Goal: Task Accomplishment & Management: Manage account settings

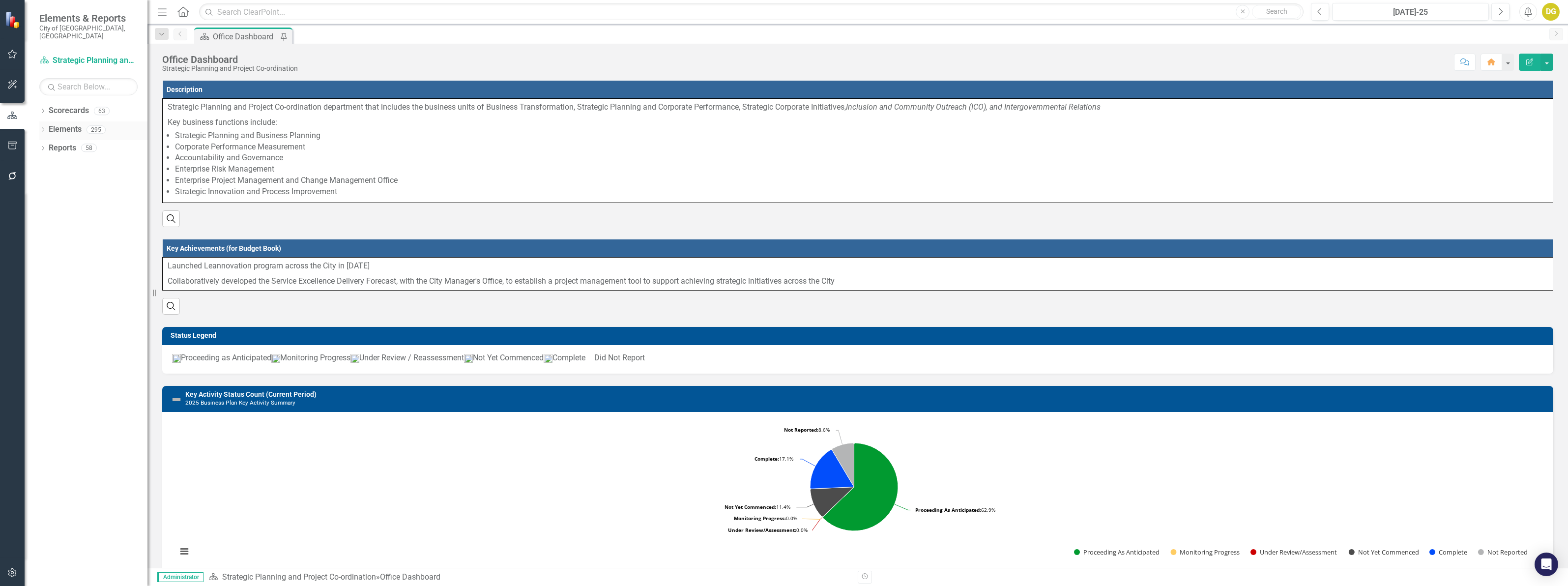
click at [67, 124] on link "Elements" at bounding box center [65, 129] width 33 height 12
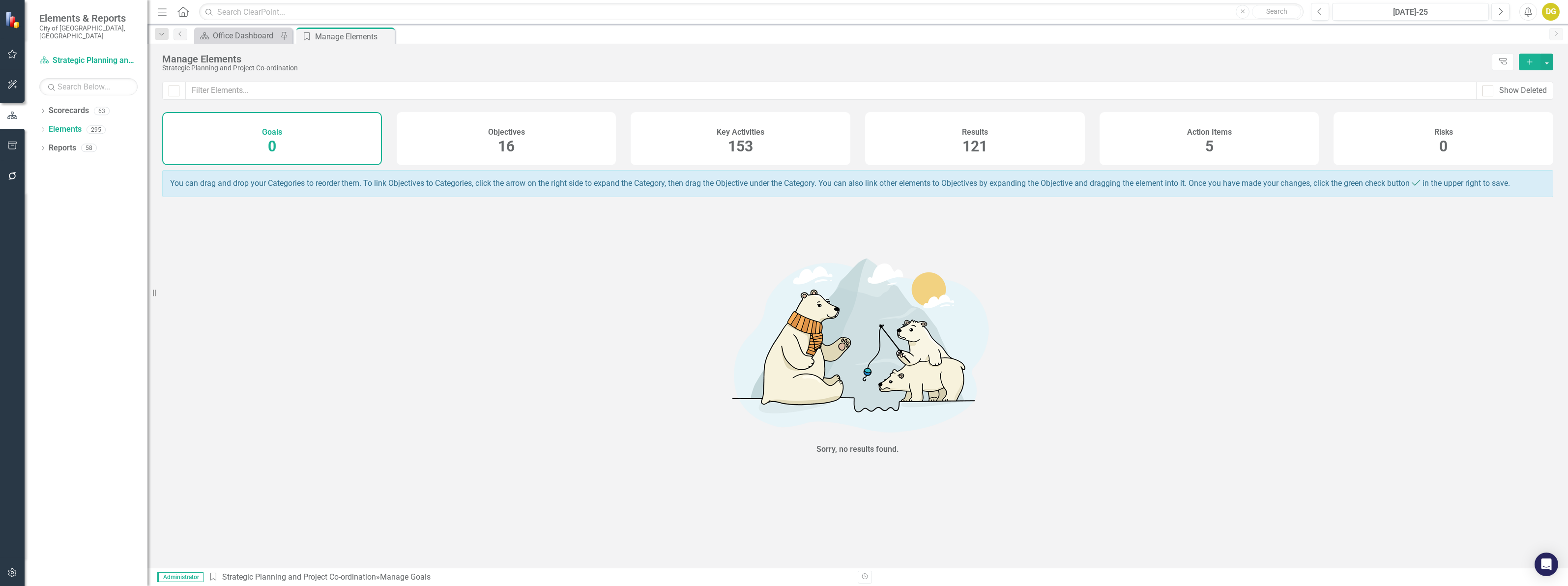
click at [708, 163] on div "Key Activities 153" at bounding box center [741, 139] width 220 height 53
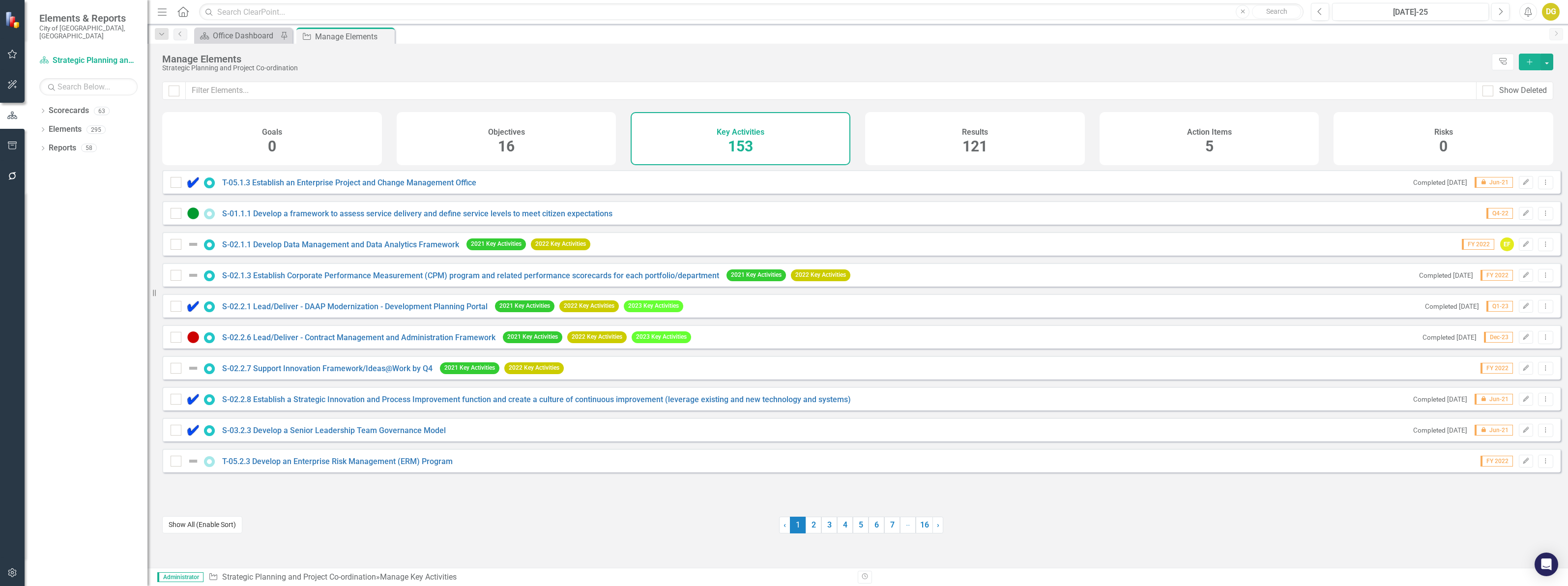
click at [229, 523] on button "Show All (Enable Sort)" at bounding box center [202, 524] width 80 height 17
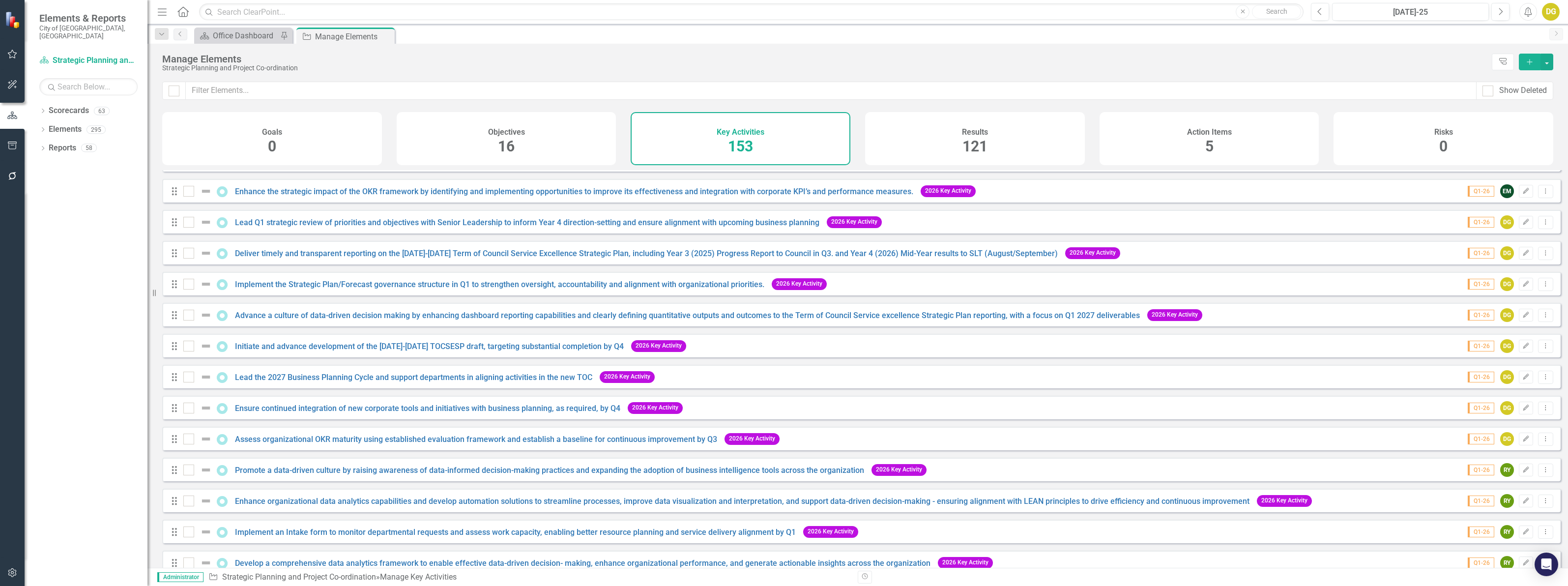
scroll to position [4435, 0]
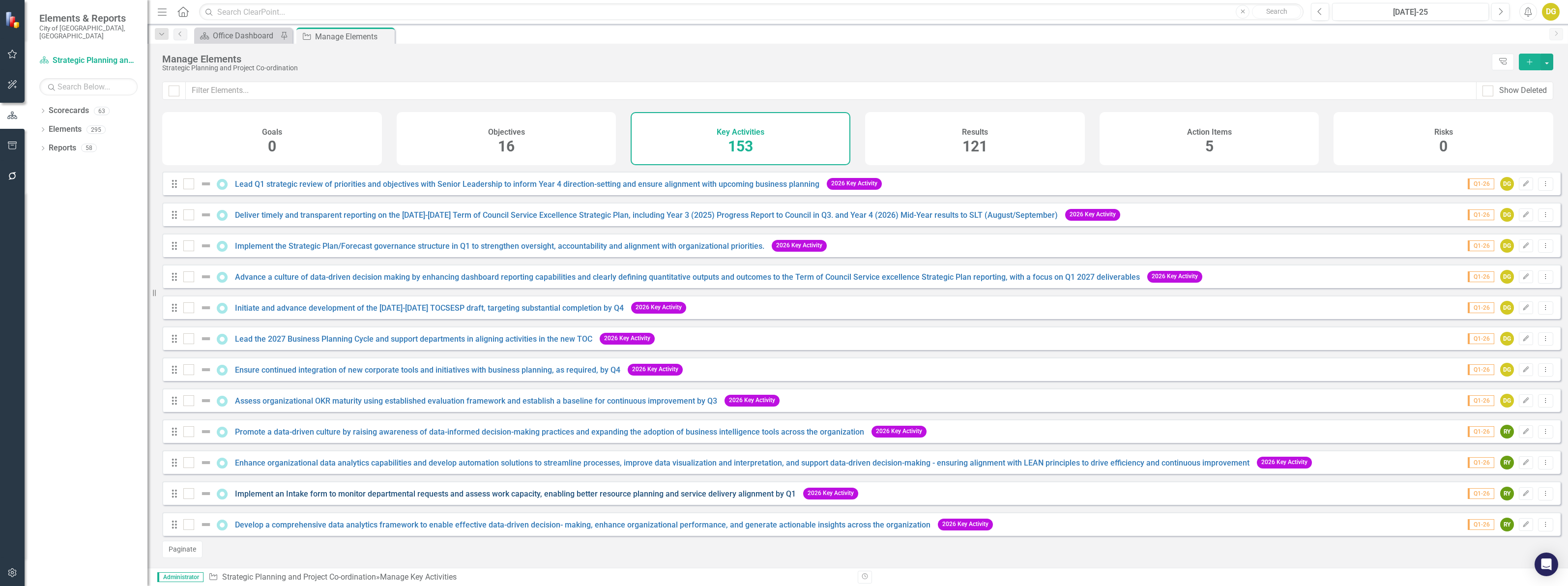
click at [459, 496] on link "Implement an Intake form to monitor departmental requests and assess work capac…" at bounding box center [515, 494] width 561 height 10
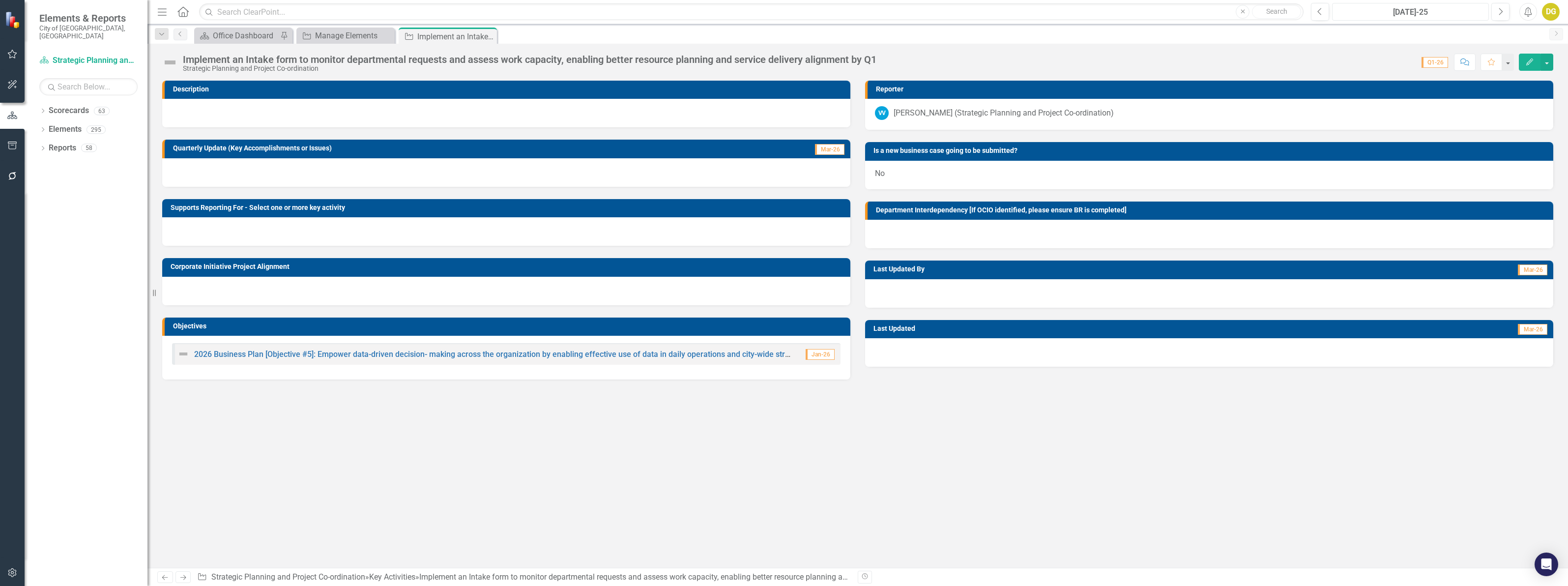
click at [1414, 15] on div "[DATE]-25" at bounding box center [1410, 12] width 150 height 12
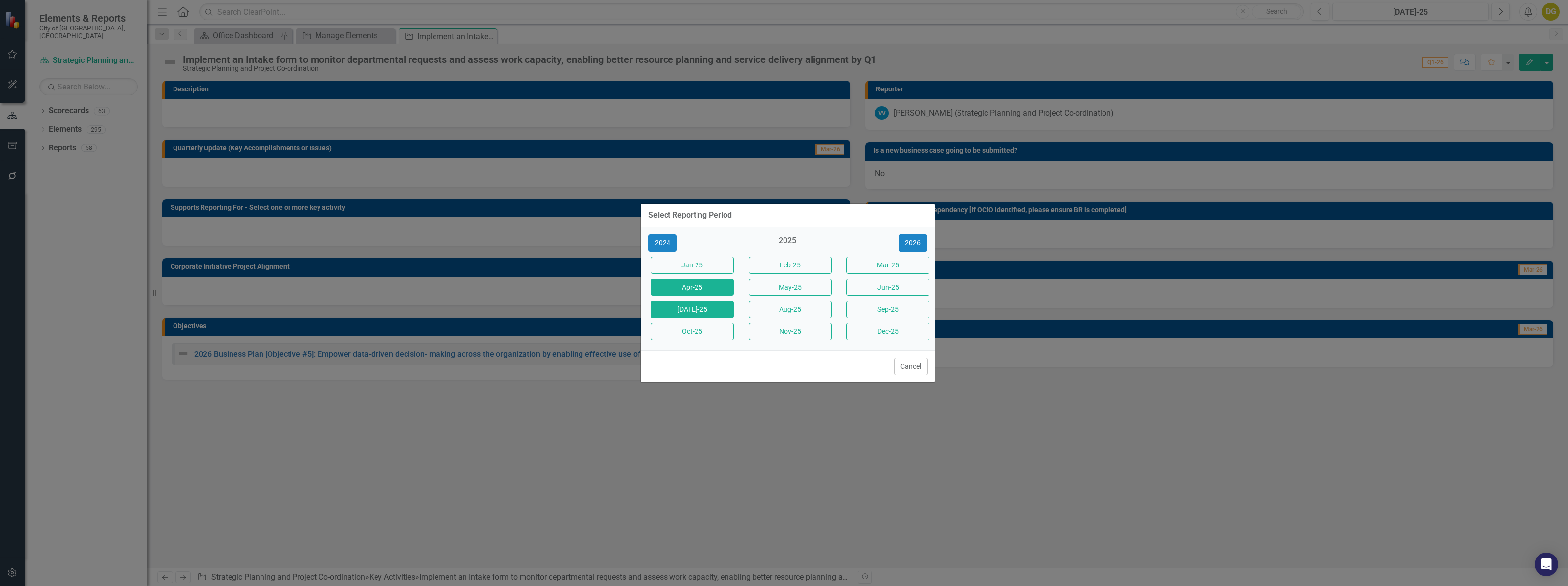
click at [703, 280] on button "Apr-25" at bounding box center [692, 287] width 83 height 17
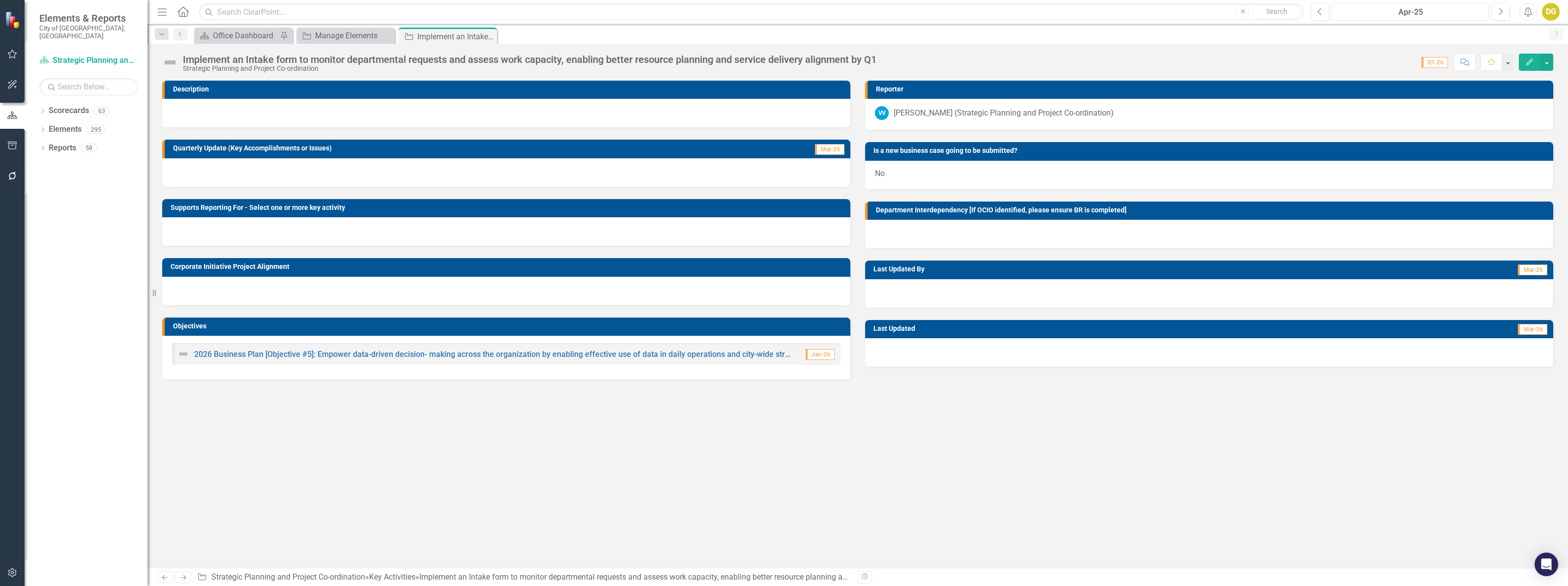
click at [1461, 10] on div "Apr-25" at bounding box center [1410, 12] width 150 height 12
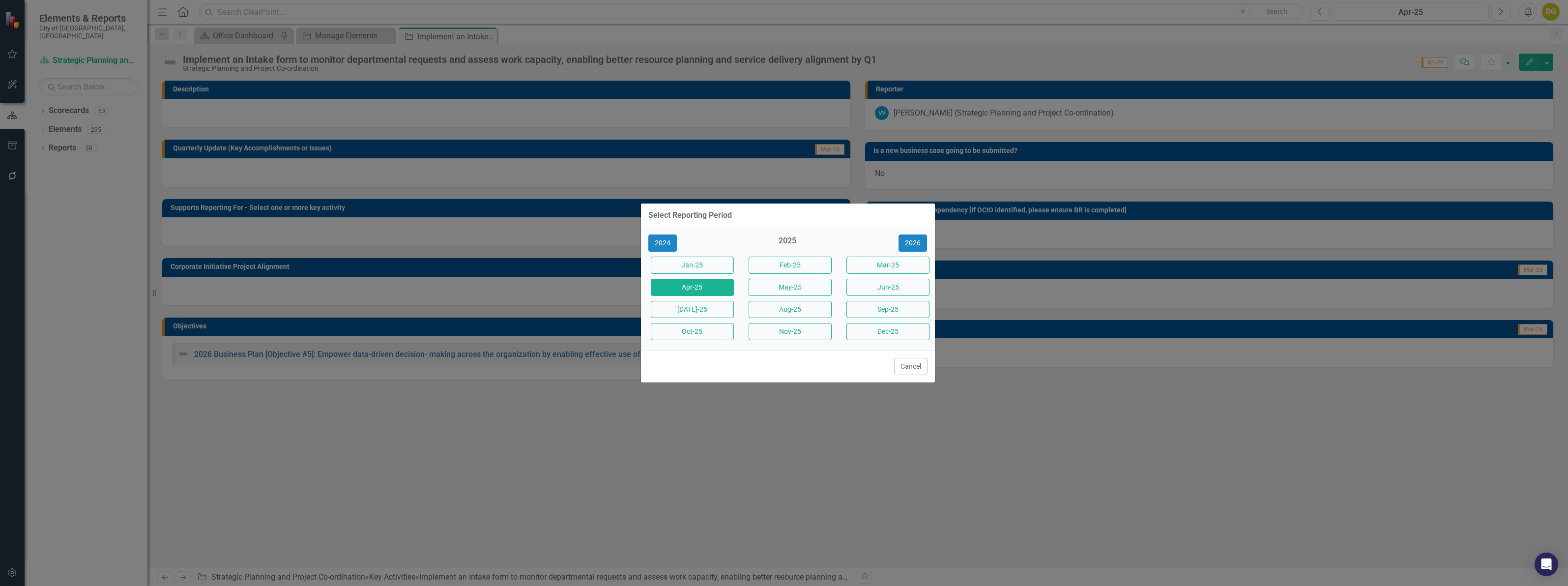
drag, startPoint x: 691, startPoint y: 306, endPoint x: 682, endPoint y: 325, distance: 21.0
click at [690, 306] on button "[DATE]-25" at bounding box center [692, 309] width 83 height 17
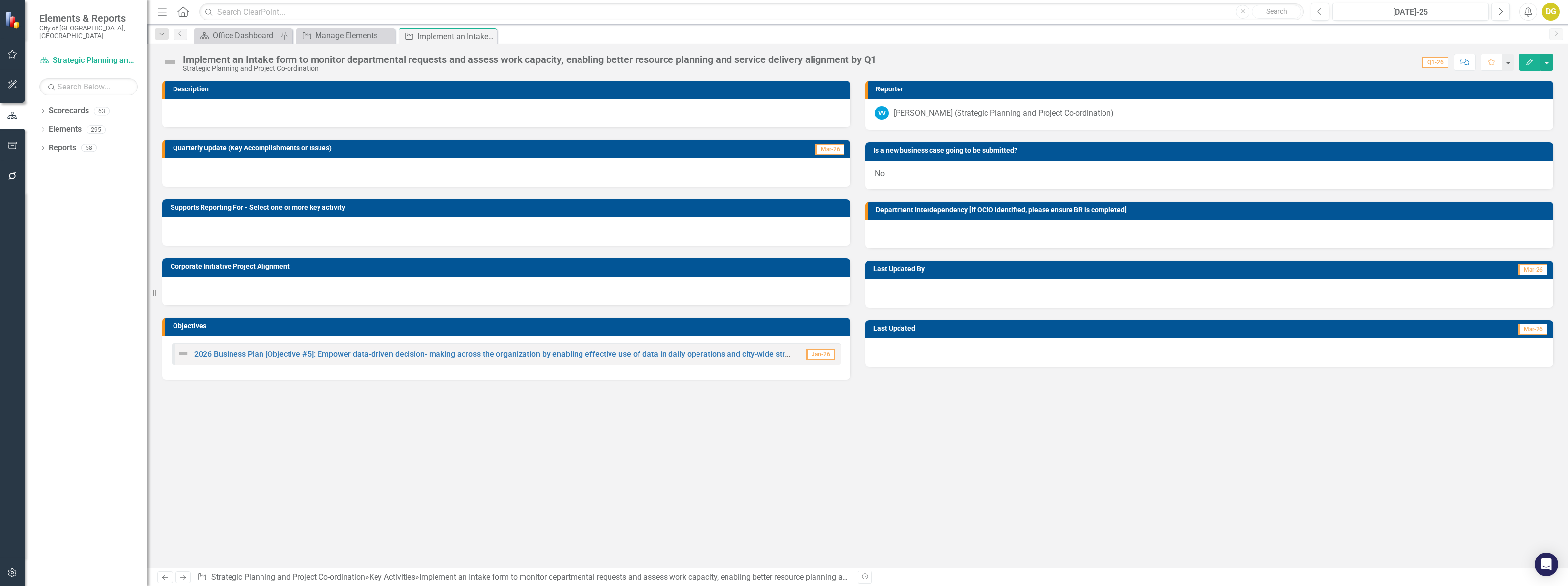
click at [0, 0] on icon "Close" at bounding box center [0, 0] width 0 height 0
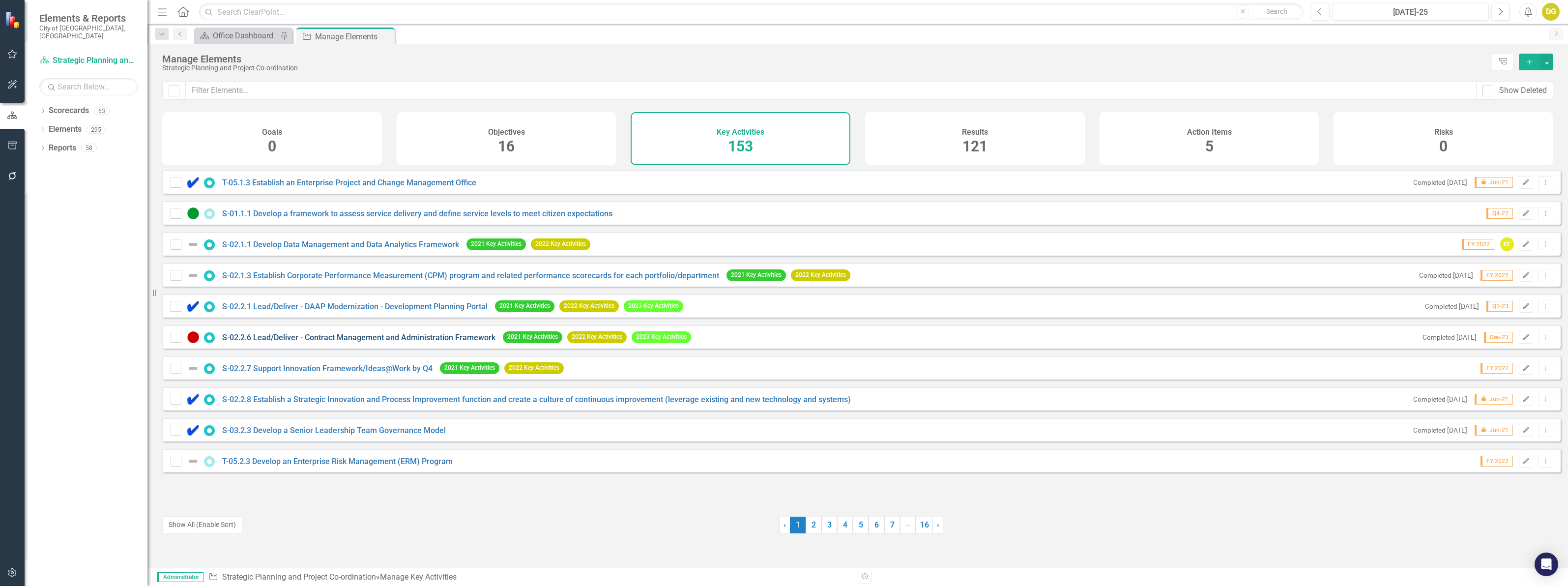
click at [342, 342] on link "S-02.2.6 Lead/Deliver - Contract Management and Administration Framework" at bounding box center [358, 337] width 274 height 10
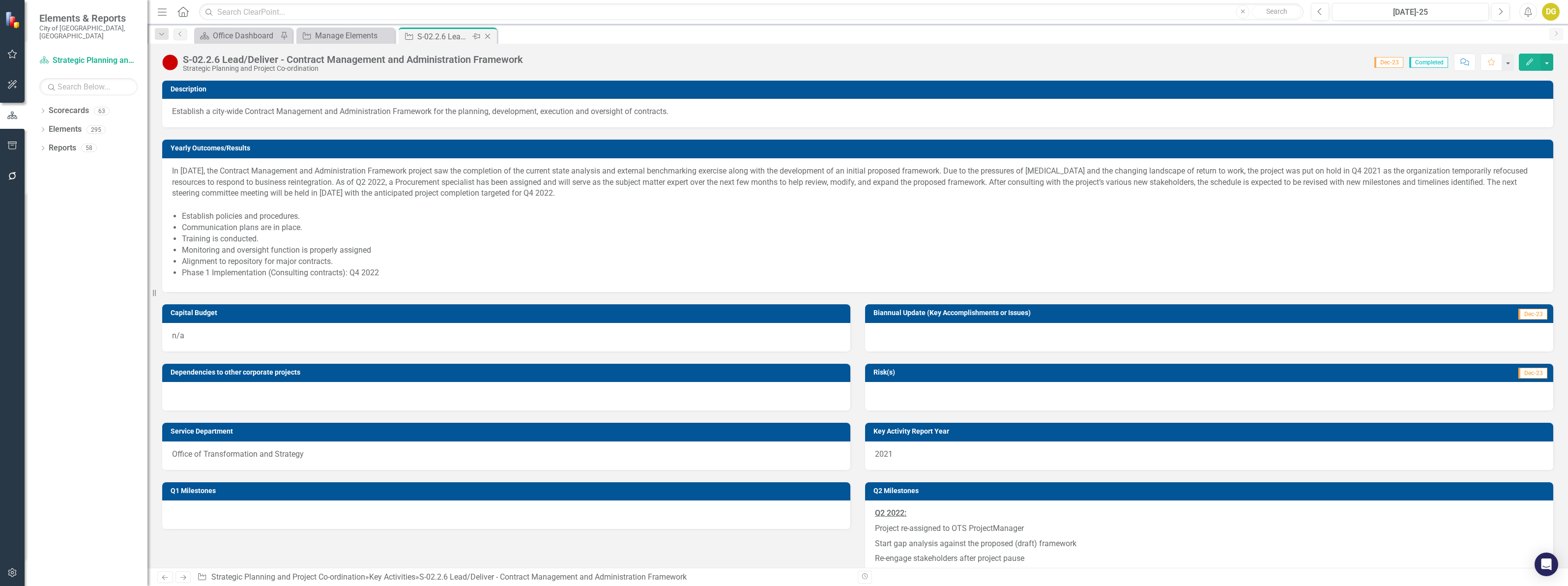
click at [485, 37] on icon "Close" at bounding box center [487, 37] width 10 height 8
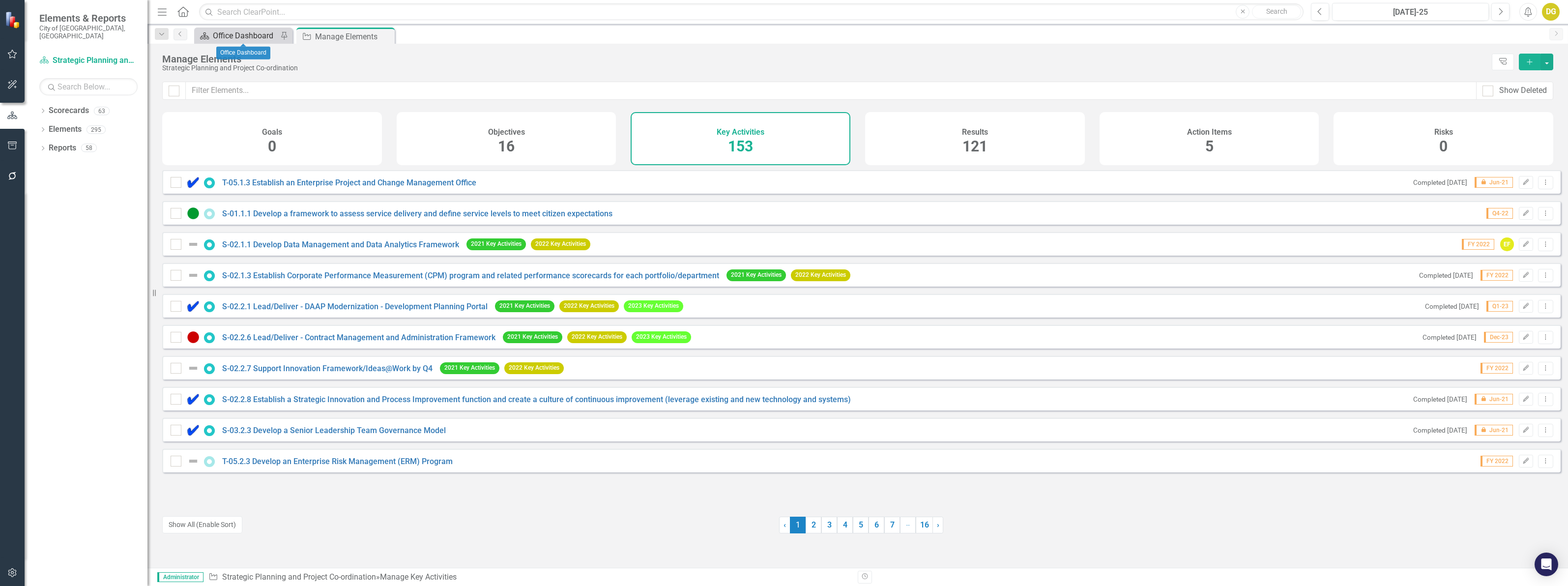
click at [239, 33] on div "Office Dashboard" at bounding box center [246, 35] width 65 height 12
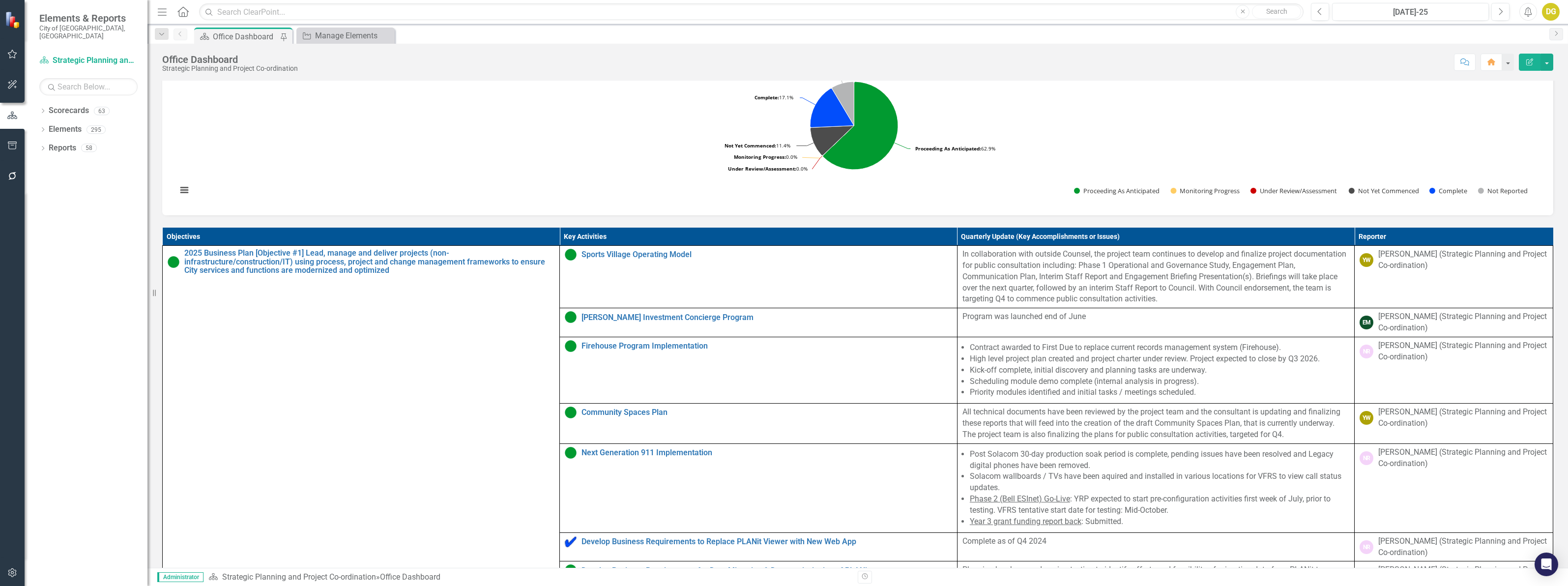
scroll to position [369, 0]
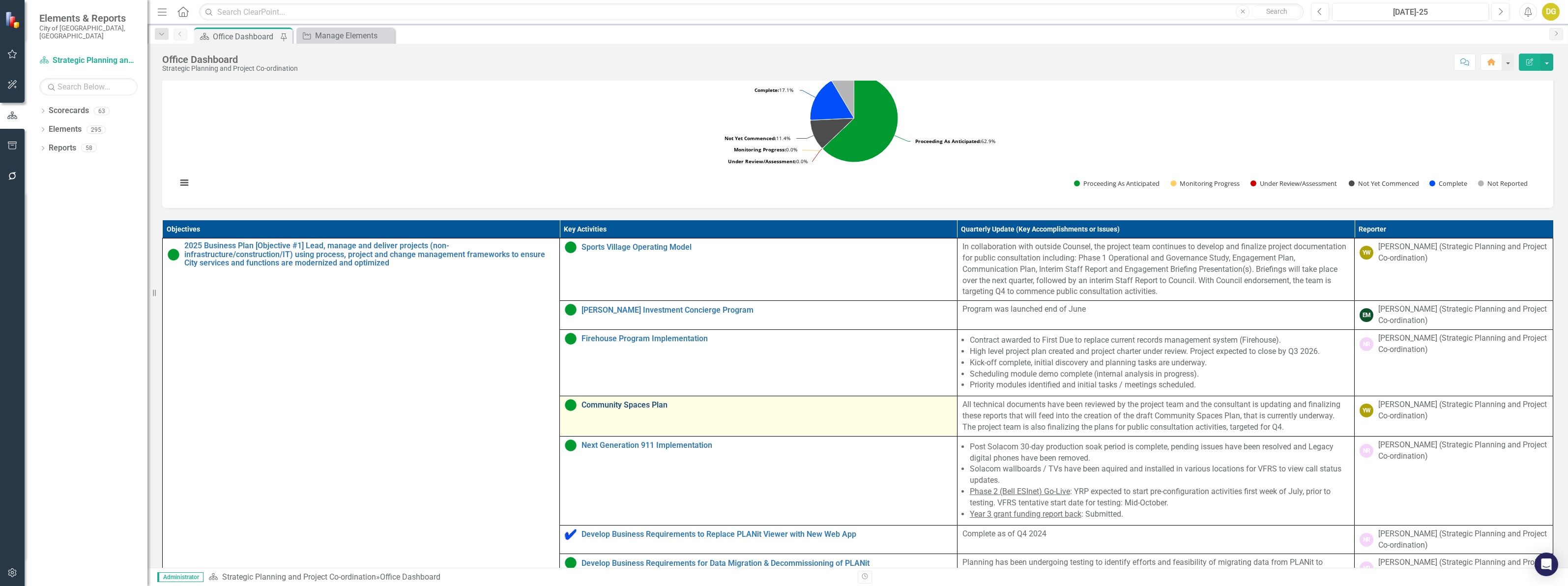
click at [598, 409] on link "Community Spaces Plan" at bounding box center [766, 405] width 370 height 9
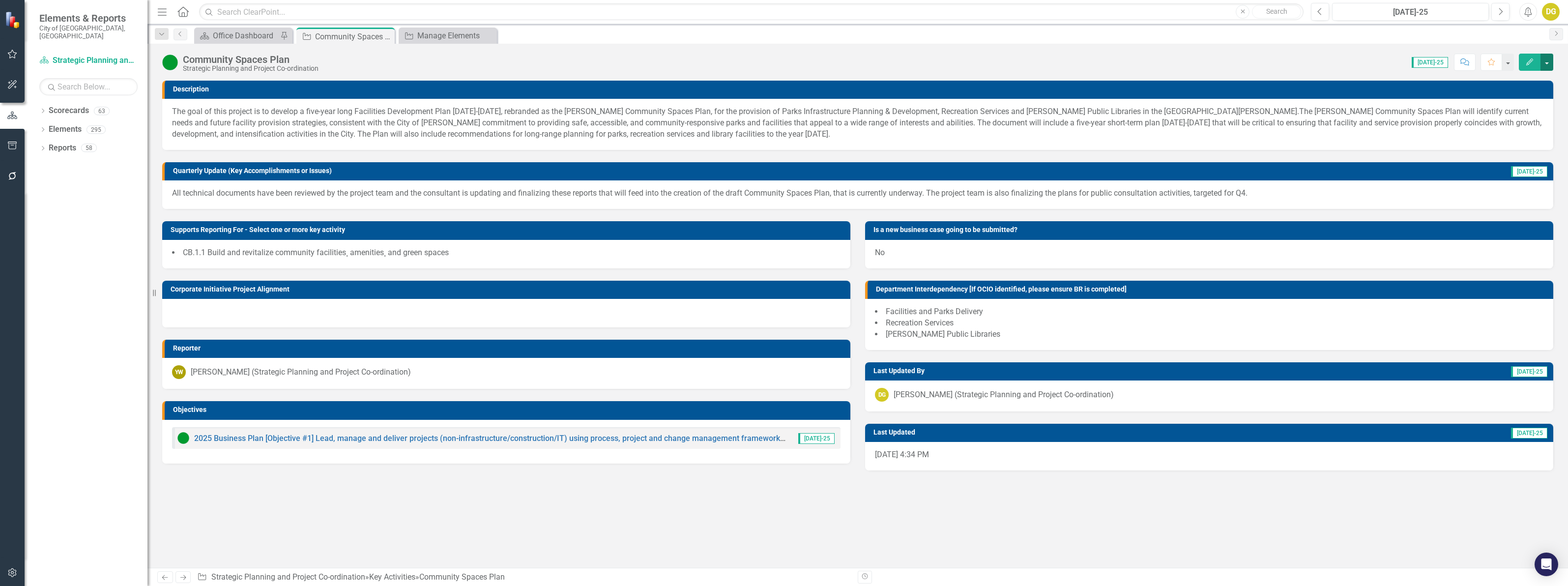
click at [1545, 60] on button "button" at bounding box center [1546, 62] width 13 height 17
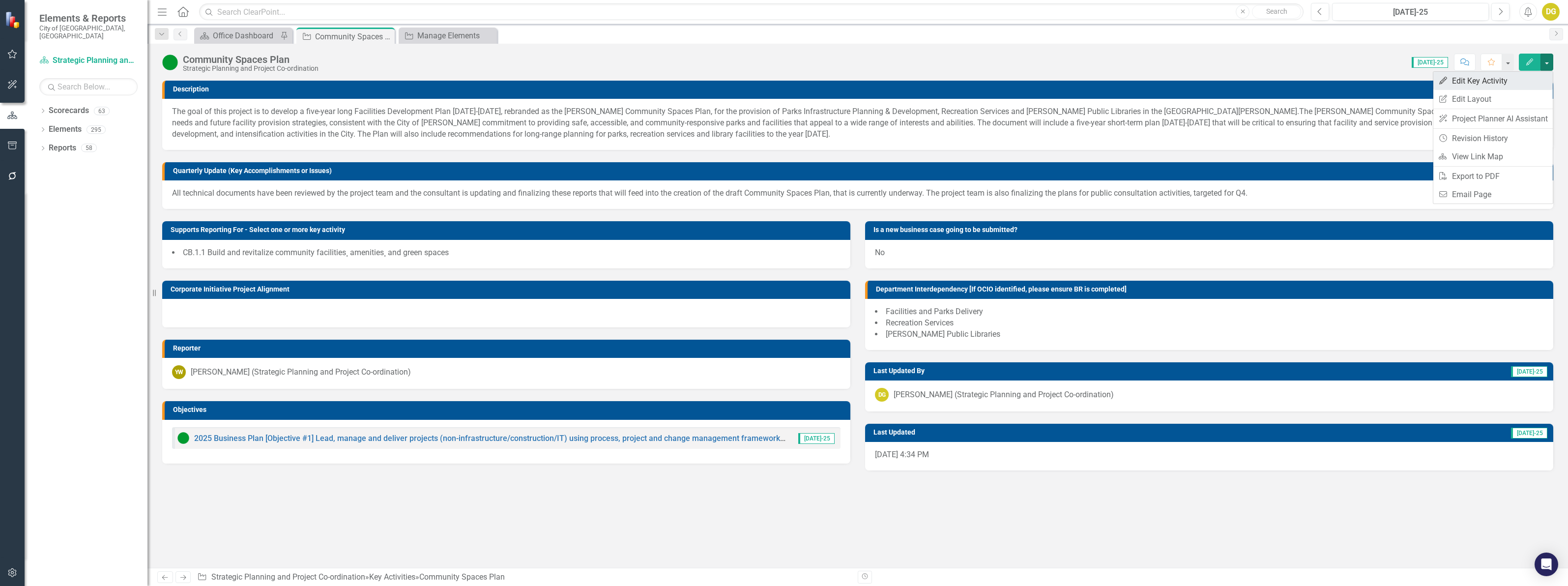
click at [1520, 82] on link "Edit Edit Key Activity" at bounding box center [1493, 81] width 119 height 18
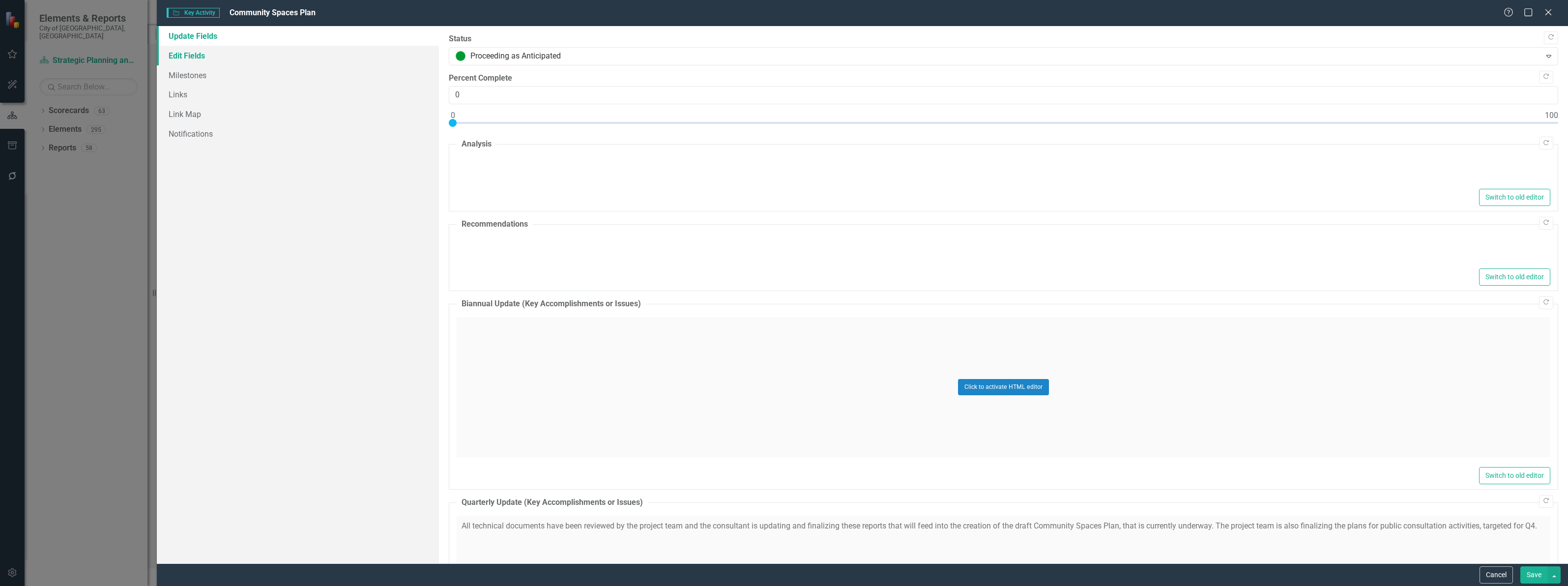
click at [195, 58] on link "Edit Fields" at bounding box center [298, 55] width 282 height 20
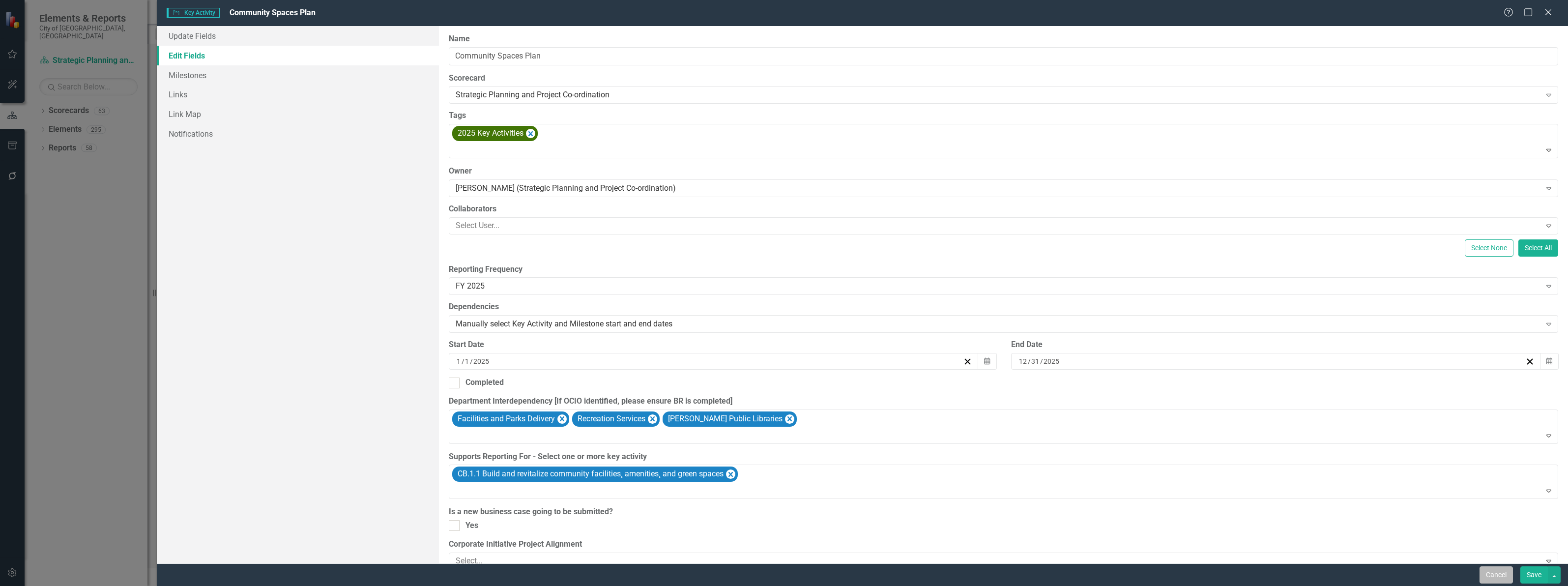
click at [1489, 576] on button "Cancel" at bounding box center [1496, 574] width 33 height 17
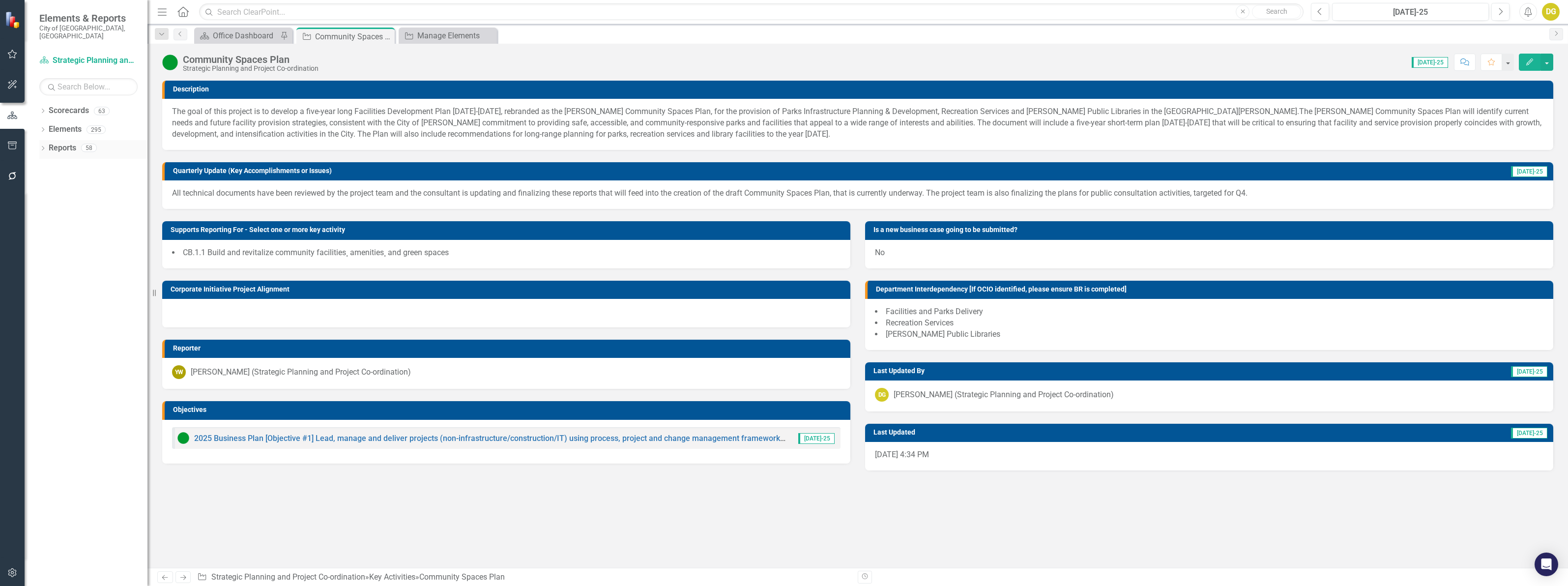
click at [60, 143] on link "Reports" at bounding box center [62, 148] width 28 height 12
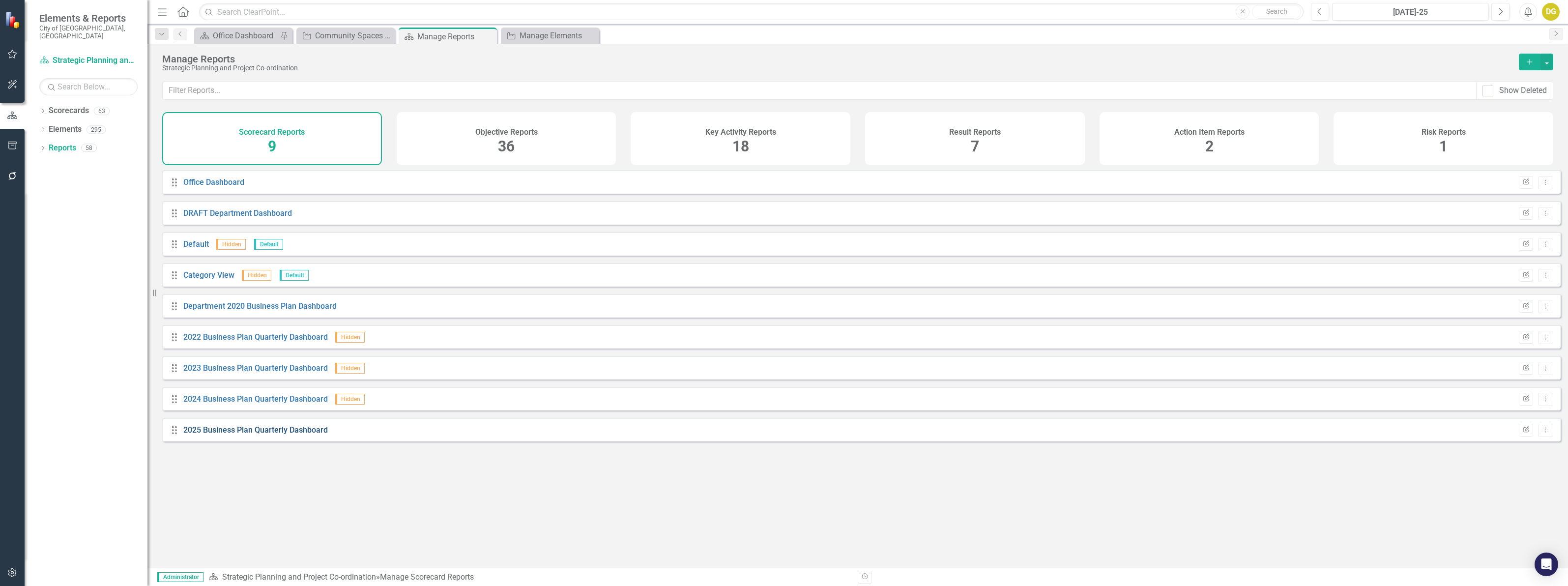
click at [285, 434] on link "2025 Business Plan Quarterly Dashboard" at bounding box center [255, 430] width 145 height 10
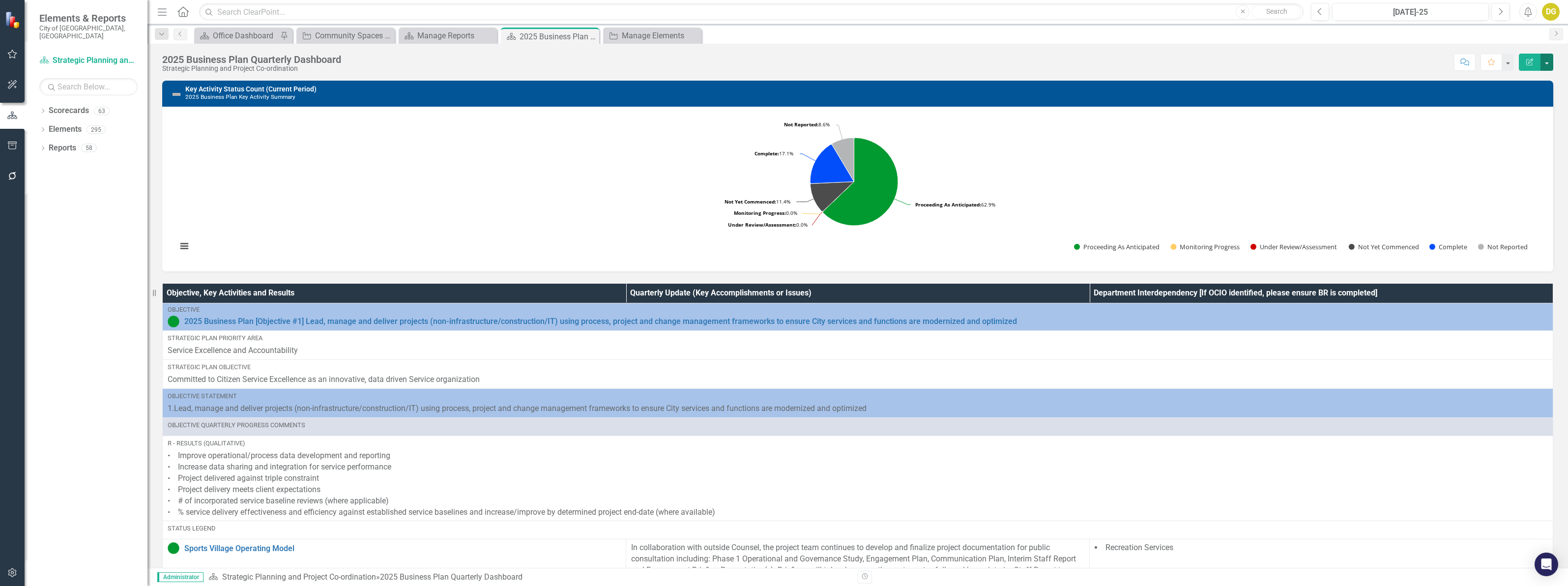
click at [1549, 62] on button "button" at bounding box center [1546, 62] width 13 height 17
click at [1529, 82] on link "Edit Edit Scorecard" at bounding box center [1512, 81] width 79 height 18
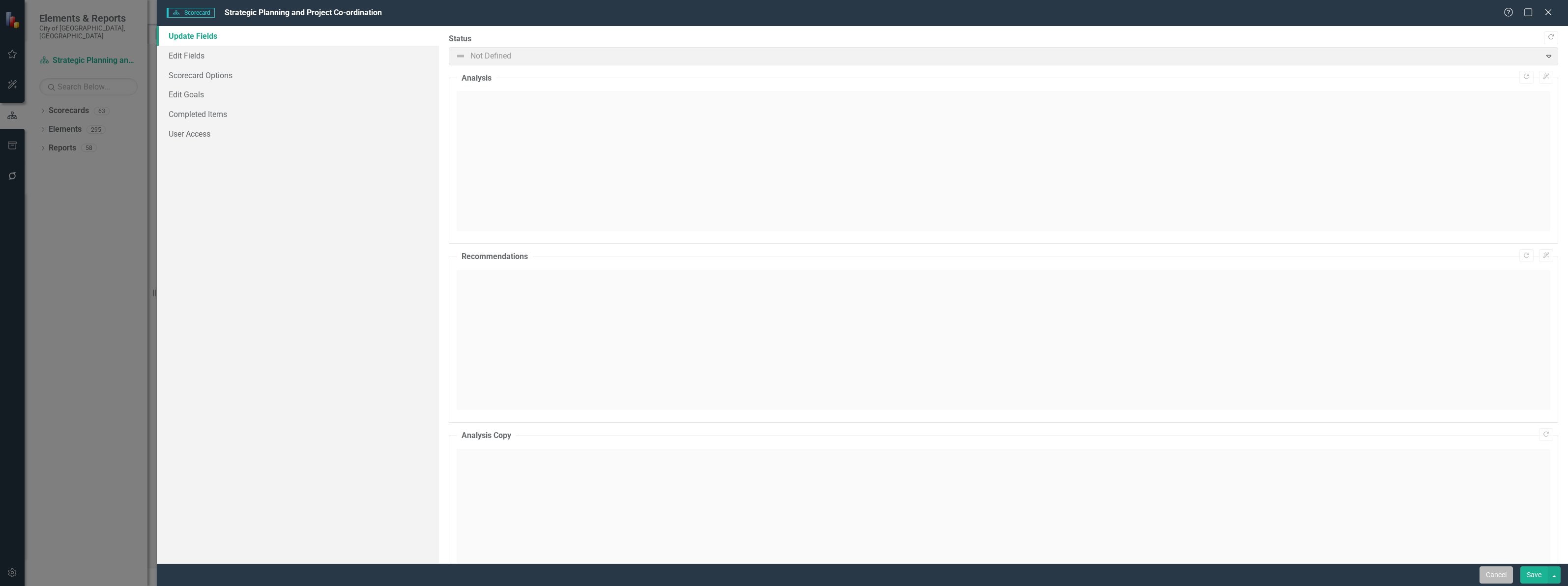
click at [1500, 568] on button "Cancel" at bounding box center [1496, 574] width 33 height 17
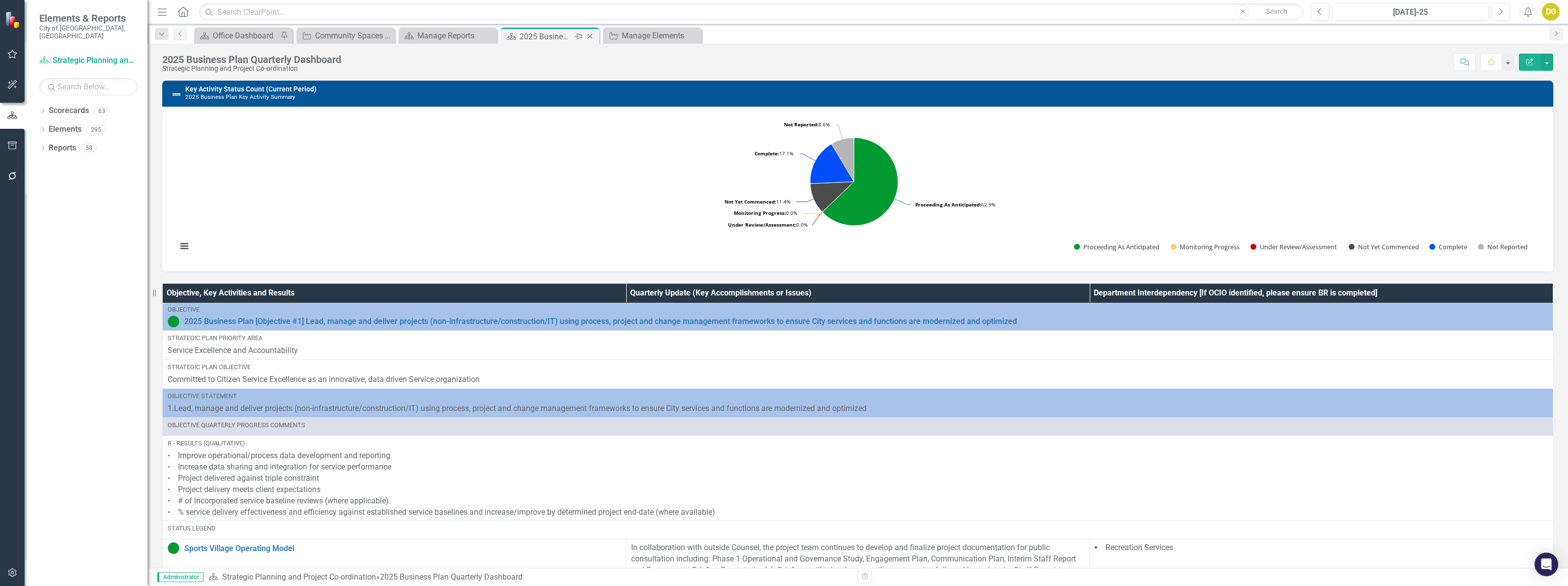
click at [589, 37] on icon at bounding box center [590, 37] width 5 height 5
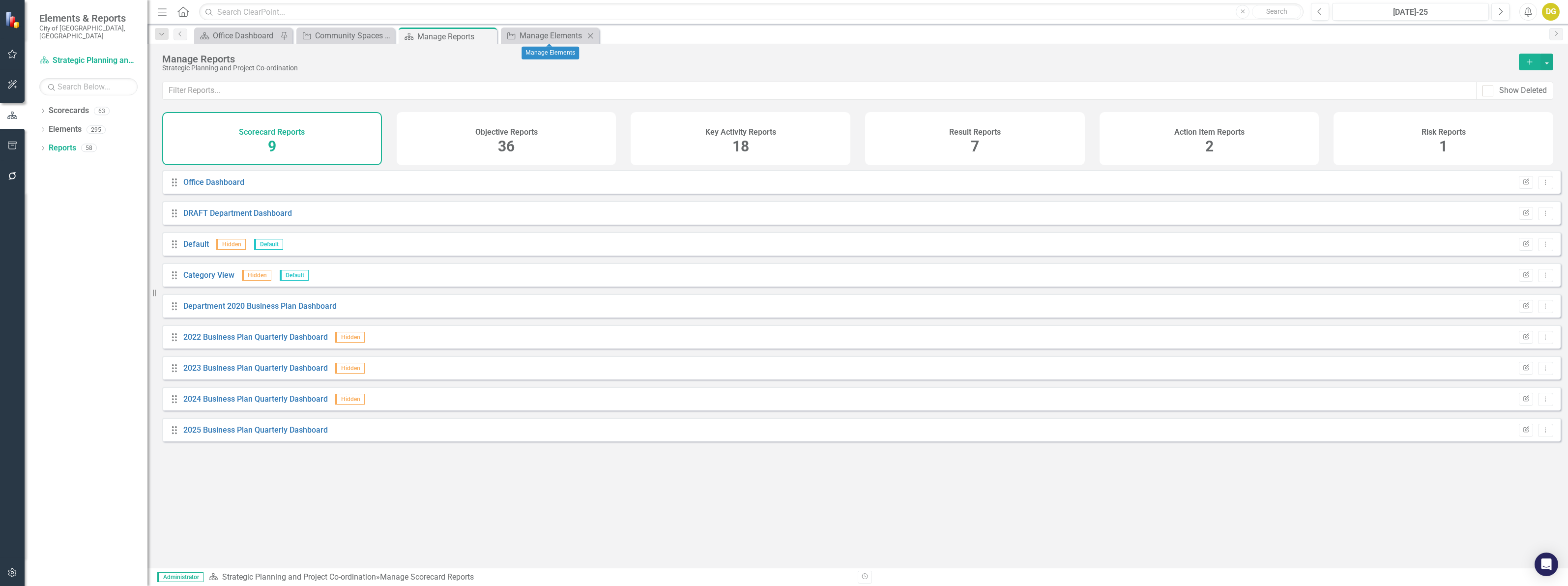
click at [589, 37] on icon at bounding box center [591, 36] width 5 height 5
click at [257, 404] on link "2024 Business Plan Quarterly Dashboard" at bounding box center [255, 399] width 145 height 10
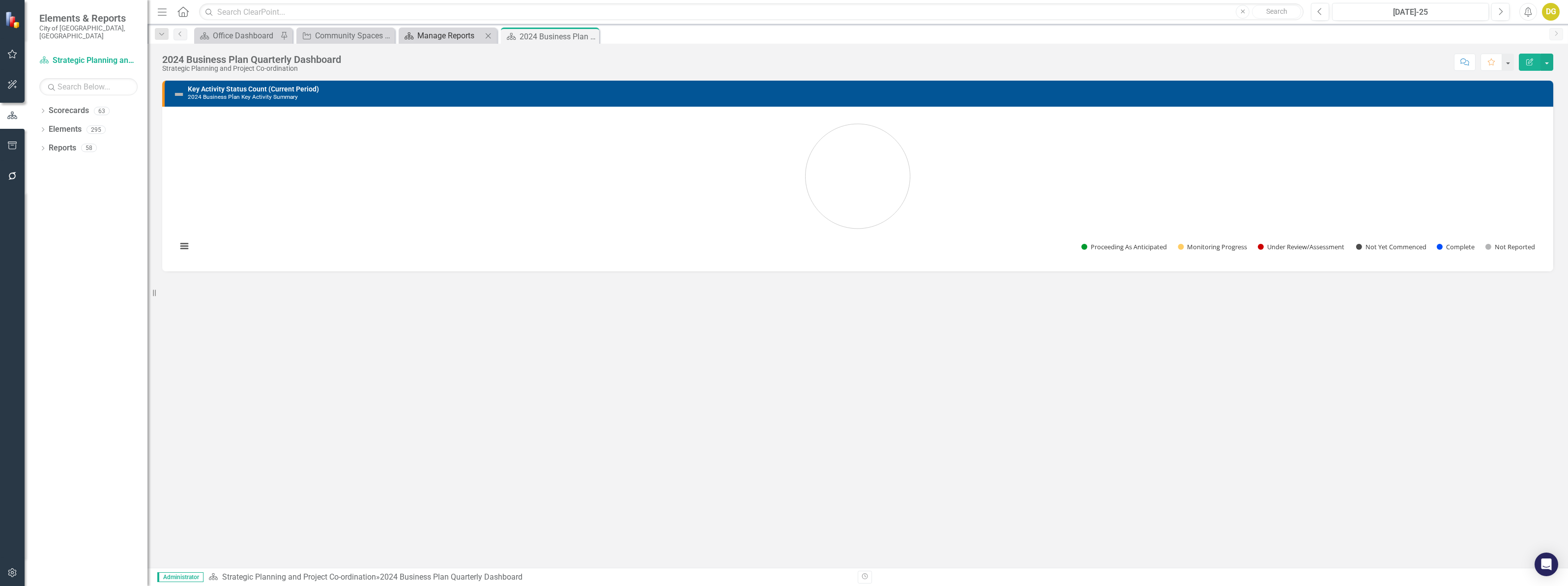
click at [428, 29] on div "Manage Reports" at bounding box center [450, 35] width 65 height 12
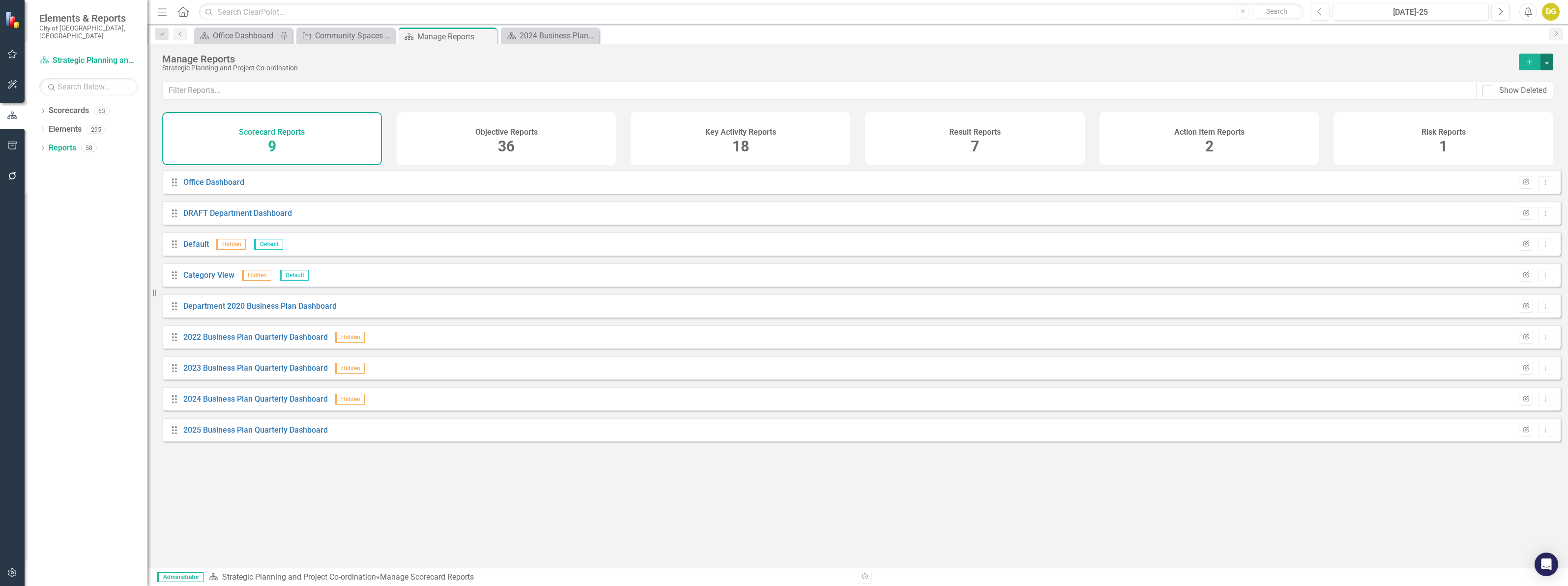
click at [1546, 63] on button "button" at bounding box center [1546, 62] width 13 height 17
click at [635, 454] on div "Drag Office Dashboard Edit Report Dropdown Menu Drag DRAFT Department Dashboard…" at bounding box center [857, 365] width 1421 height 390
click at [1542, 402] on icon "Dropdown Menu" at bounding box center [1546, 399] width 8 height 6
click at [1521, 423] on link "Edit Report Edit Report" at bounding box center [1504, 423] width 81 height 18
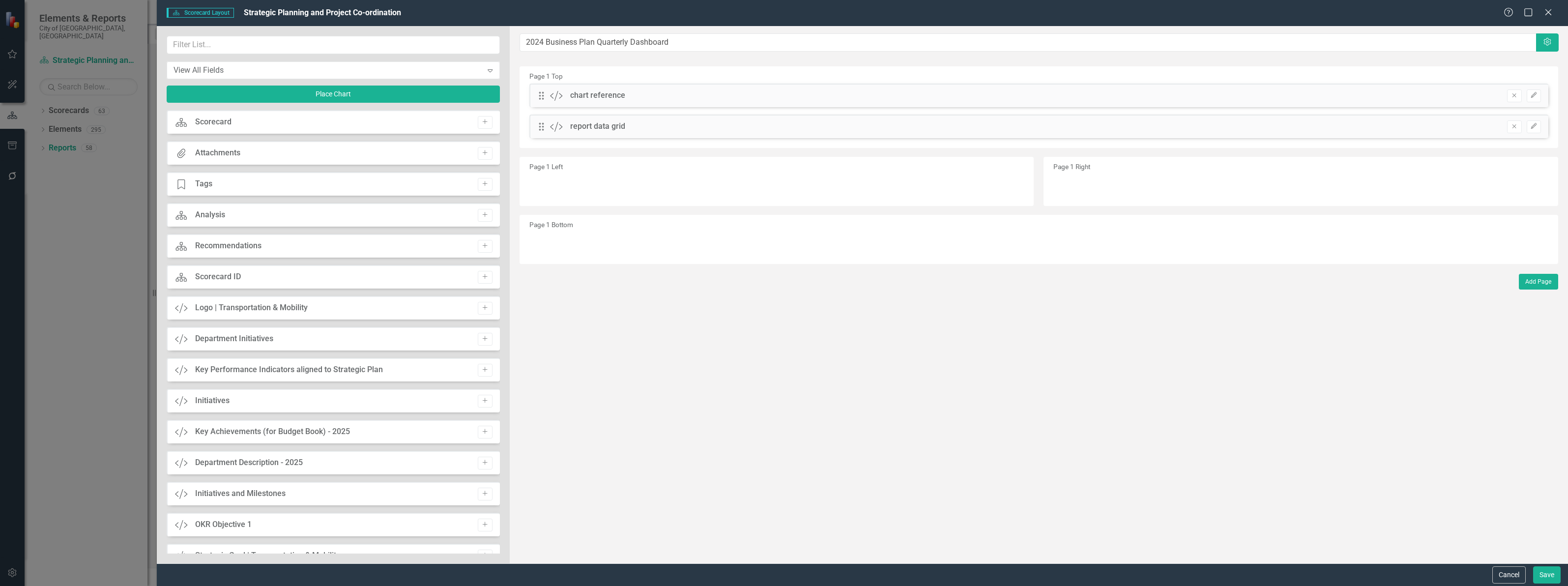
click at [1544, 14] on icon "Close" at bounding box center [1548, 12] width 10 height 8
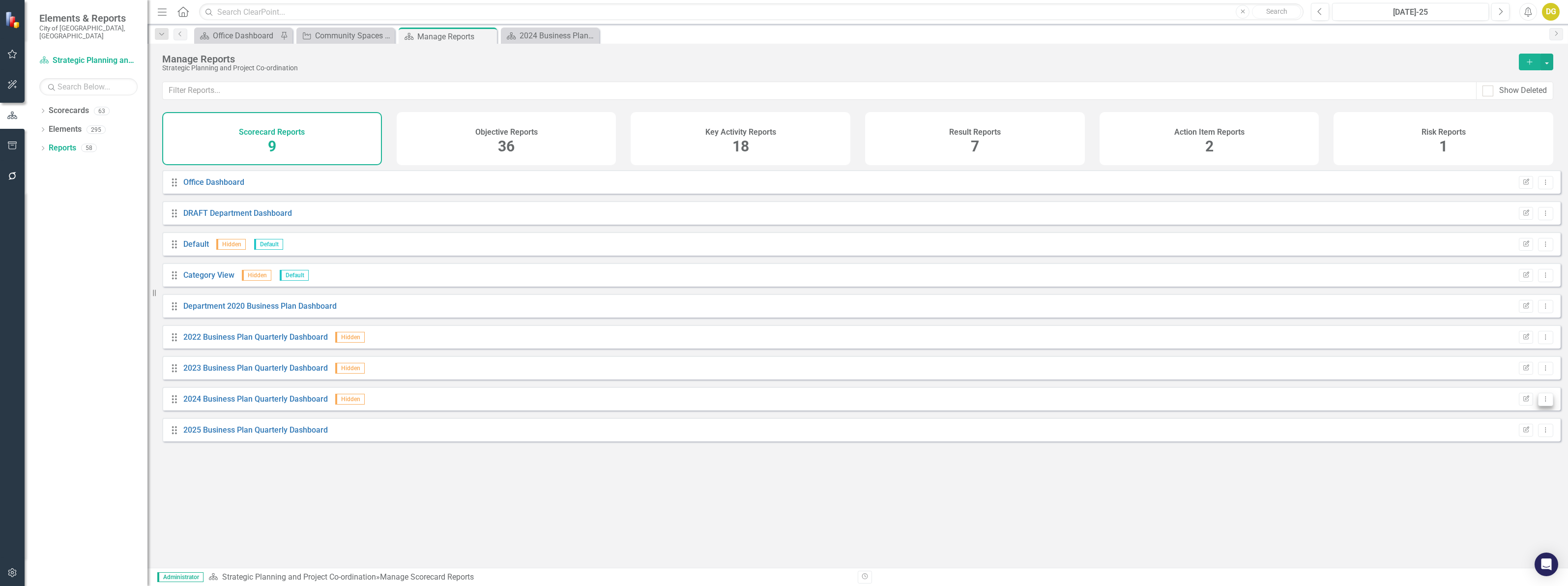
click at [1540, 400] on button "Dropdown Menu" at bounding box center [1546, 400] width 15 height 14
click at [1517, 426] on link "Edit Report Edit Report" at bounding box center [1504, 423] width 81 height 18
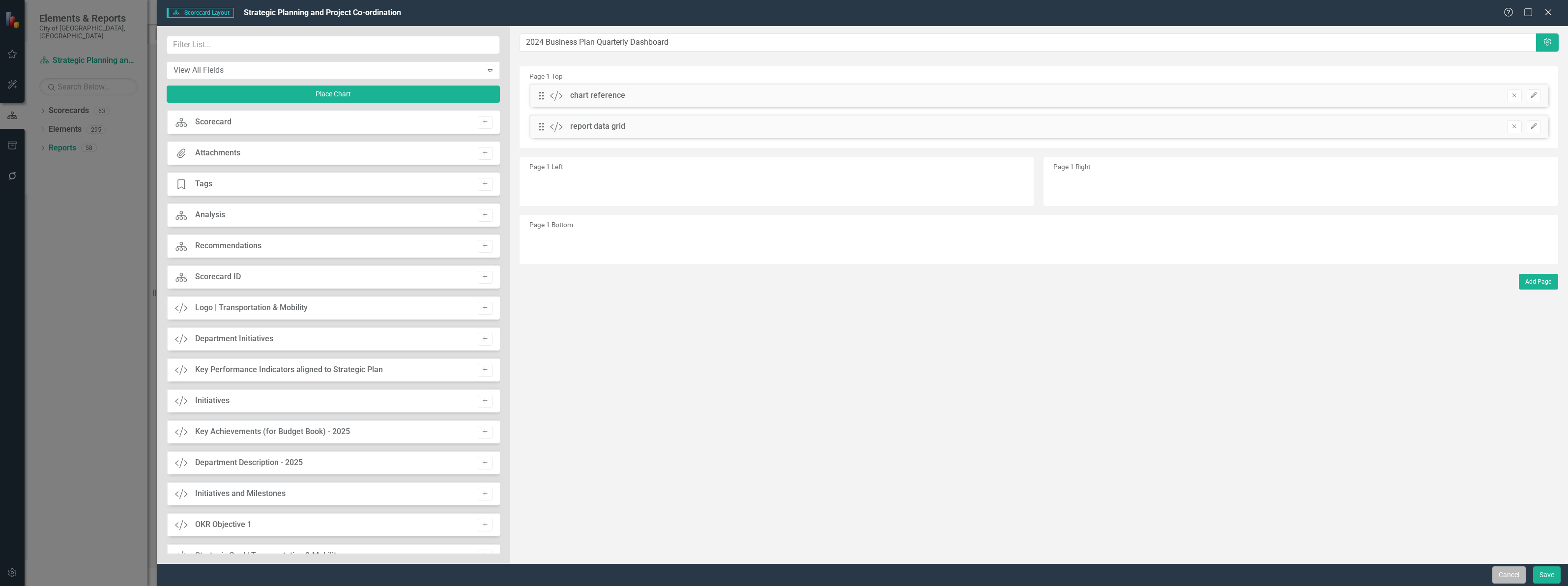
click at [1514, 568] on button "Cancel" at bounding box center [1508, 574] width 33 height 17
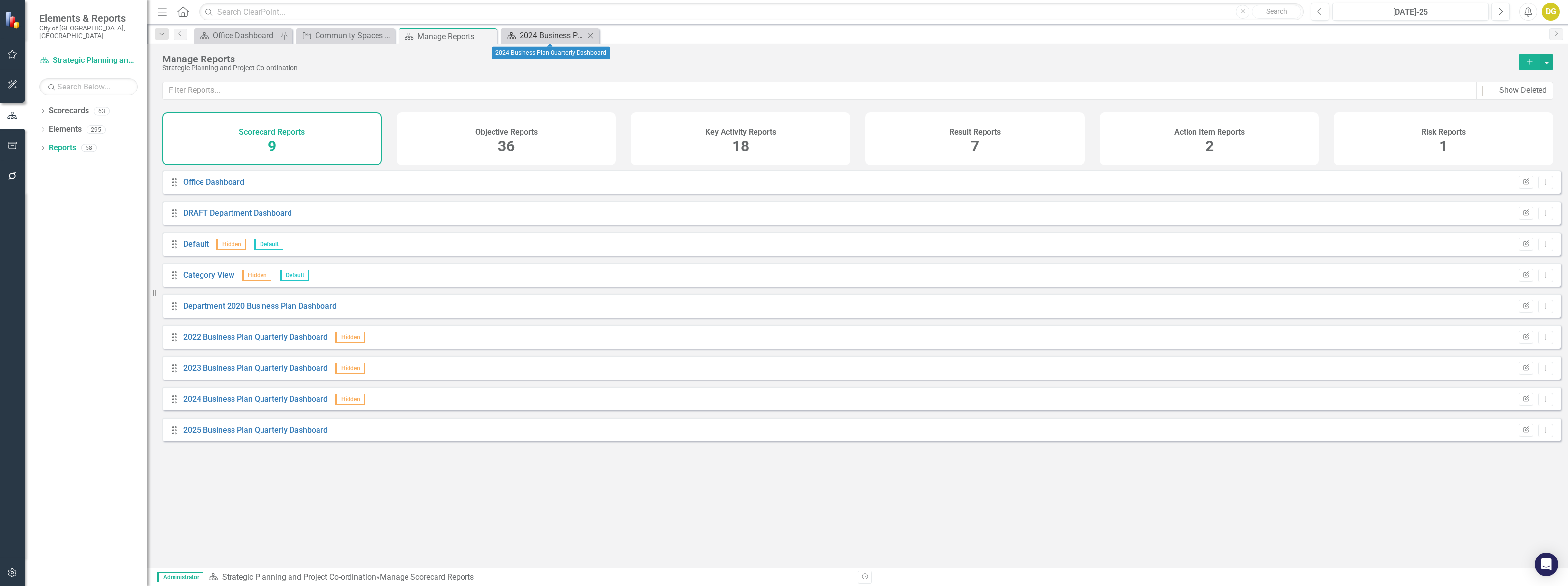
click at [561, 33] on div "2024 Business Plan Quarterly Dashboard" at bounding box center [552, 35] width 65 height 12
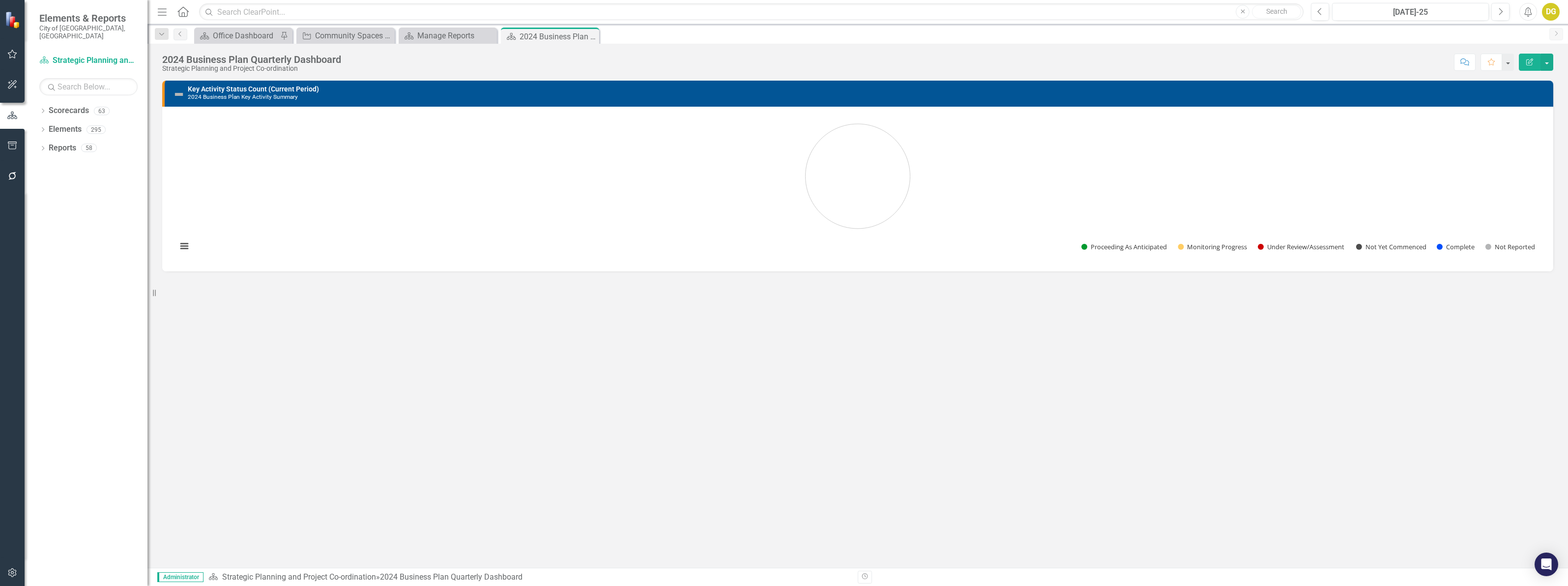
drag, startPoint x: 591, startPoint y: 33, endPoint x: 516, endPoint y: 18, distance: 76.5
click at [0, 0] on icon "Close" at bounding box center [0, 0] width 0 height 0
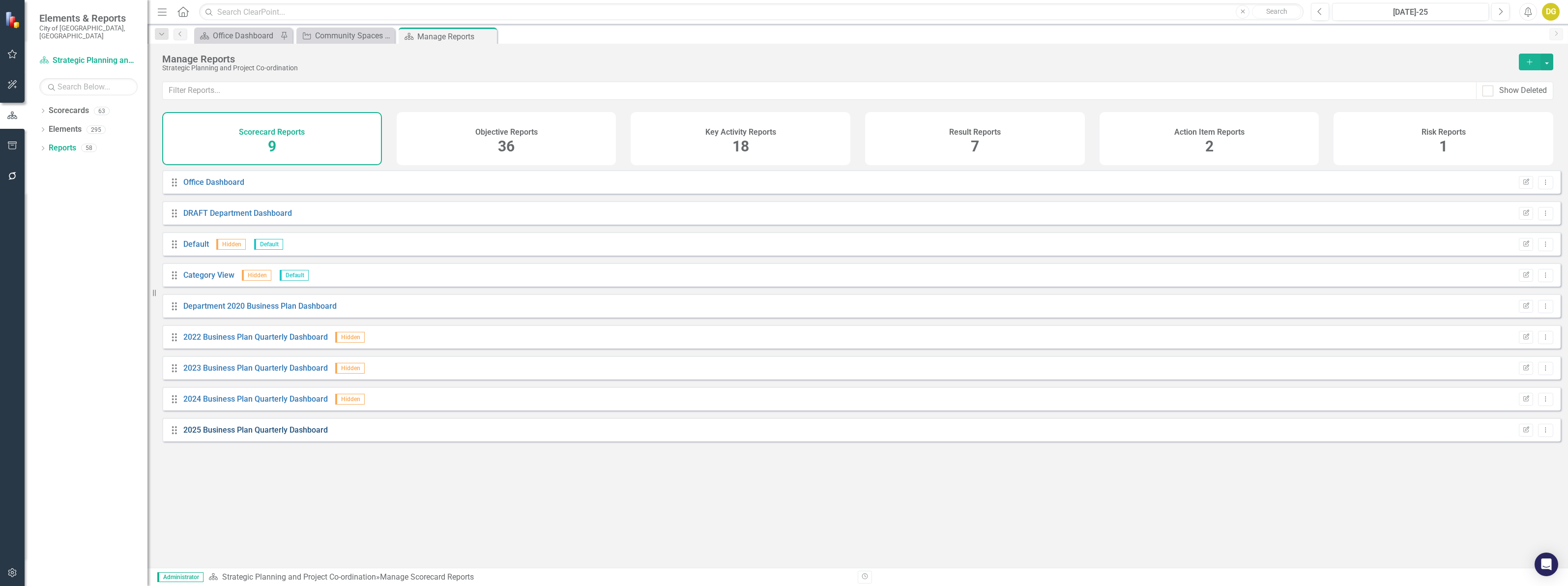
click at [250, 435] on link "2025 Business Plan Quarterly Dashboard" at bounding box center [255, 430] width 145 height 10
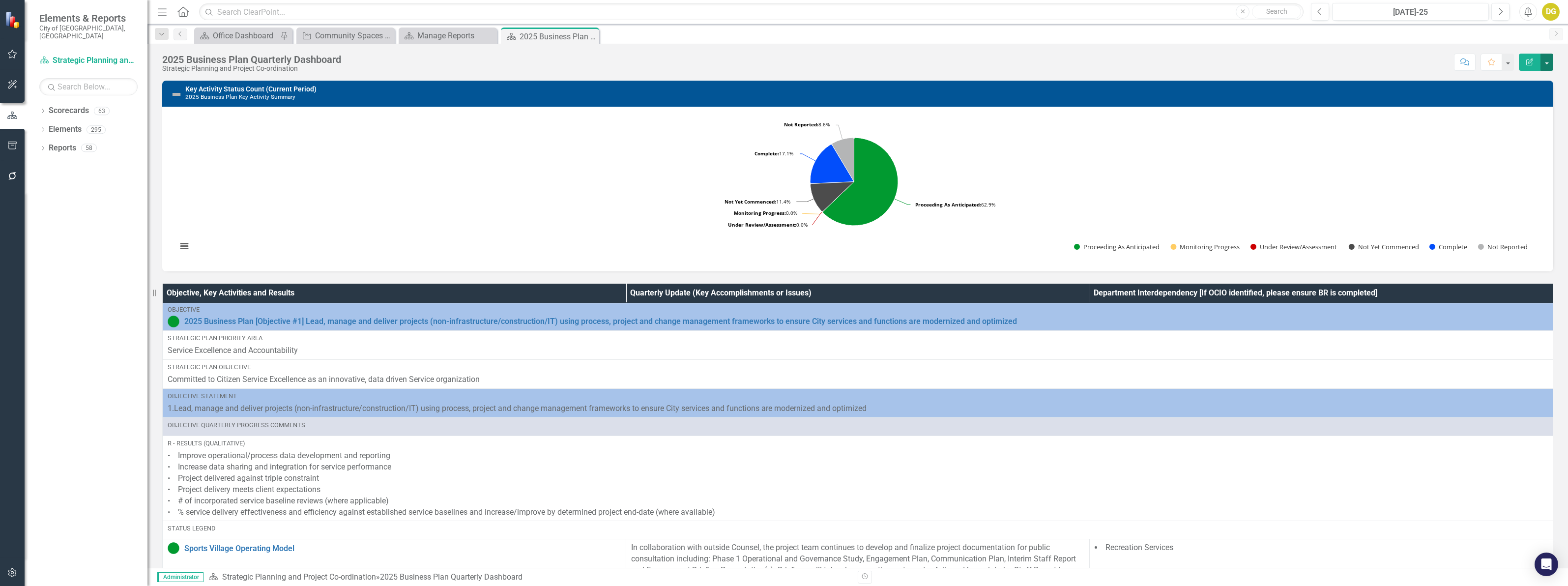
click at [1545, 64] on button "button" at bounding box center [1546, 62] width 13 height 17
click at [1280, 43] on div "2025 Business Plan Quarterly Dashboard Strategic Planning and Project Co-ordina…" at bounding box center [857, 58] width 1421 height 29
click at [589, 35] on icon at bounding box center [590, 37] width 5 height 5
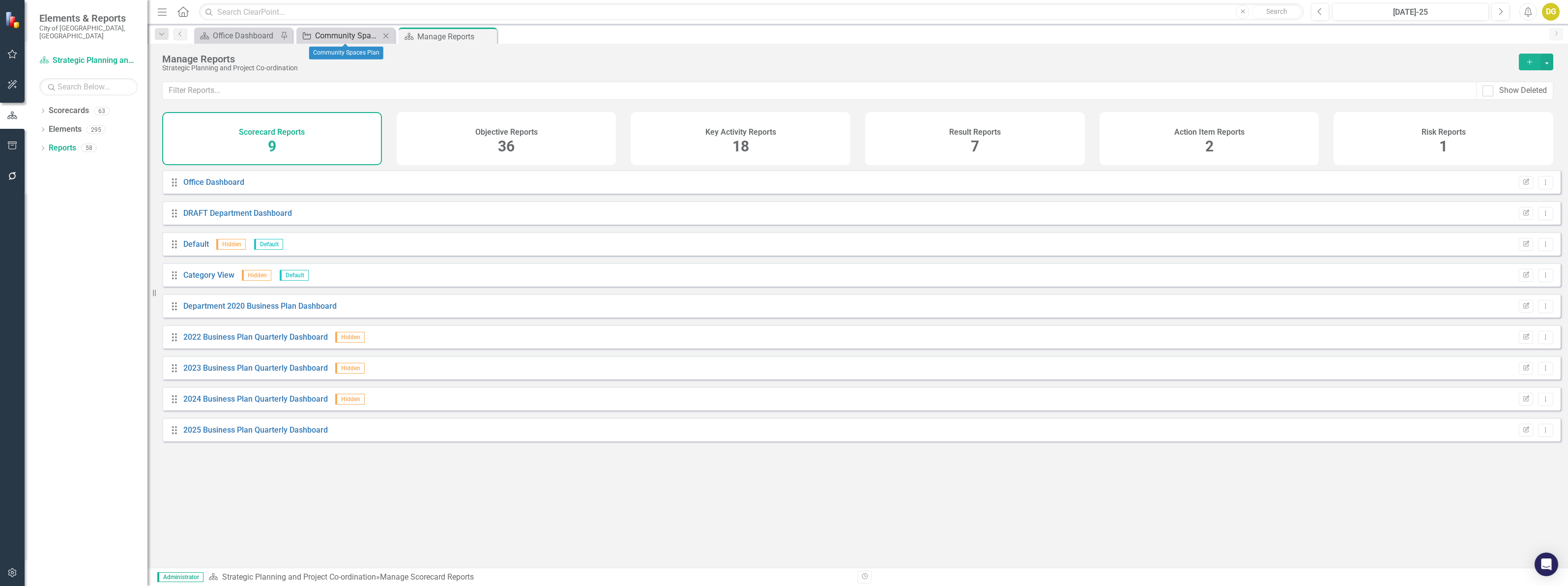
click at [337, 33] on div "Community Spaces Plan" at bounding box center [348, 35] width 65 height 12
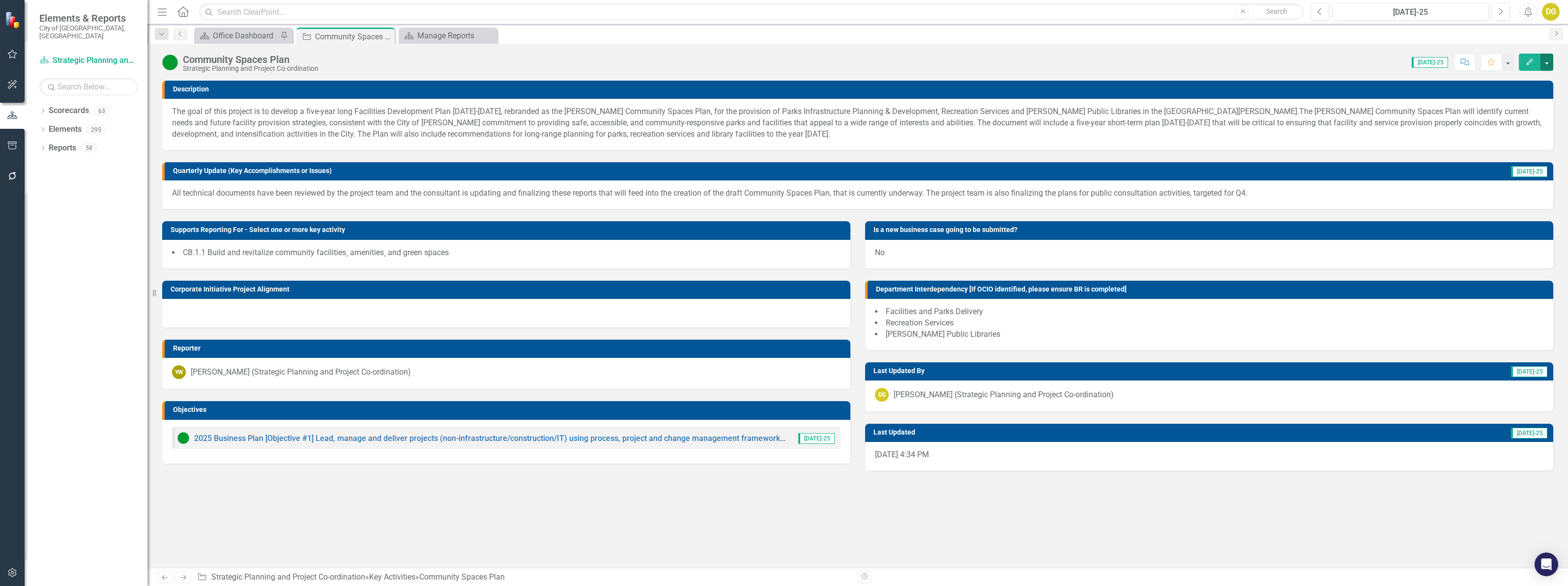
click at [1550, 65] on button "button" at bounding box center [1546, 62] width 13 height 17
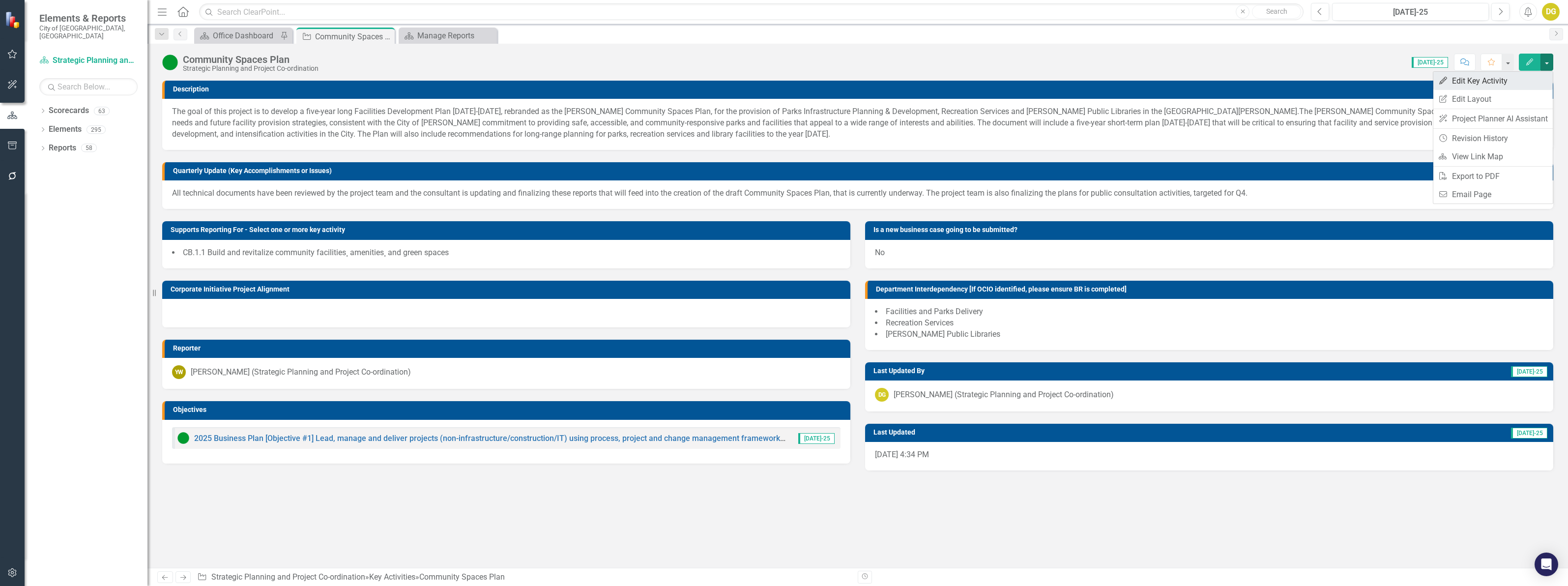
click at [1500, 83] on link "Edit Edit Key Activity" at bounding box center [1493, 81] width 119 height 18
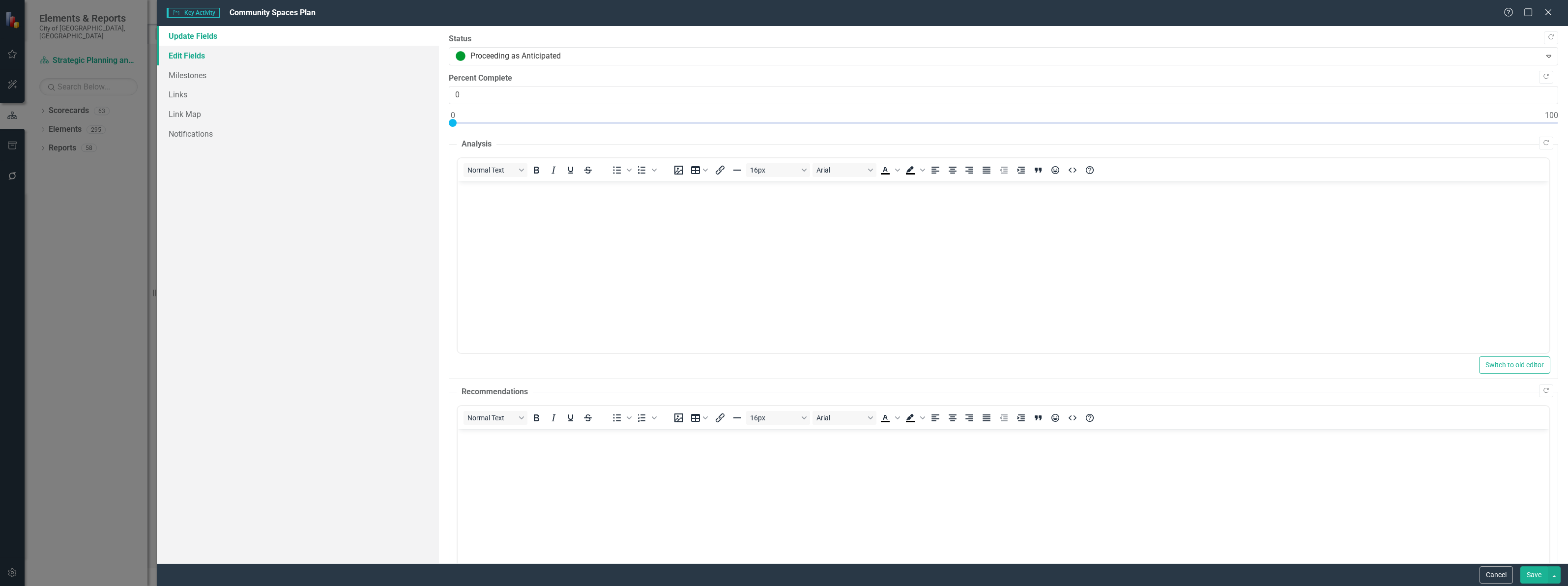
click at [199, 54] on link "Edit Fields" at bounding box center [298, 55] width 282 height 20
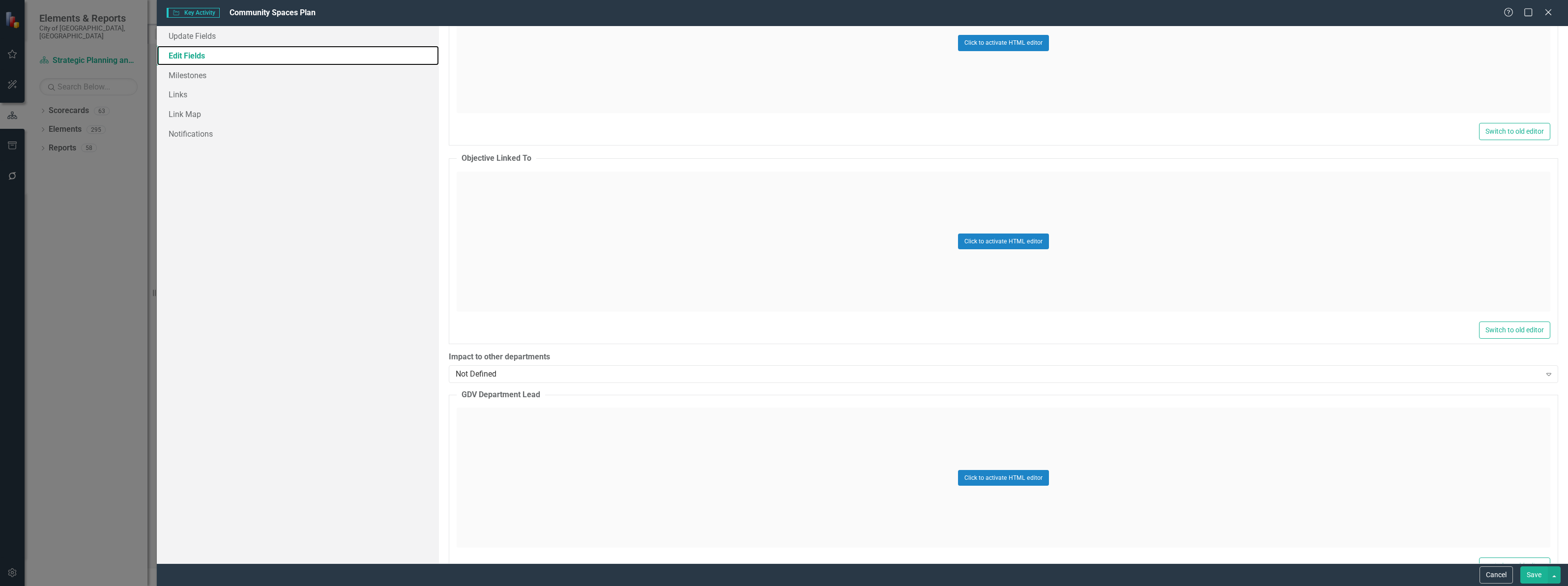
scroll to position [1905, 0]
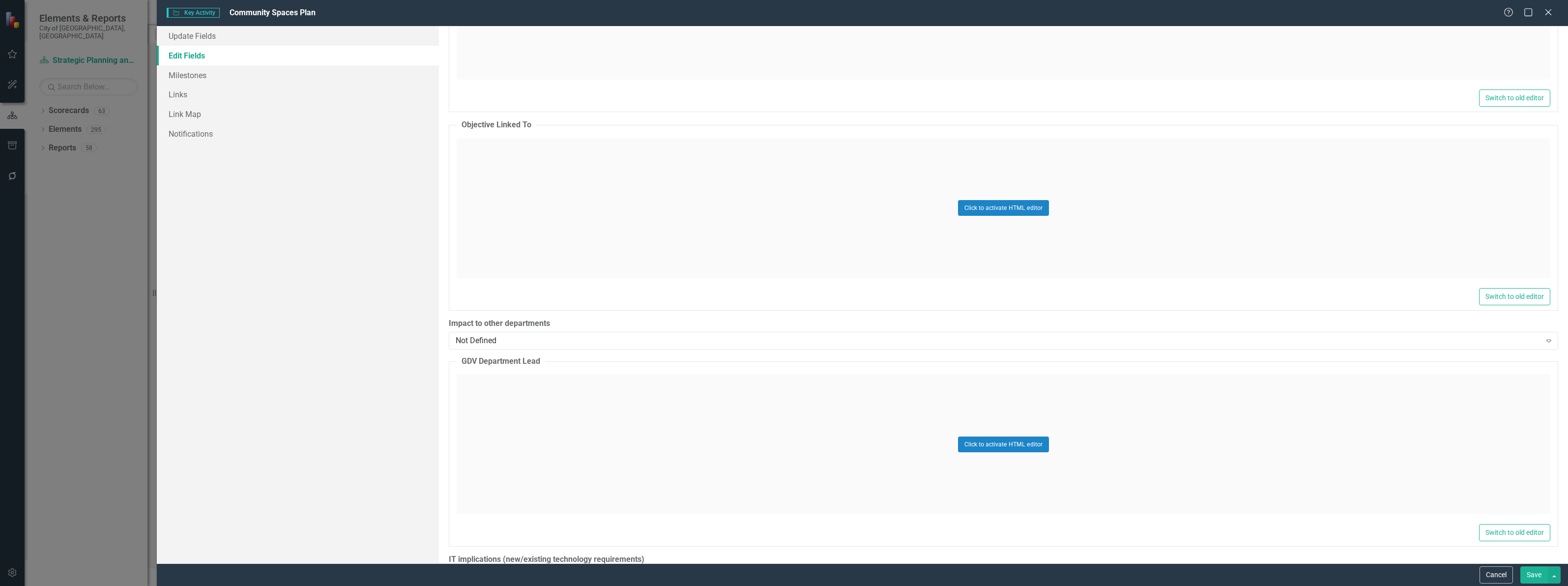
drag, startPoint x: 419, startPoint y: 268, endPoint x: 419, endPoint y: 261, distance: 7.0
click at [418, 266] on div "Update Fields Edit Fields Milestones Links Link Map Notifications" at bounding box center [298, 294] width 282 height 537
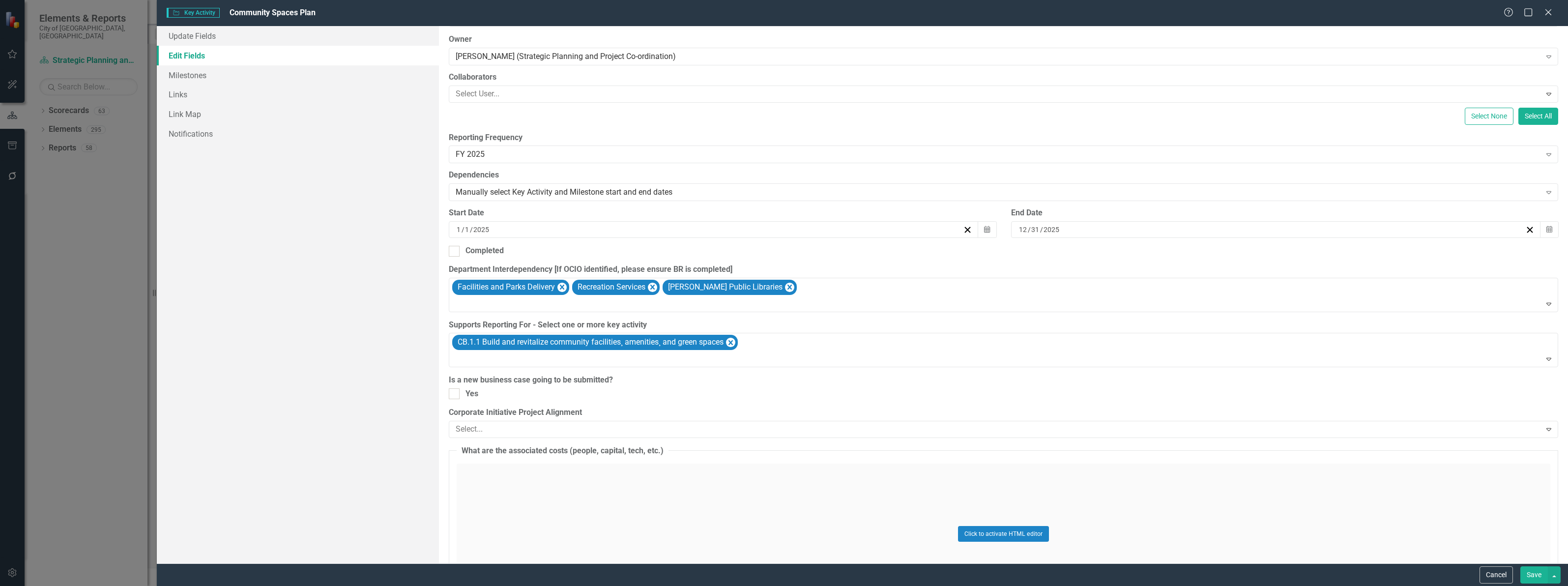
scroll to position [0, 0]
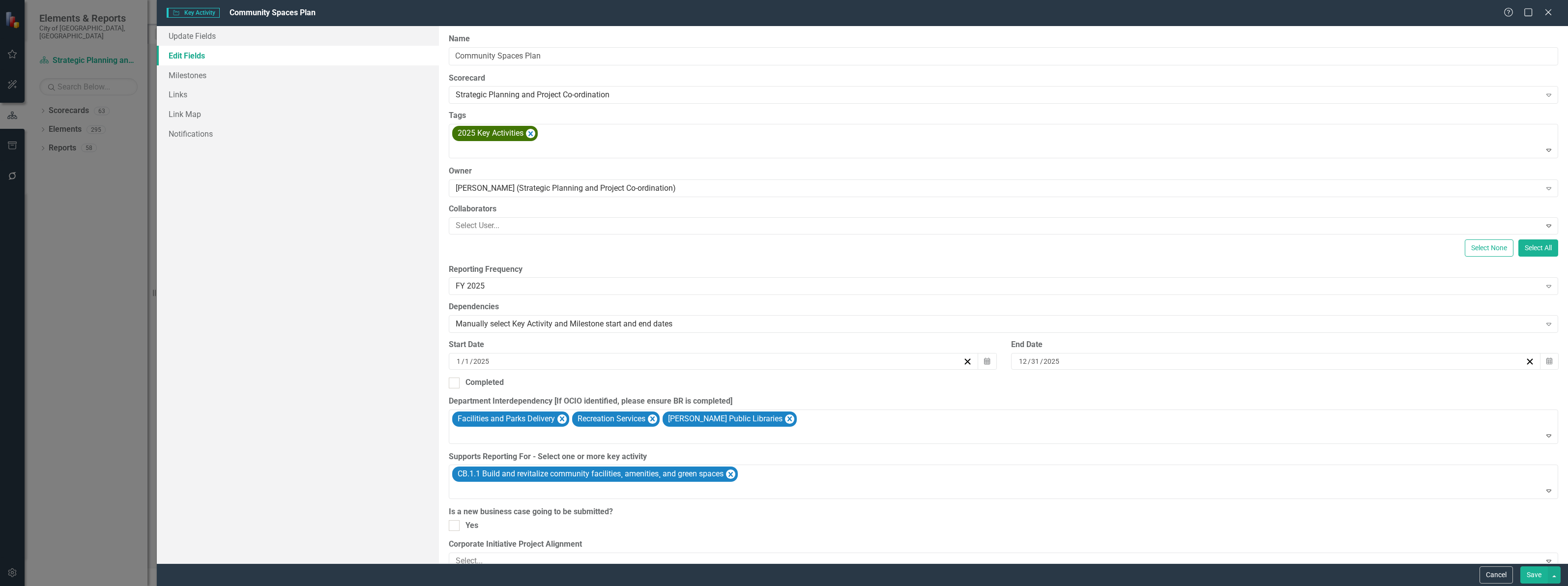
click at [340, 193] on div "Update Fields Edit Fields Milestones Links Link Map Notifications" at bounding box center [298, 294] width 282 height 537
click at [400, 223] on div "Update Fields Edit Fields Milestones Links Link Map Notifications" at bounding box center [298, 294] width 282 height 537
click at [478, 325] on div "Manually select Key Activity and Milestone start and end dates" at bounding box center [998, 324] width 1085 height 12
click at [548, 318] on div "Manually select Key Activity and Milestone start and end dates Expand" at bounding box center [1003, 324] width 1109 height 18
click at [474, 327] on div "Manually select Key Activity and Milestone start and end dates" at bounding box center [998, 324] width 1085 height 12
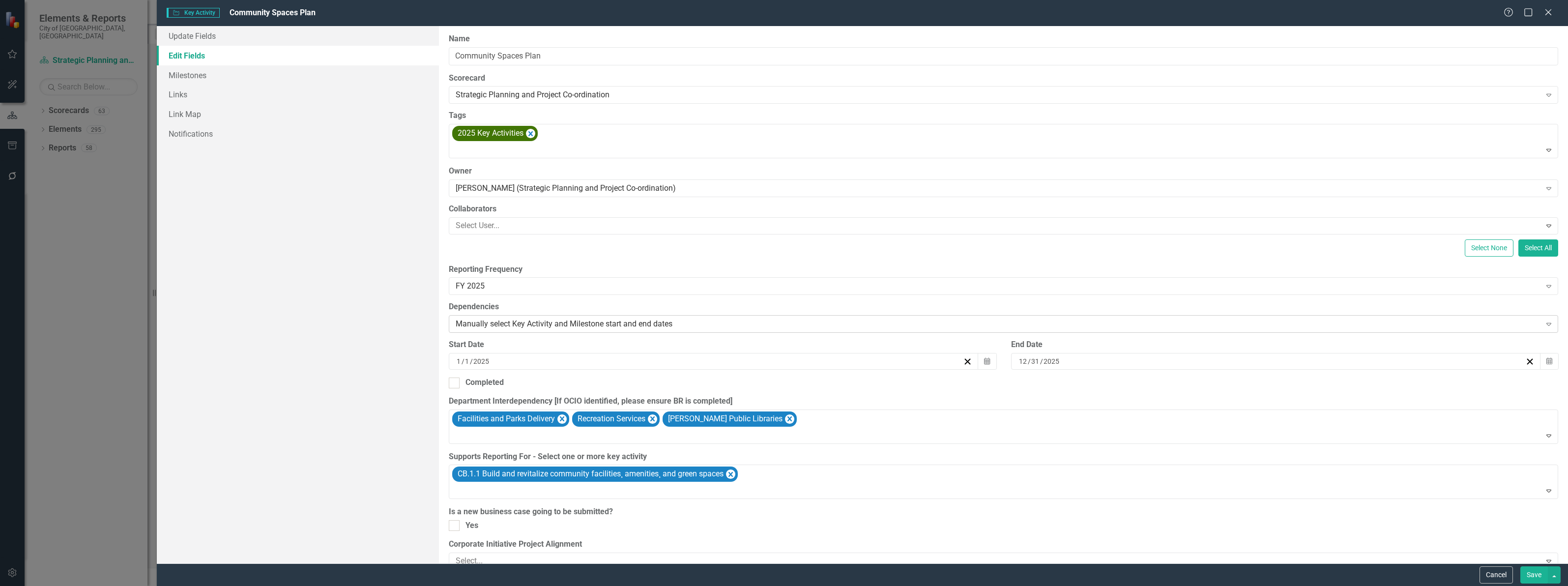
click at [548, 326] on div "Manually select Key Activity and Milestone start and end dates" at bounding box center [998, 324] width 1085 height 12
click at [186, 77] on link "Milestones" at bounding box center [298, 75] width 282 height 20
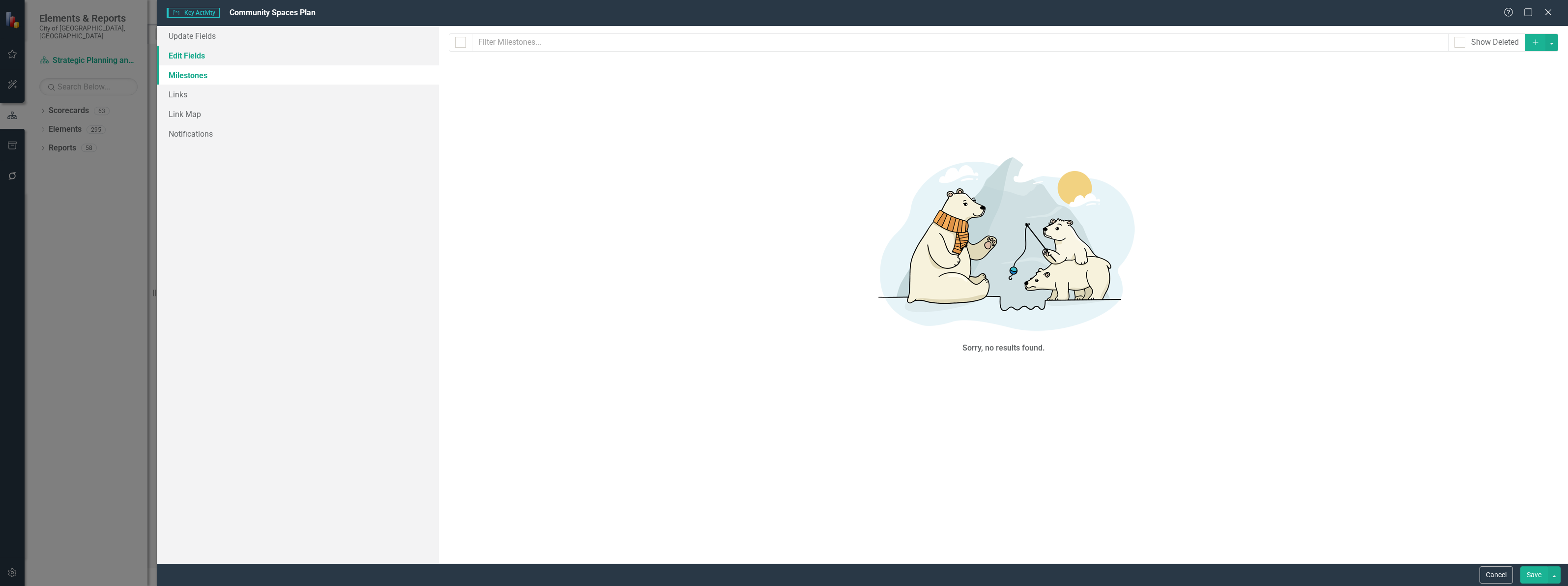
click at [197, 55] on link "Edit Fields" at bounding box center [298, 55] width 282 height 20
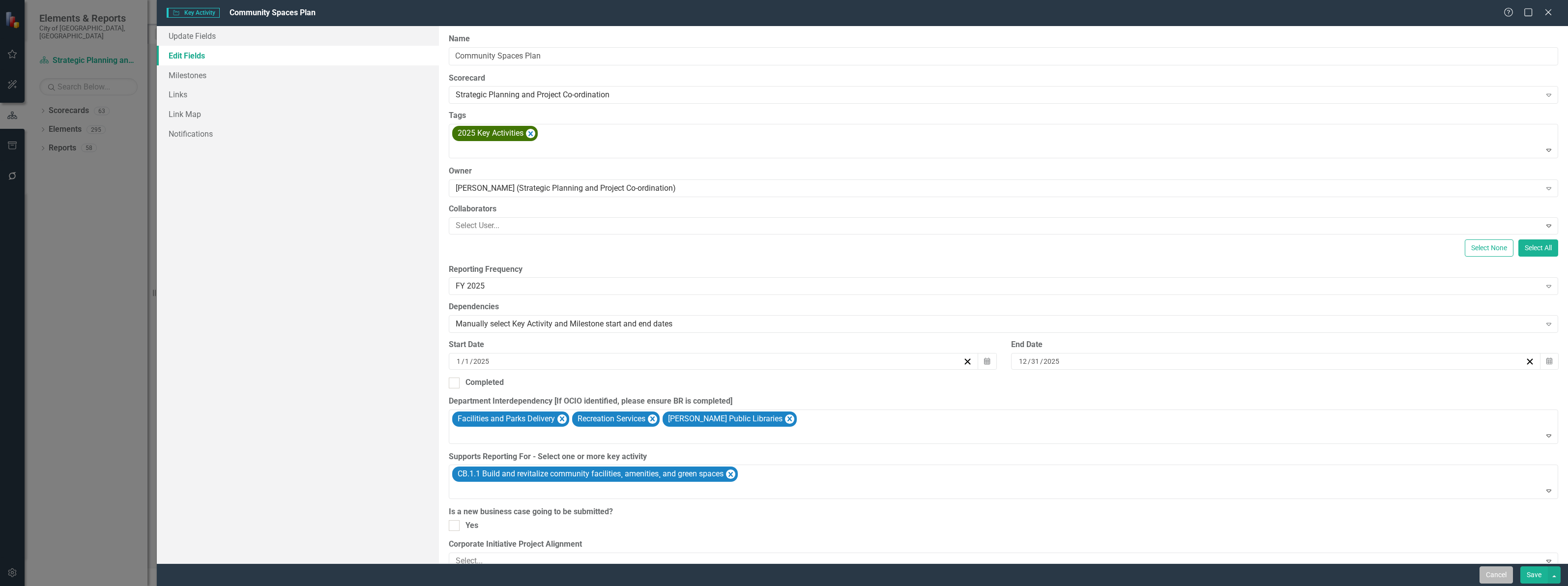
drag, startPoint x: 1507, startPoint y: 576, endPoint x: 1500, endPoint y: 575, distance: 7.1
click at [1507, 575] on button "Cancel" at bounding box center [1496, 574] width 33 height 17
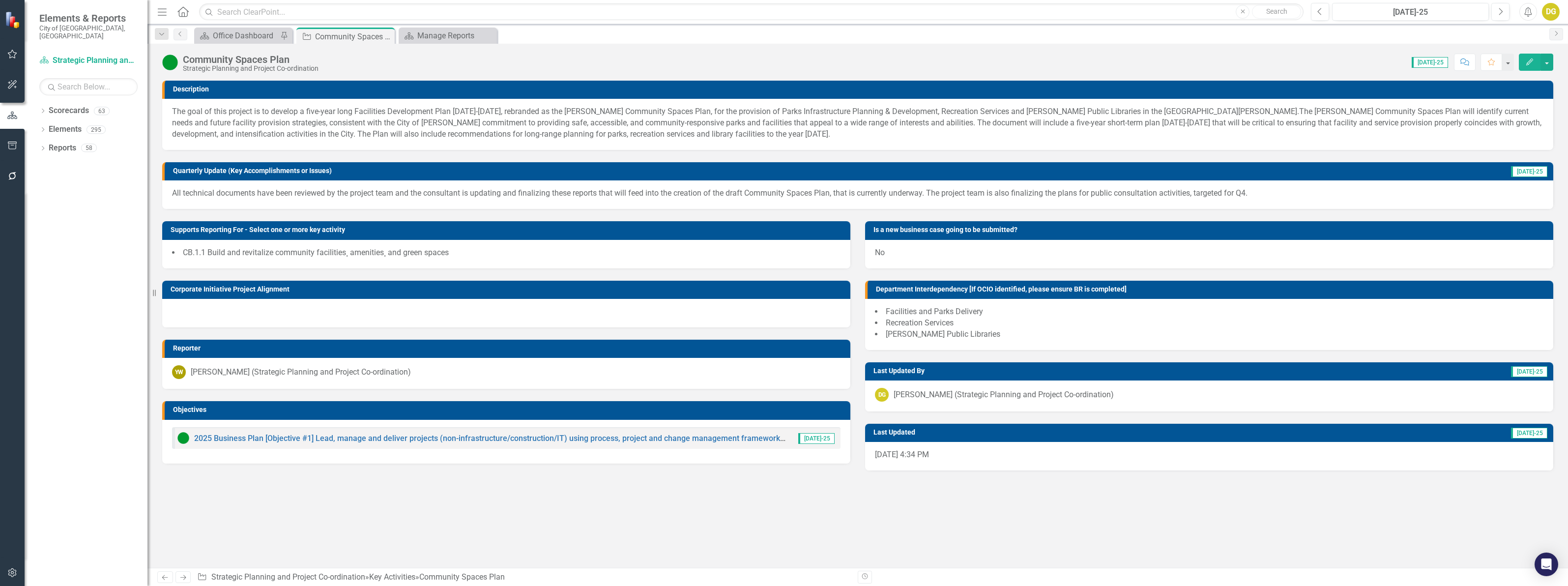
click at [173, 60] on img at bounding box center [170, 62] width 16 height 16
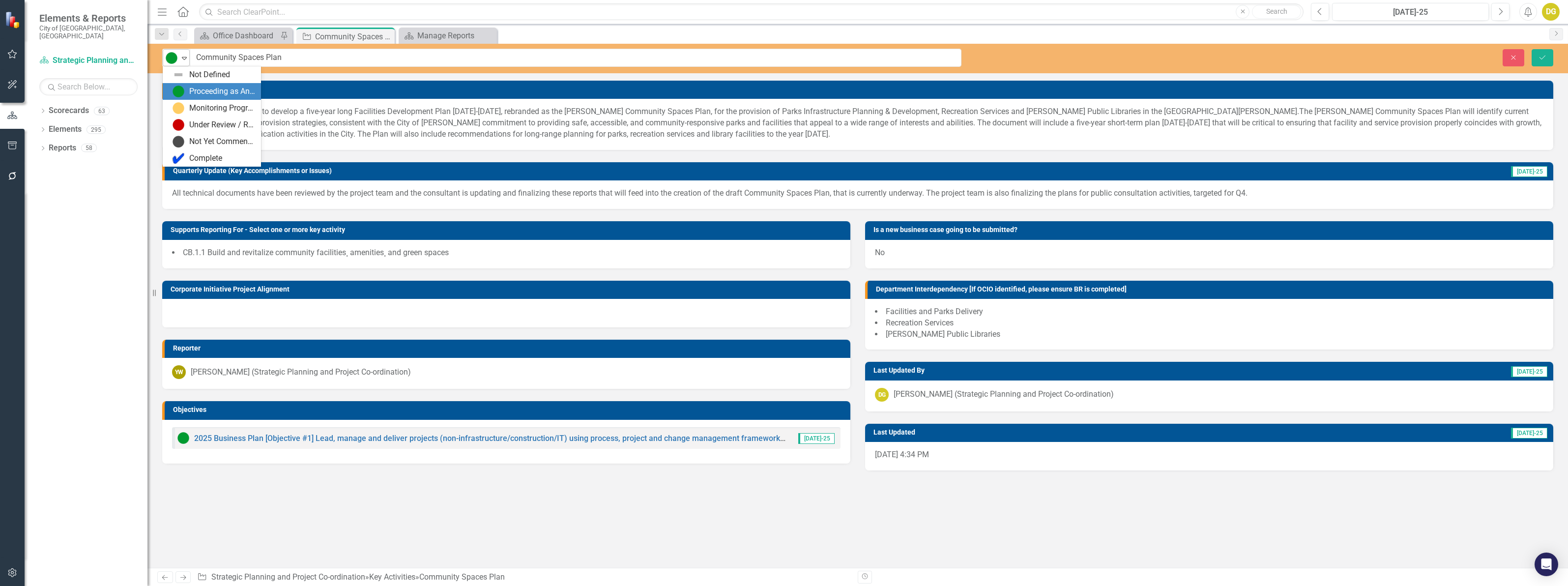
click at [173, 60] on img at bounding box center [171, 58] width 12 height 12
click at [195, 159] on div "Complete" at bounding box center [206, 158] width 33 height 12
click at [1544, 55] on icon "Save" at bounding box center [1542, 58] width 9 height 7
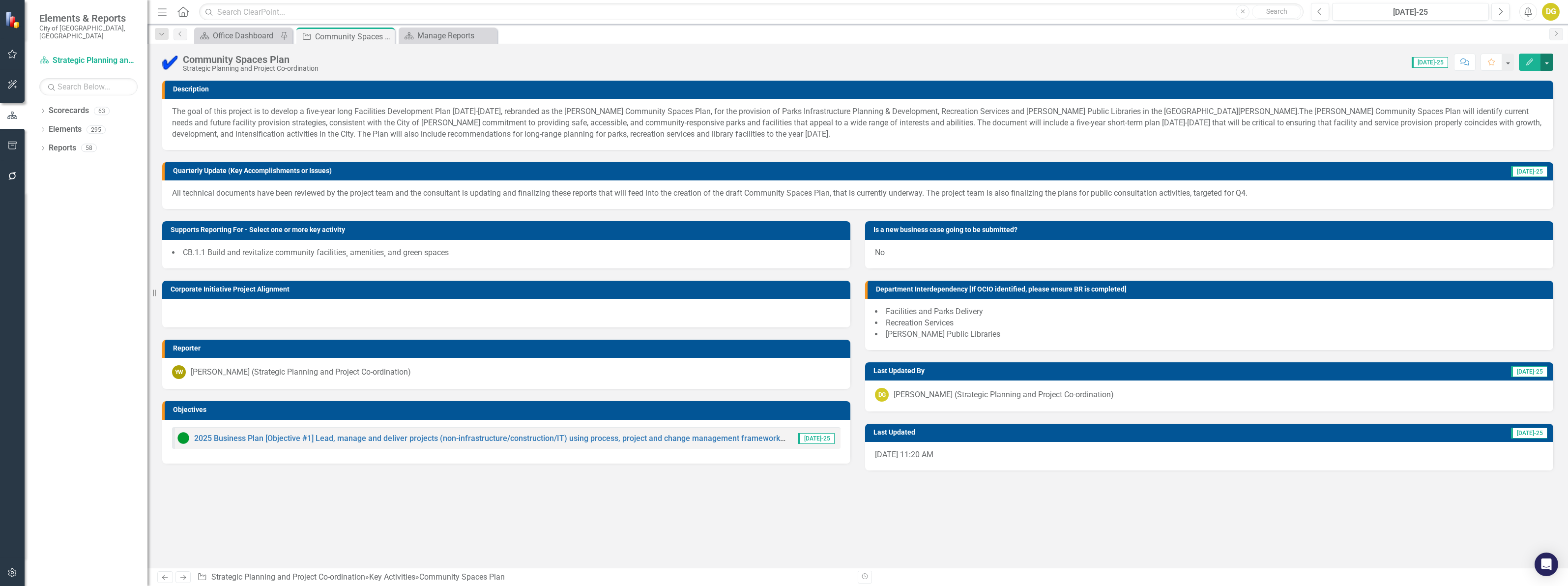
click at [1548, 65] on button "button" at bounding box center [1546, 62] width 13 height 17
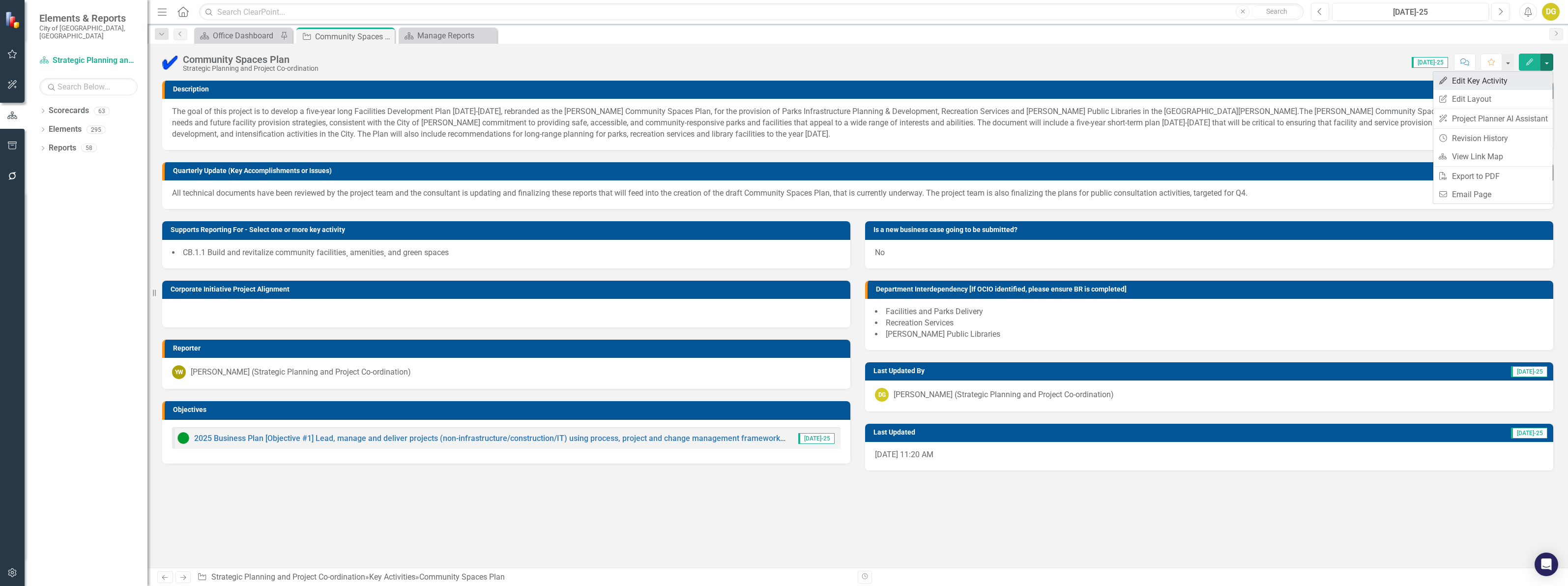
click at [1513, 77] on link "Edit Edit Key Activity" at bounding box center [1493, 81] width 119 height 18
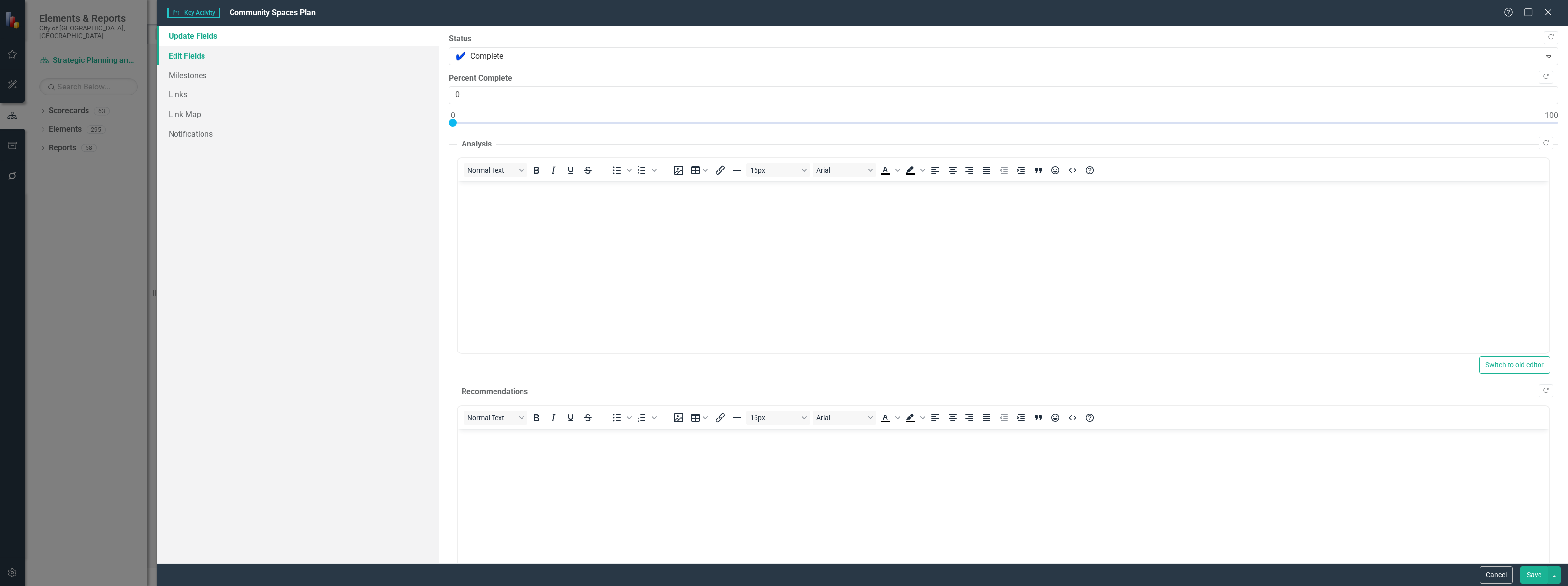
click at [213, 48] on link "Edit Fields" at bounding box center [298, 55] width 282 height 20
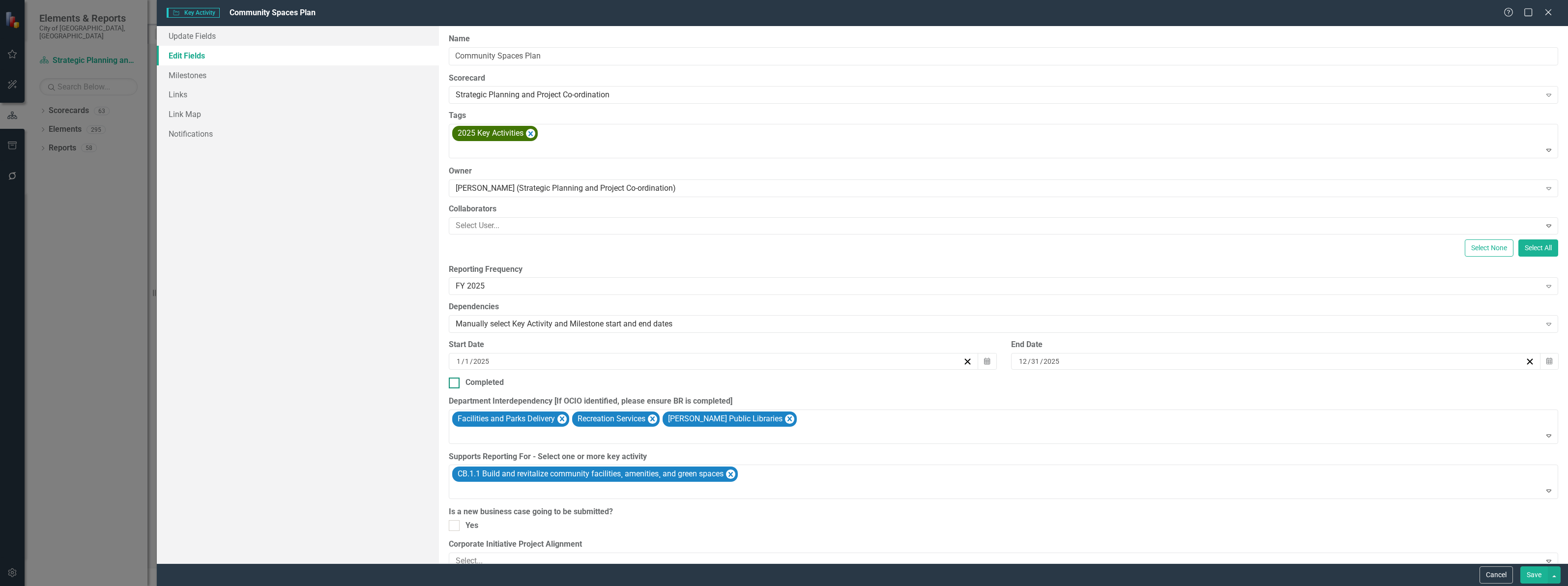
click at [456, 384] on div at bounding box center [454, 383] width 11 height 11
click at [455, 384] on input "Completed" at bounding box center [451, 380] width 6 height 6
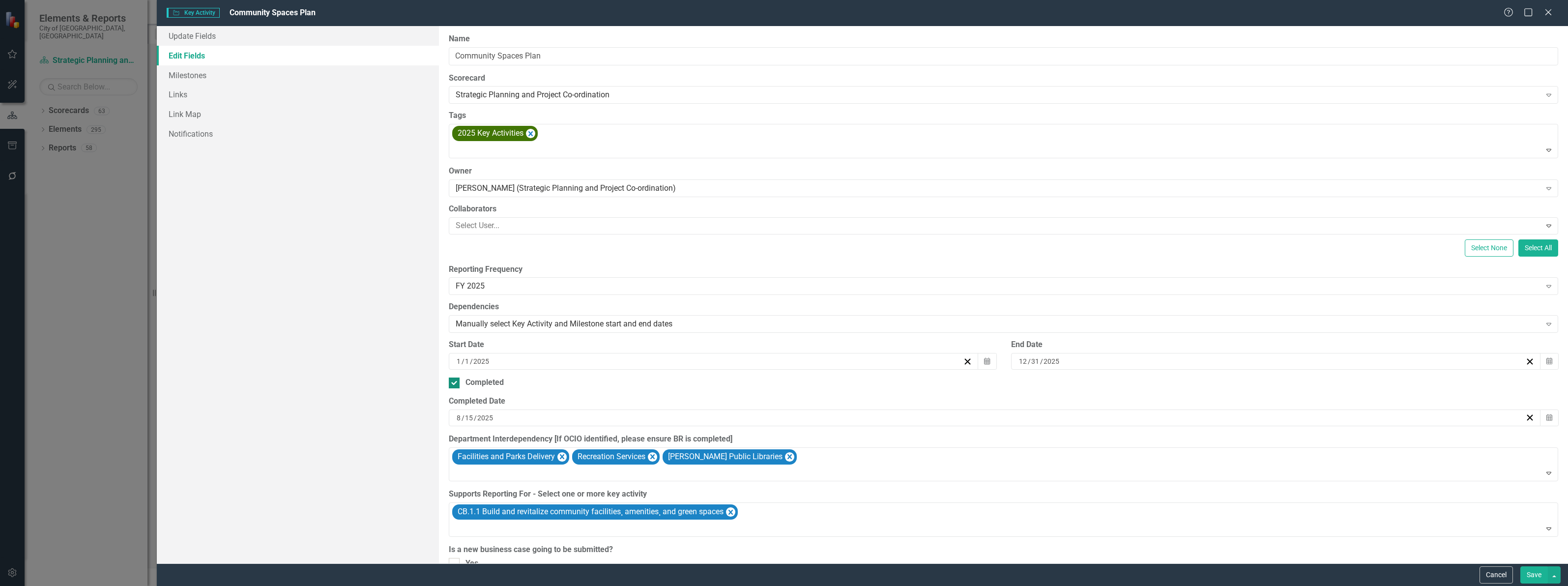
click at [452, 386] on div at bounding box center [454, 383] width 11 height 11
click at [452, 384] on input "Completed" at bounding box center [451, 380] width 6 height 6
checkbox input "false"
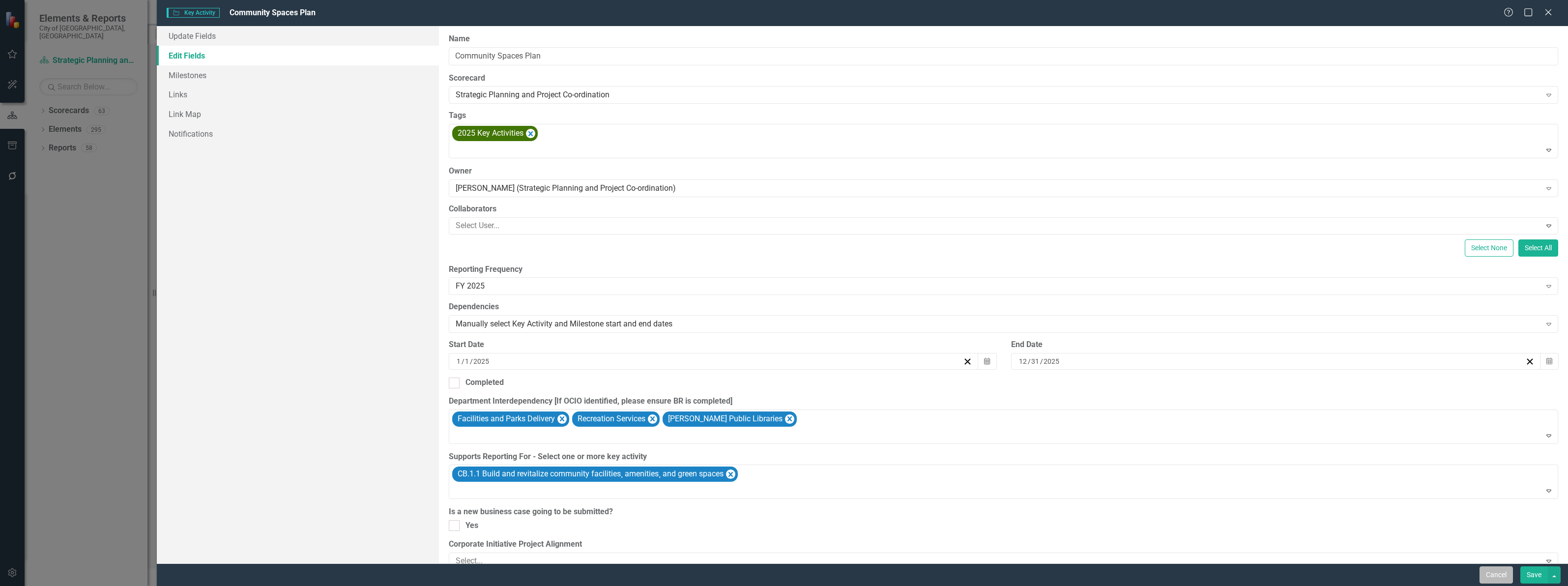
click at [1486, 572] on button "Cancel" at bounding box center [1496, 574] width 33 height 17
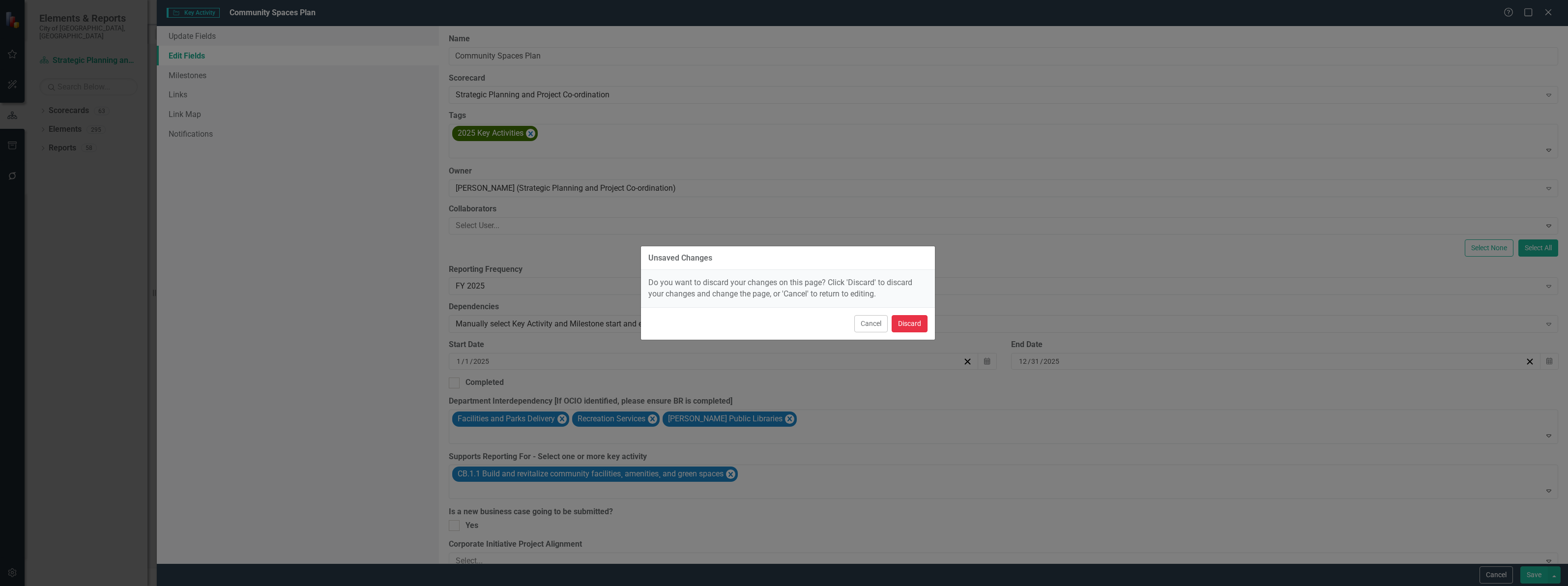
click at [897, 325] on button "Discard" at bounding box center [910, 323] width 36 height 17
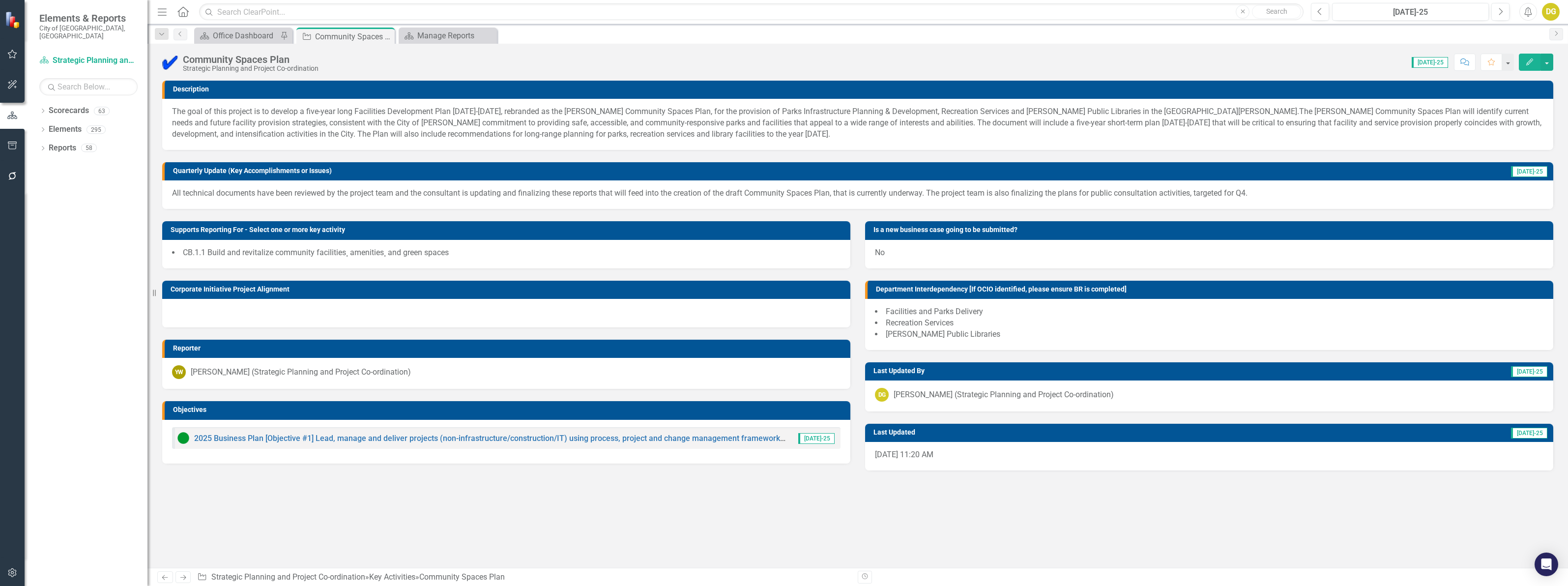
click at [172, 65] on img at bounding box center [170, 62] width 16 height 16
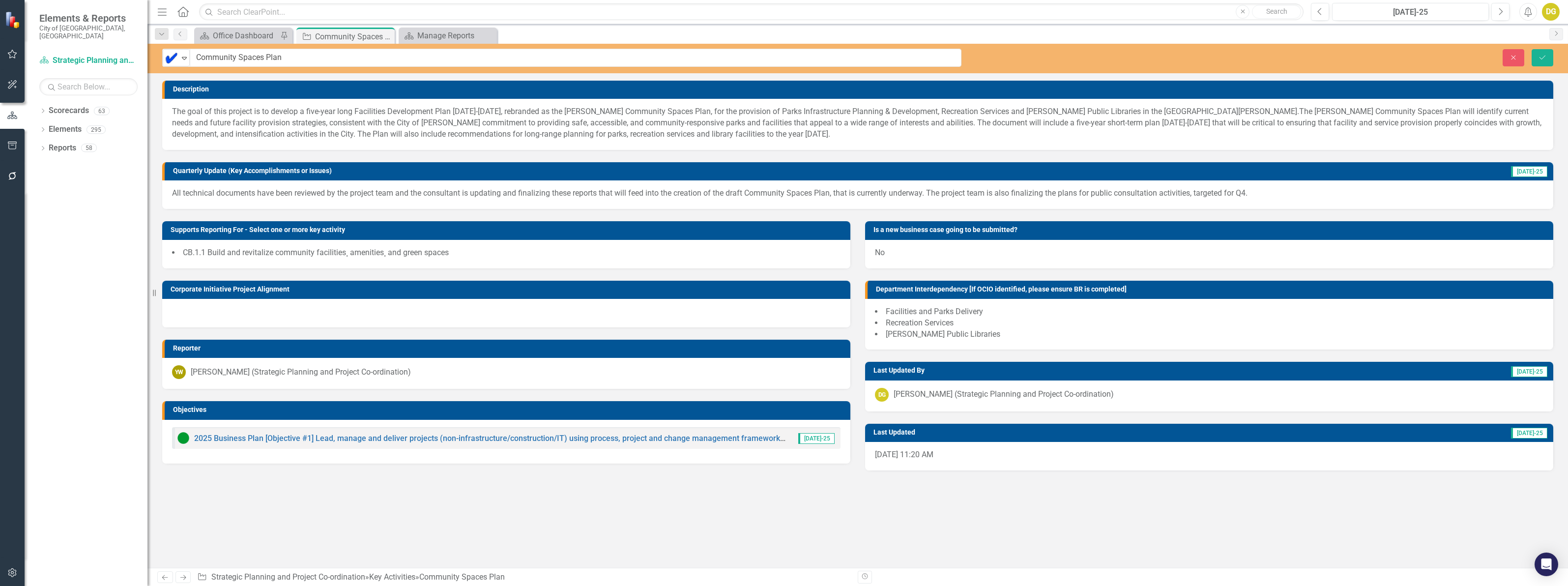
click at [172, 65] on div "Complete Expand" at bounding box center [176, 57] width 27 height 17
click at [185, 92] on img at bounding box center [178, 91] width 12 height 12
click at [1540, 59] on icon "Save" at bounding box center [1542, 58] width 9 height 7
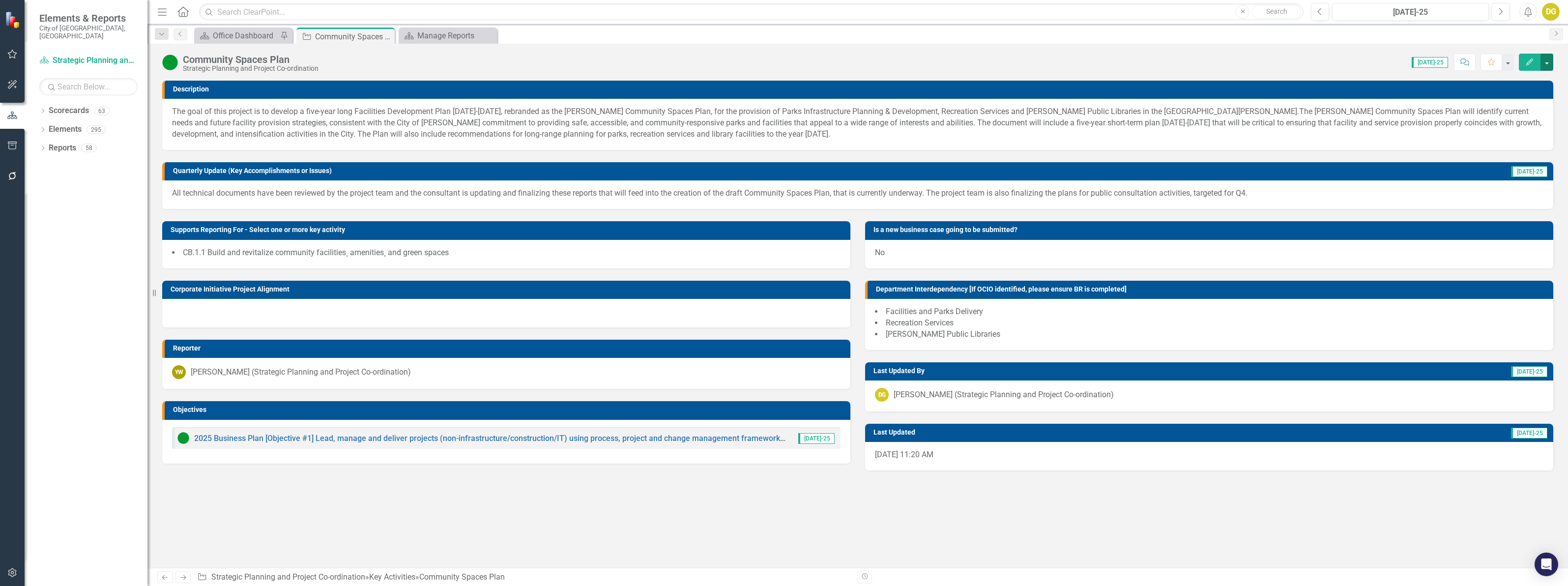
click at [1550, 58] on button "button" at bounding box center [1546, 62] width 13 height 17
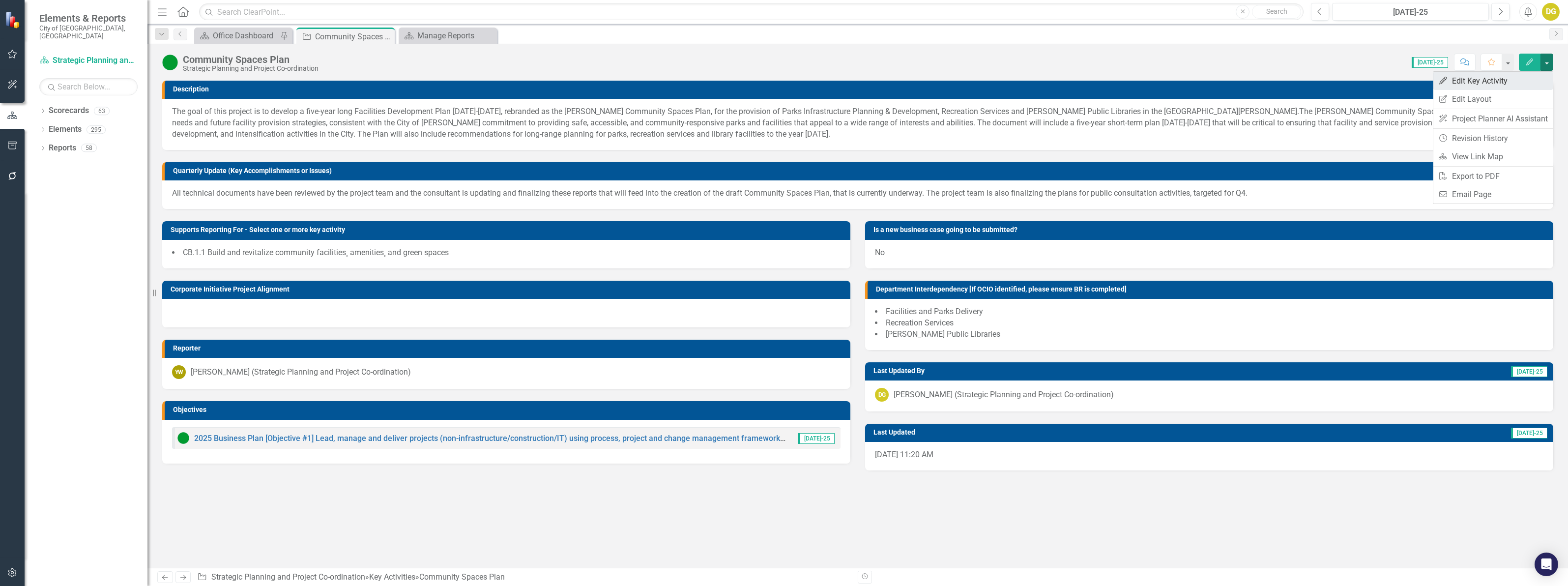
click at [1507, 79] on link "Edit Edit Key Activity" at bounding box center [1493, 81] width 119 height 18
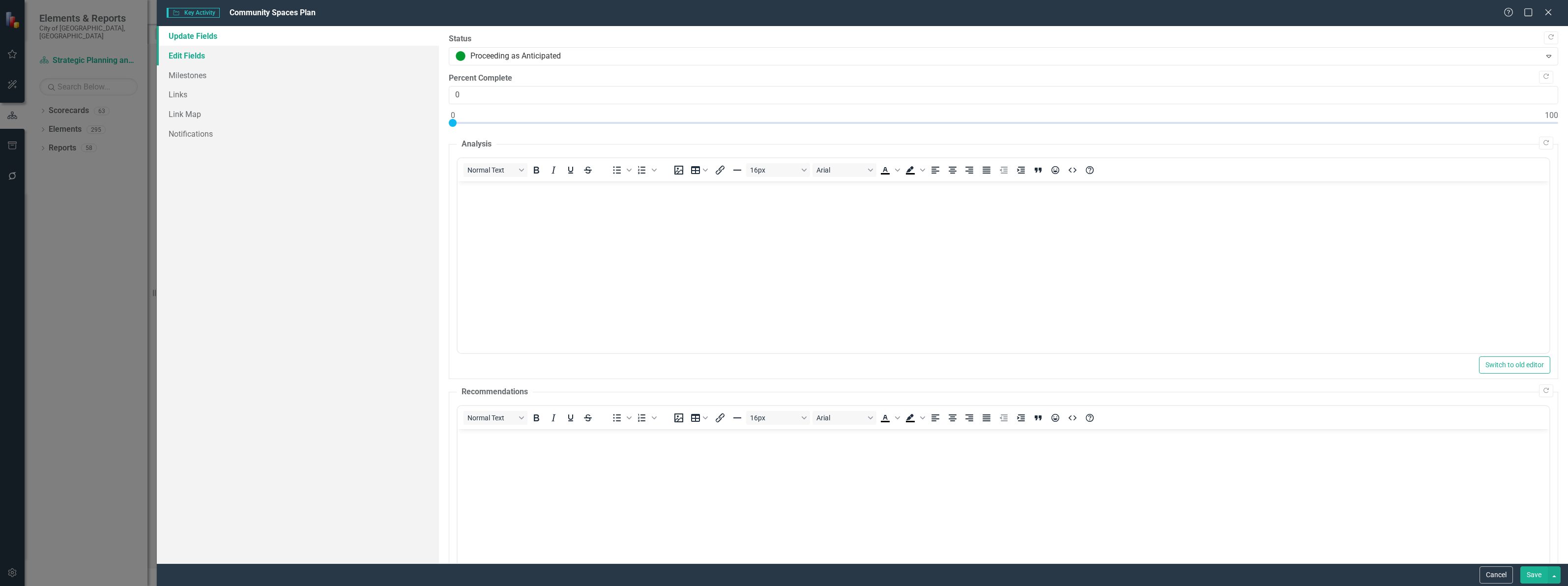
click at [192, 52] on link "Edit Fields" at bounding box center [298, 55] width 282 height 20
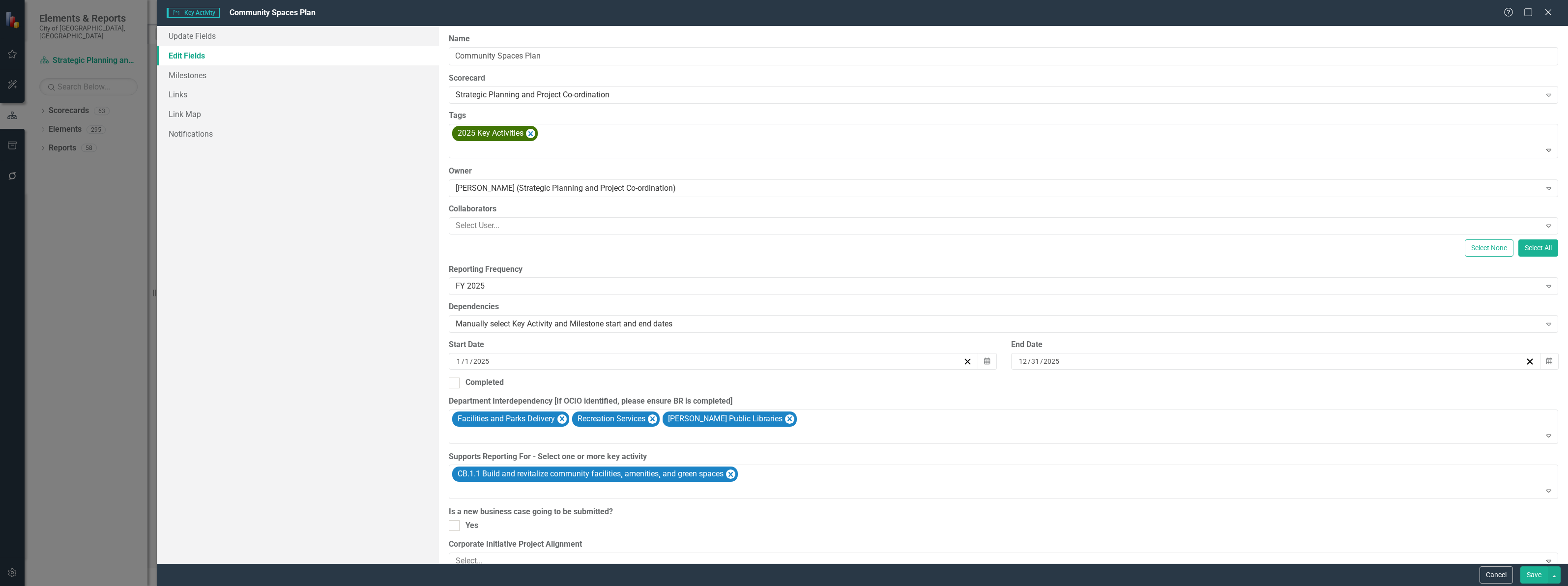
drag, startPoint x: 1499, startPoint y: 579, endPoint x: 659, endPoint y: 205, distance: 919.5
click at [1498, 578] on button "Cancel" at bounding box center [1496, 574] width 33 height 17
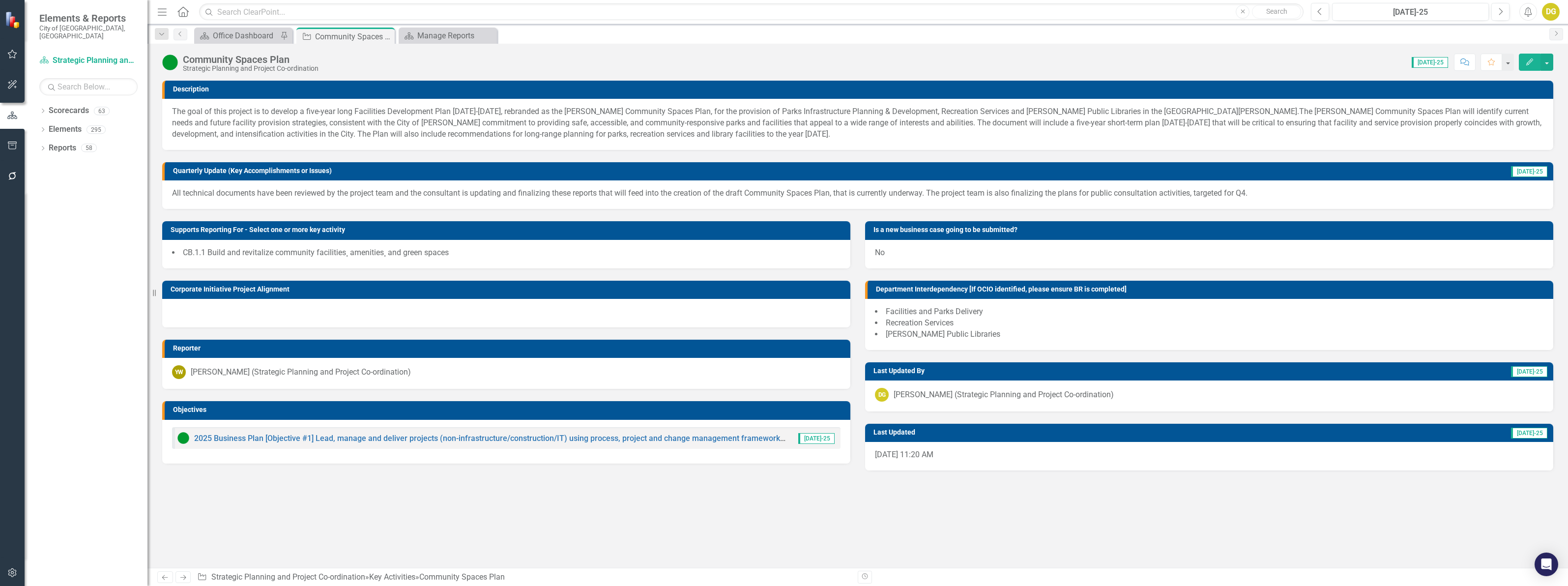
click at [168, 60] on img at bounding box center [170, 62] width 16 height 16
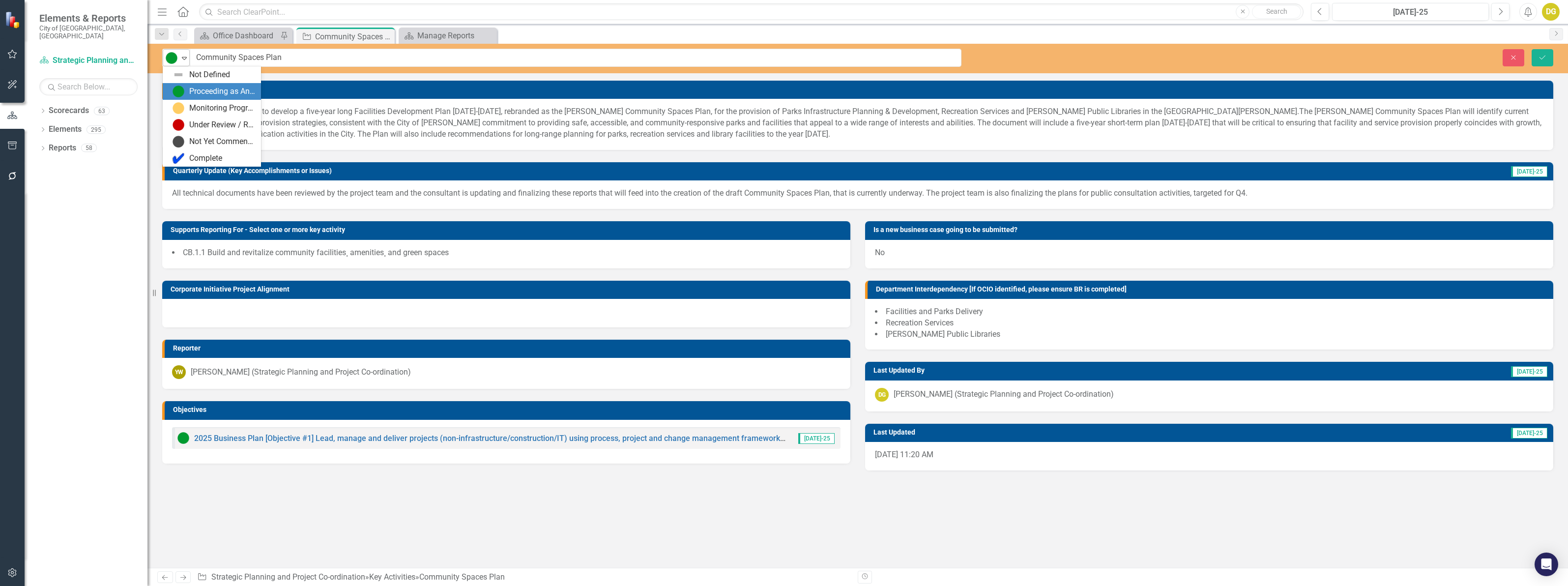
click at [185, 59] on icon "Expand" at bounding box center [184, 58] width 10 height 8
click at [1509, 50] on button "Close" at bounding box center [1514, 57] width 22 height 17
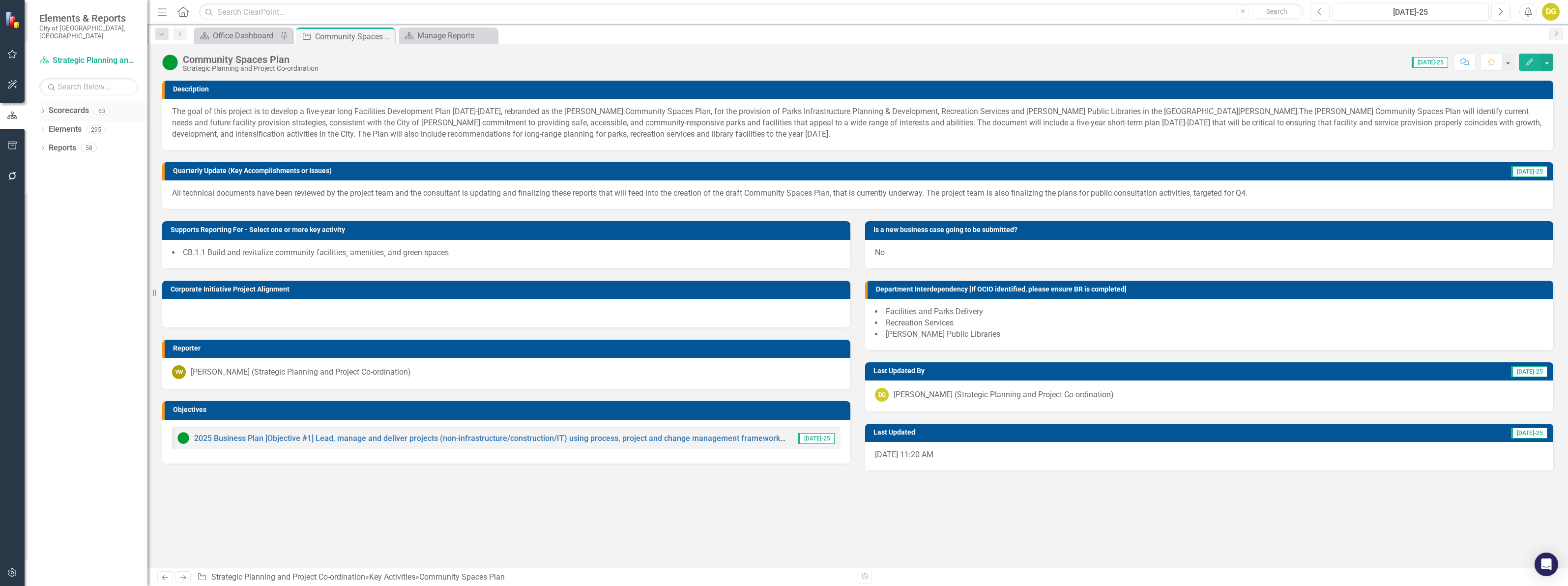
click at [45, 109] on icon "Dropdown" at bounding box center [43, 112] width 7 height 5
drag, startPoint x: 67, startPoint y: 79, endPoint x: 84, endPoint y: 77, distance: 17.1
click at [67, 79] on input "text" at bounding box center [88, 86] width 98 height 17
type input "special"
click at [89, 162] on link "Policy Planning and Special Programs" at bounding box center [111, 167] width 74 height 12
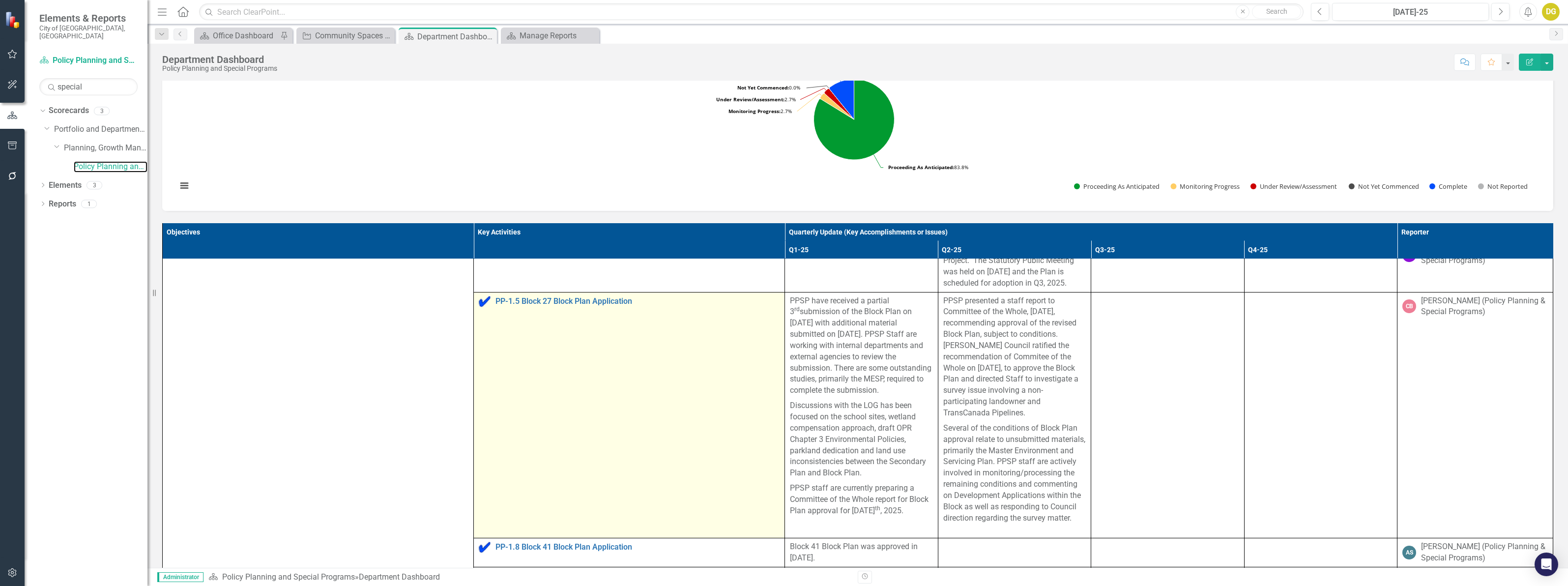
scroll to position [369, 0]
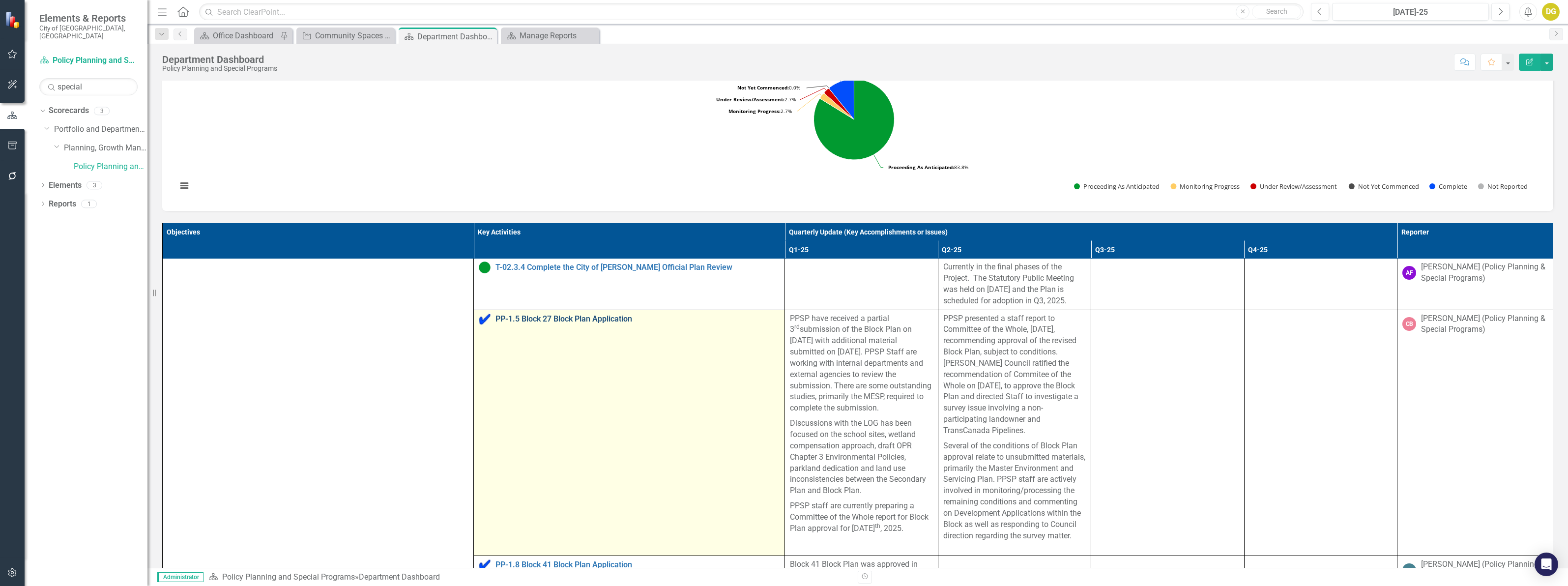
click at [523, 323] on link "PP-1.5 Block 27 Block Plan Application" at bounding box center [637, 318] width 284 height 9
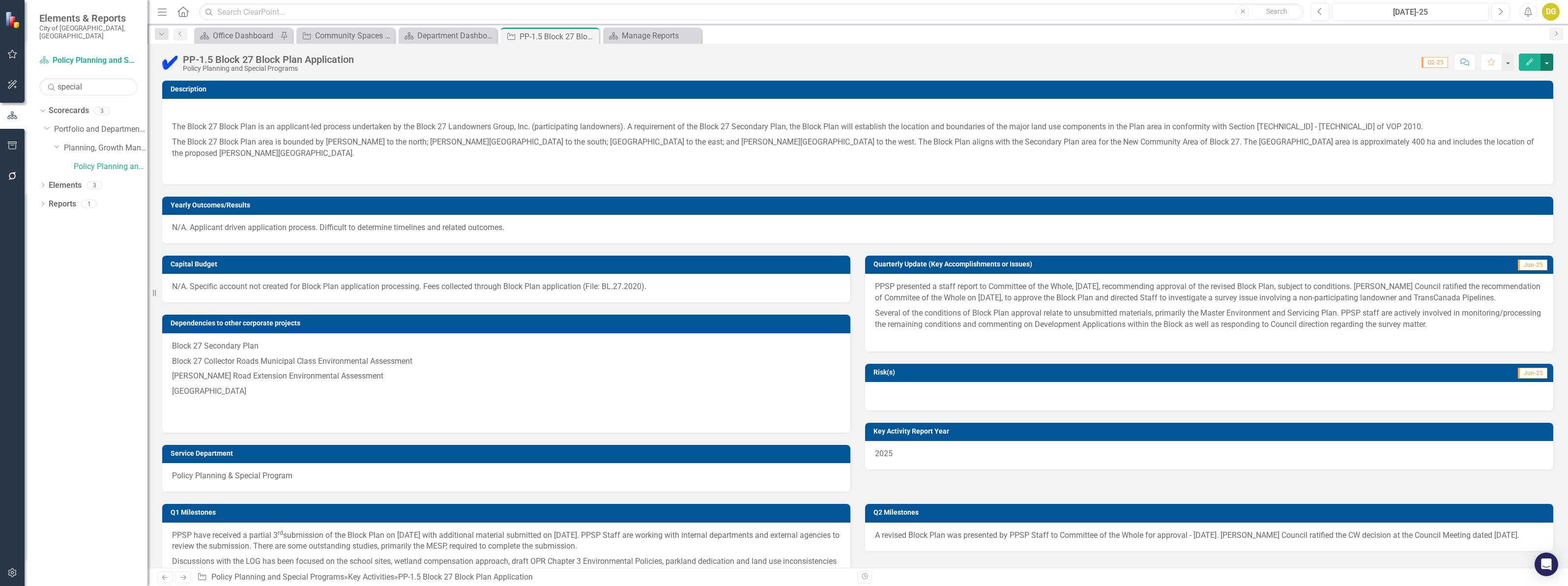
click at [1548, 62] on button "button" at bounding box center [1546, 62] width 13 height 17
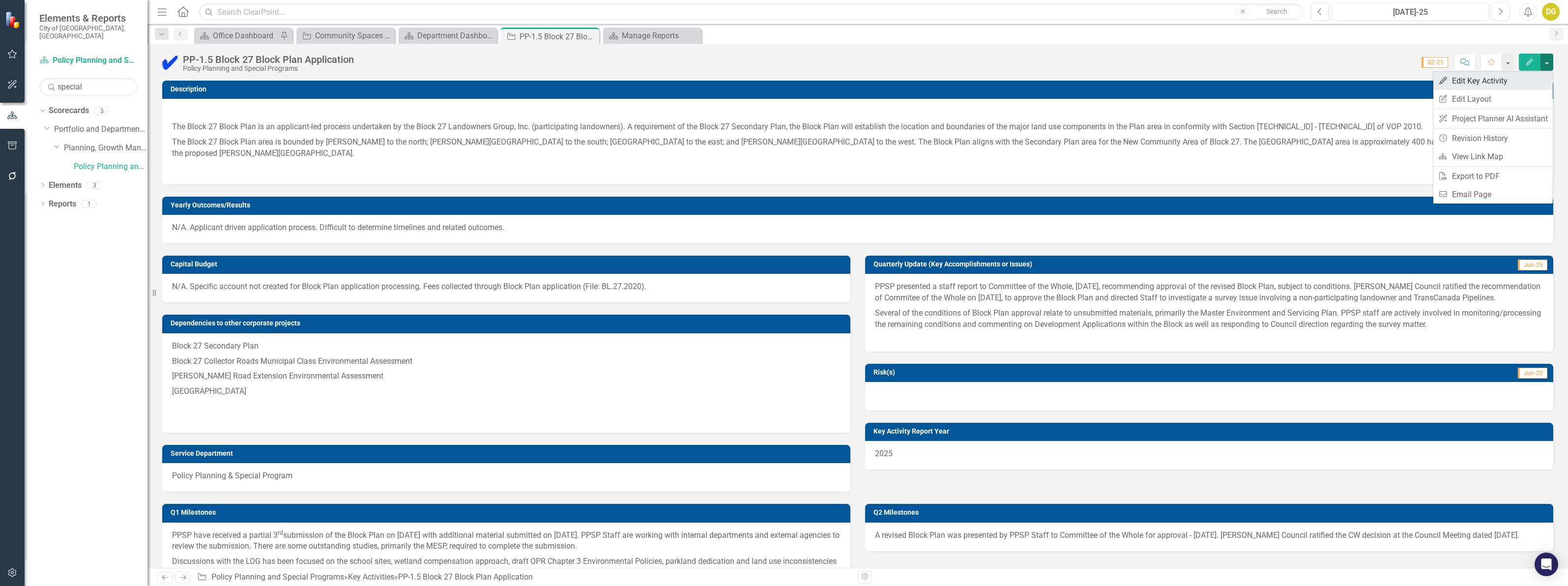
click at [1475, 82] on link "Edit Edit Key Activity" at bounding box center [1493, 81] width 119 height 18
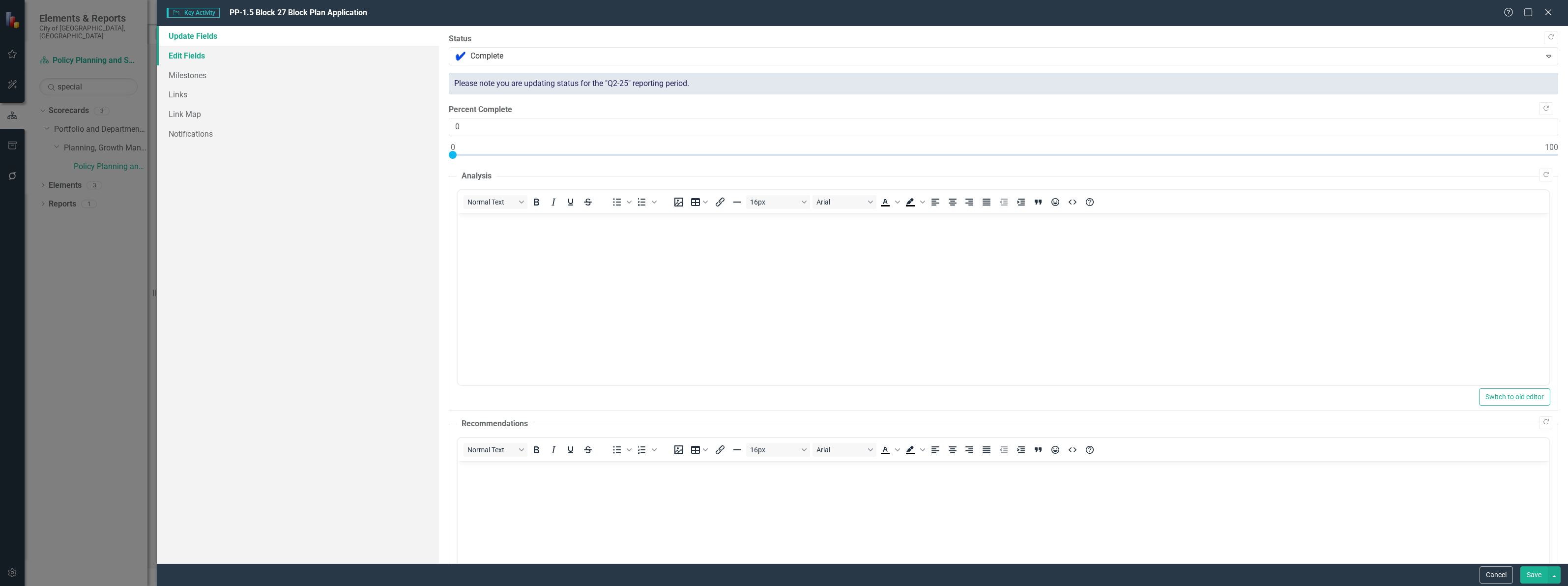
click at [176, 52] on link "Edit Fields" at bounding box center [298, 55] width 282 height 20
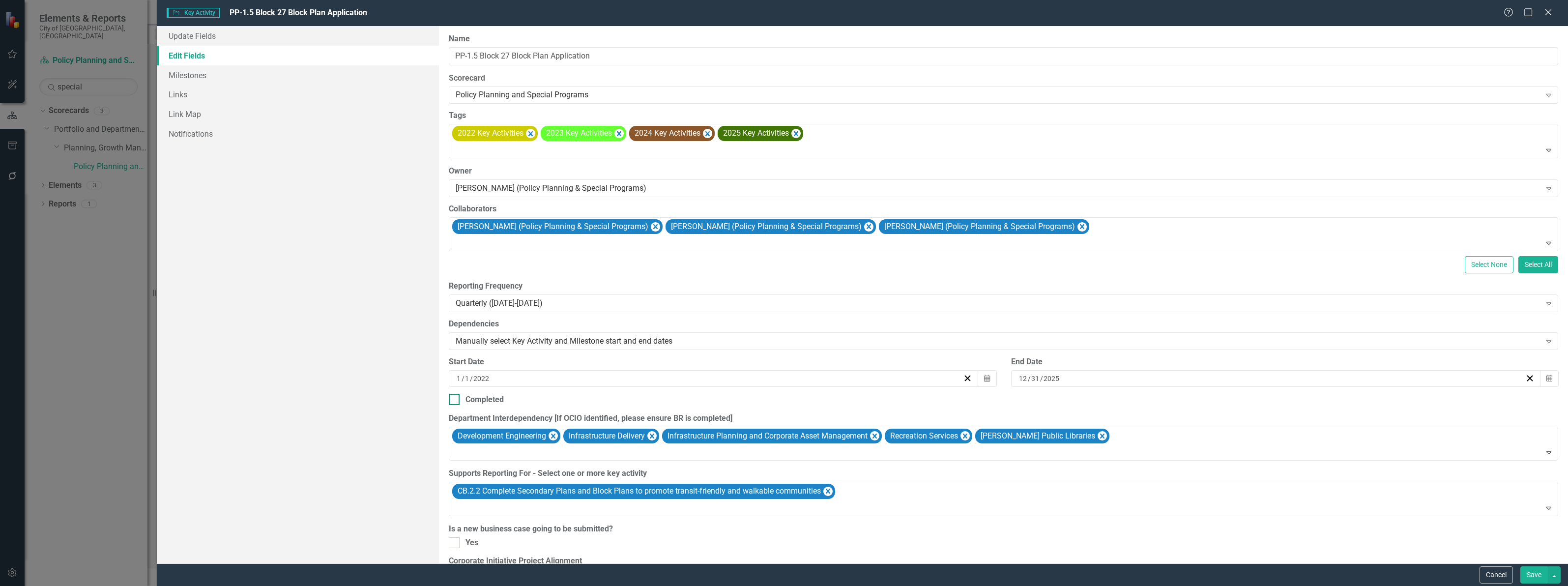
click at [456, 401] on div at bounding box center [454, 400] width 11 height 11
click at [455, 401] on input "Completed" at bounding box center [451, 397] width 6 height 6
checkbox input "true"
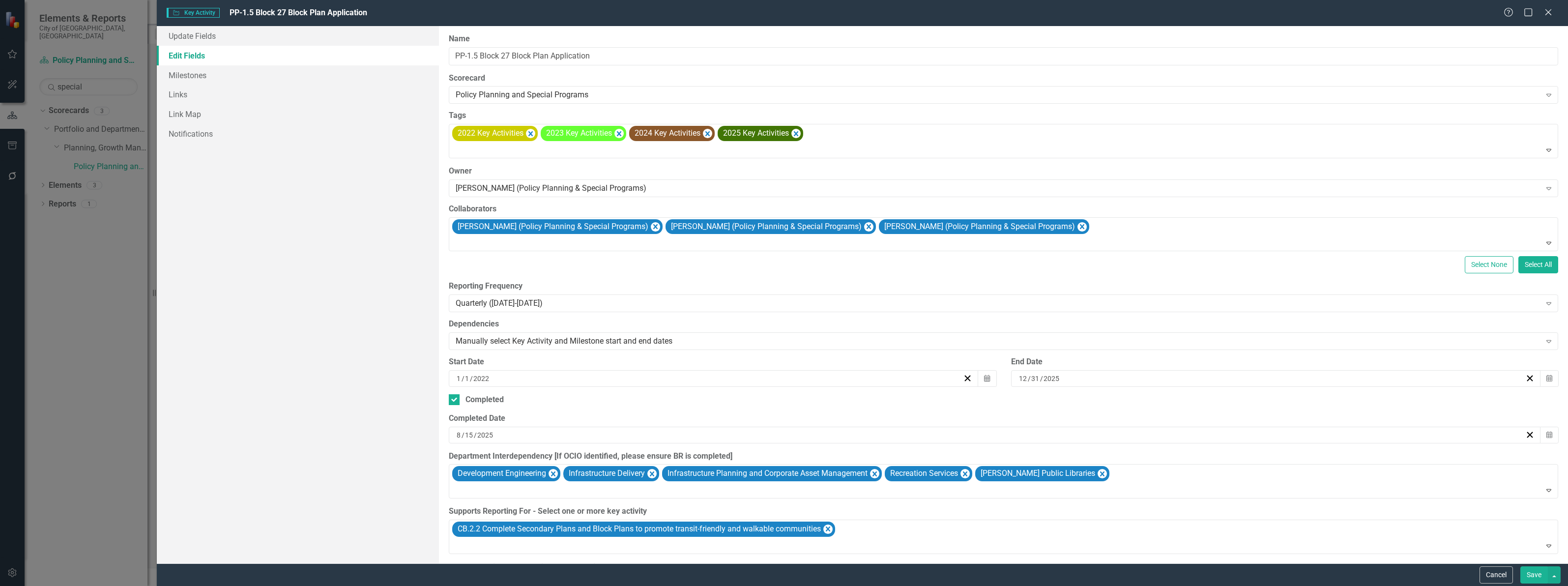
click at [502, 439] on div "8 / 15 / 2025" at bounding box center [990, 435] width 1070 height 10
click at [939, 289] on button "‹" at bounding box center [938, 292] width 22 height 22
click at [931, 288] on button "‹" at bounding box center [938, 292] width 22 height 22
click at [941, 397] on abbr "30" at bounding box center [942, 396] width 8 height 8
click at [1531, 576] on button "Save" at bounding box center [1534, 574] width 28 height 17
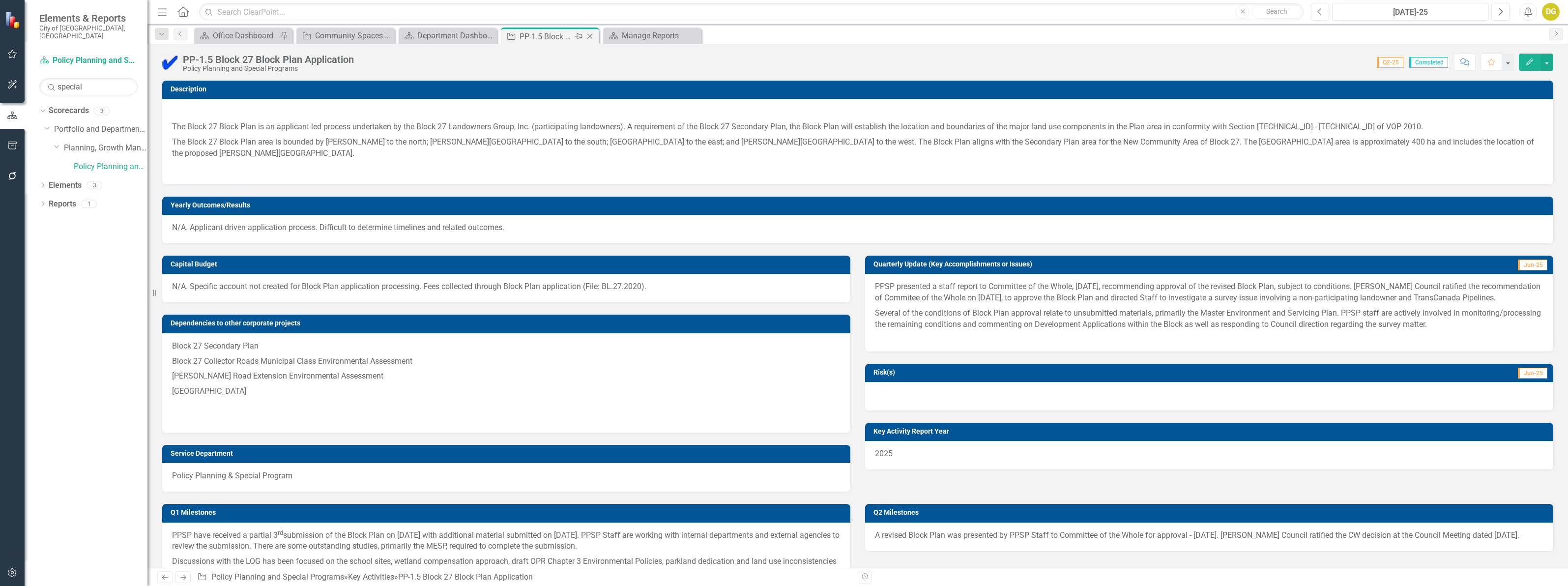
click at [590, 35] on icon "Close" at bounding box center [590, 37] width 10 height 8
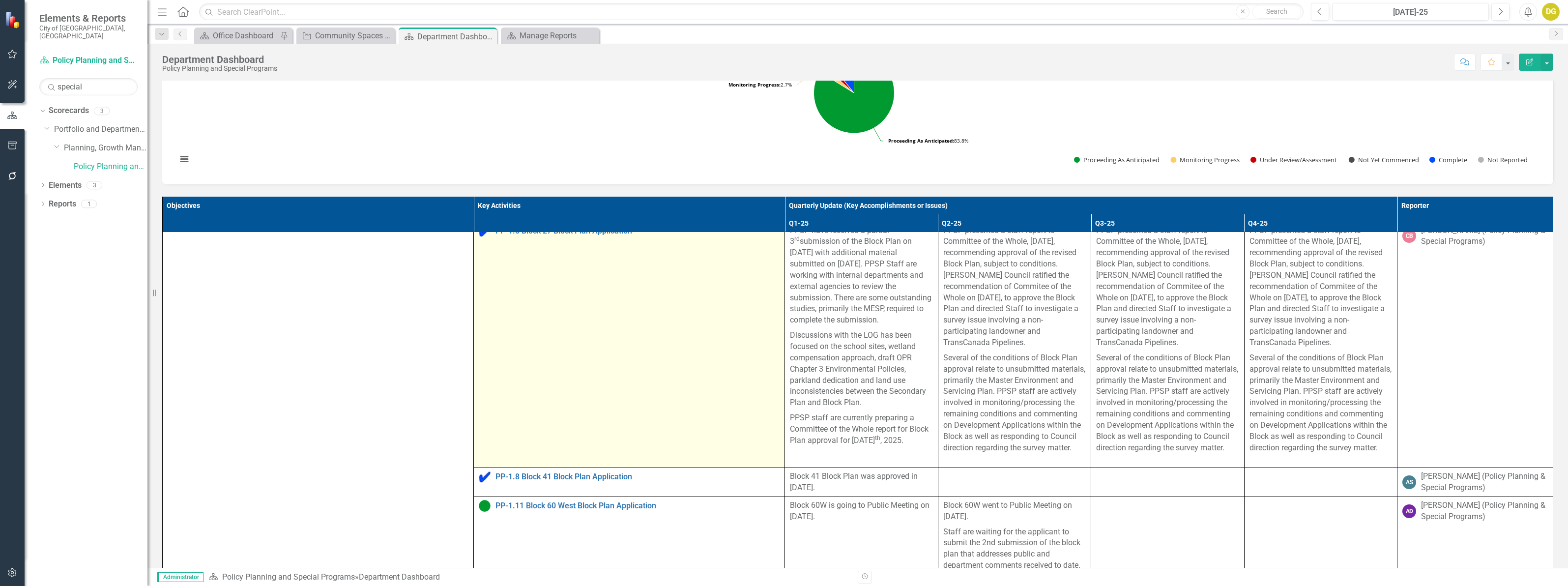
scroll to position [369, 0]
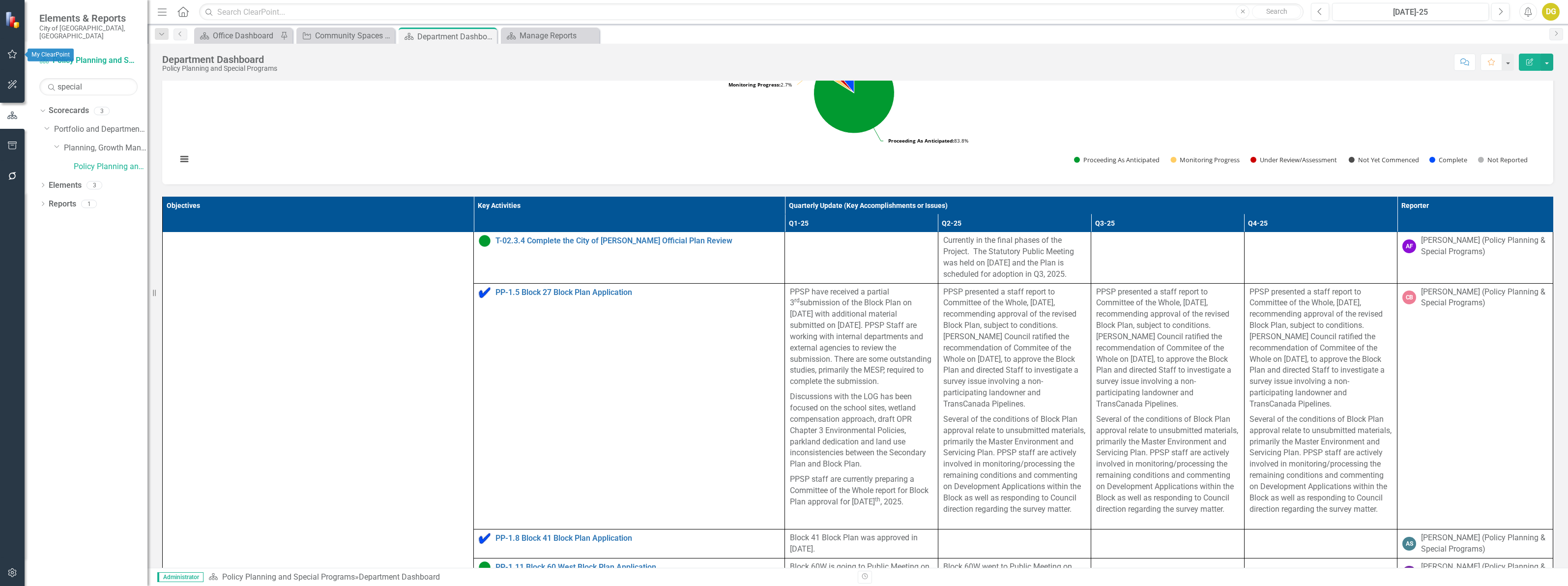
click at [10, 57] on icon "button" at bounding box center [13, 54] width 10 height 9
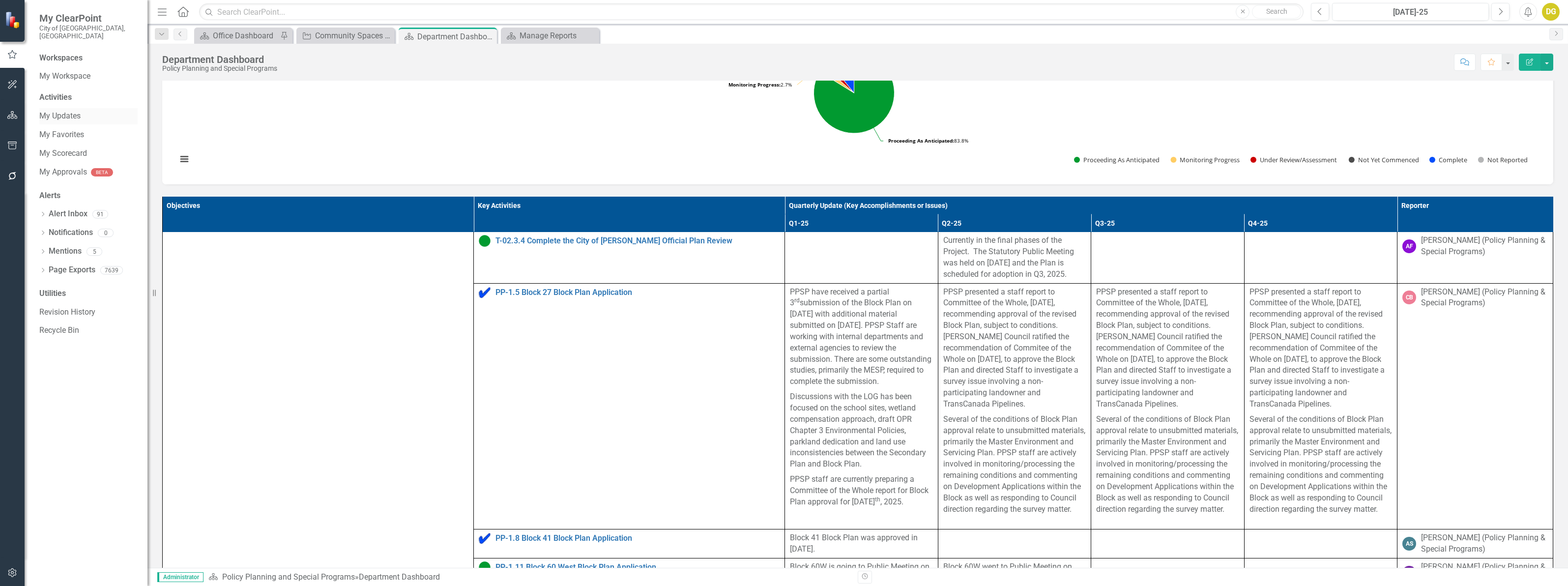
click at [63, 108] on div "My Updates" at bounding box center [88, 116] width 98 height 16
click at [74, 112] on link "My Updates" at bounding box center [88, 116] width 98 height 12
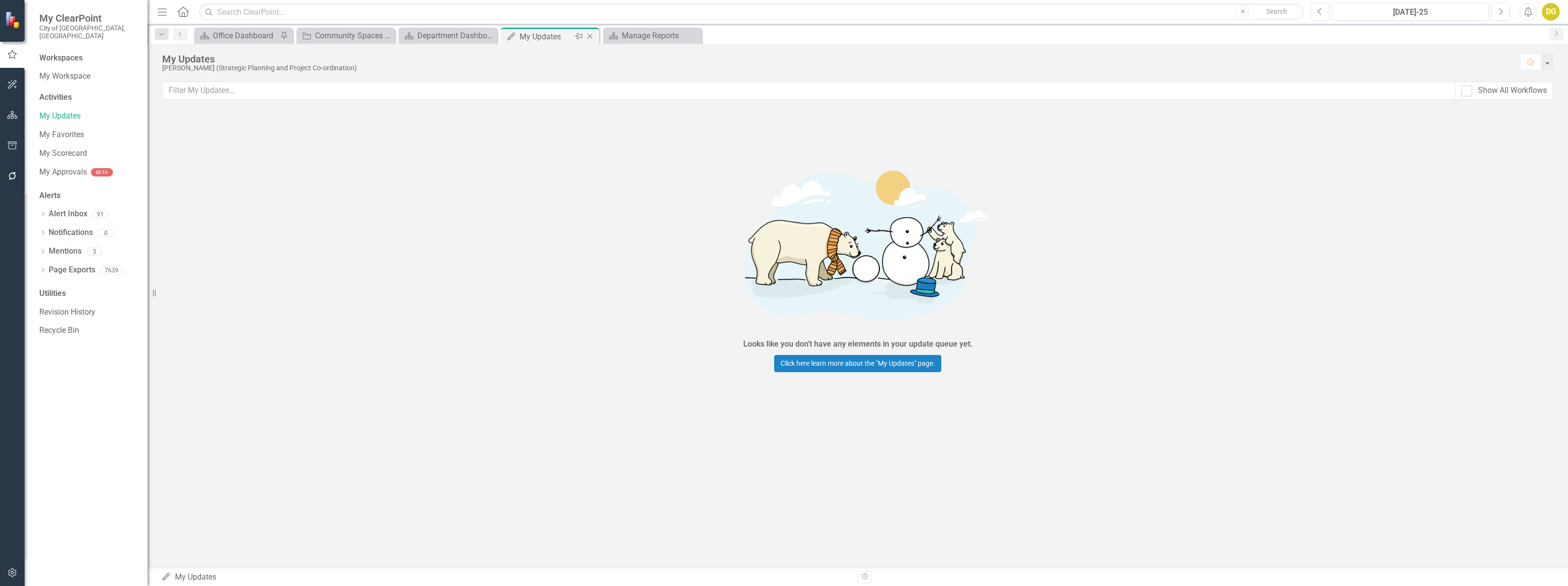
click at [589, 35] on icon at bounding box center [590, 37] width 5 height 5
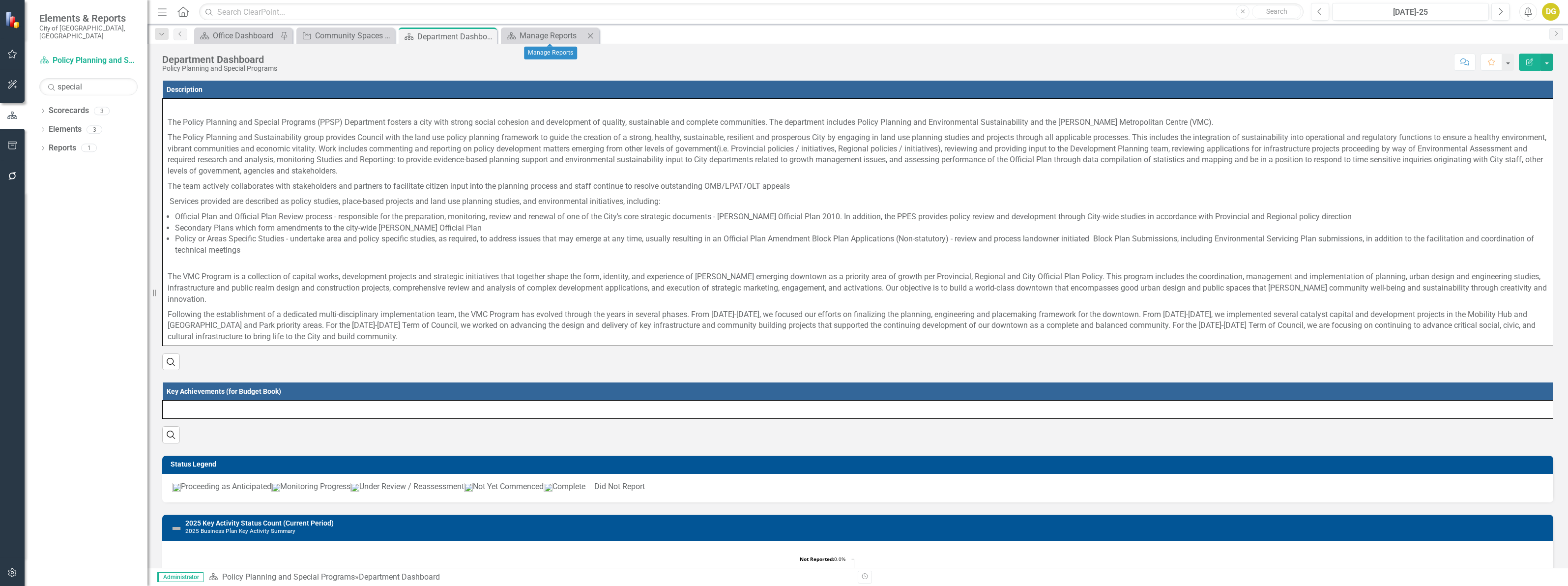
click at [591, 35] on icon "Close" at bounding box center [590, 36] width 10 height 8
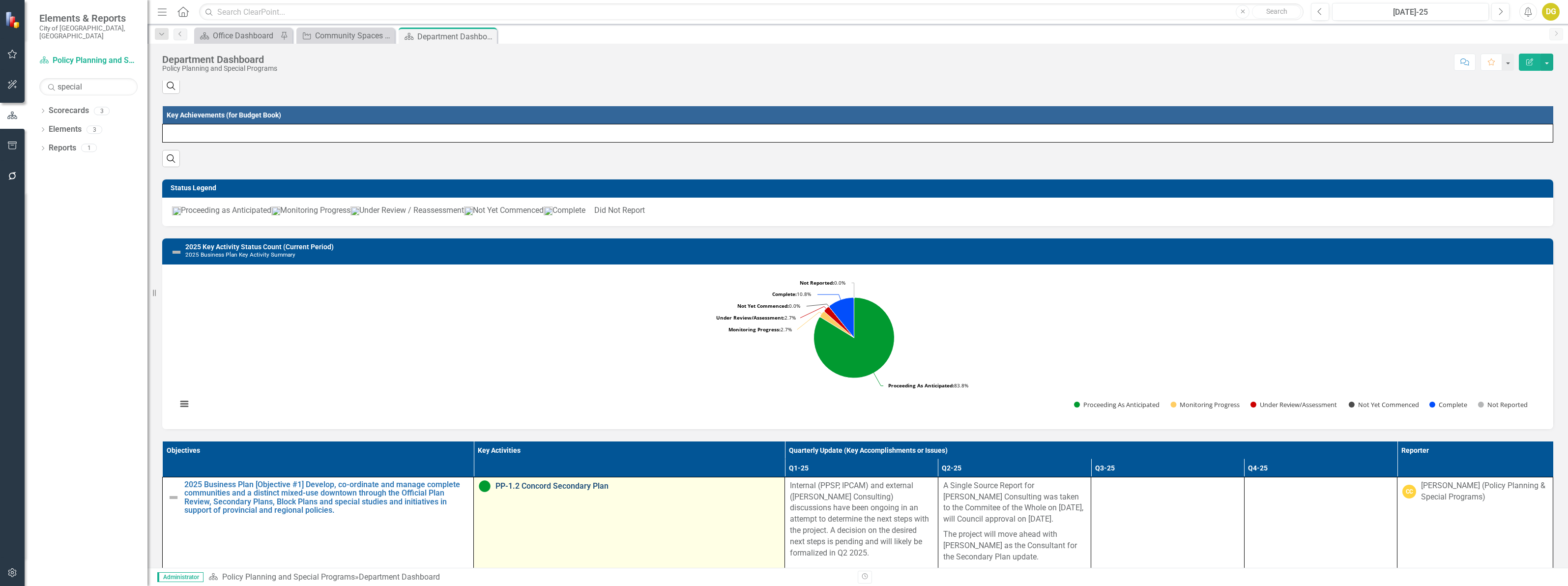
scroll to position [308, 0]
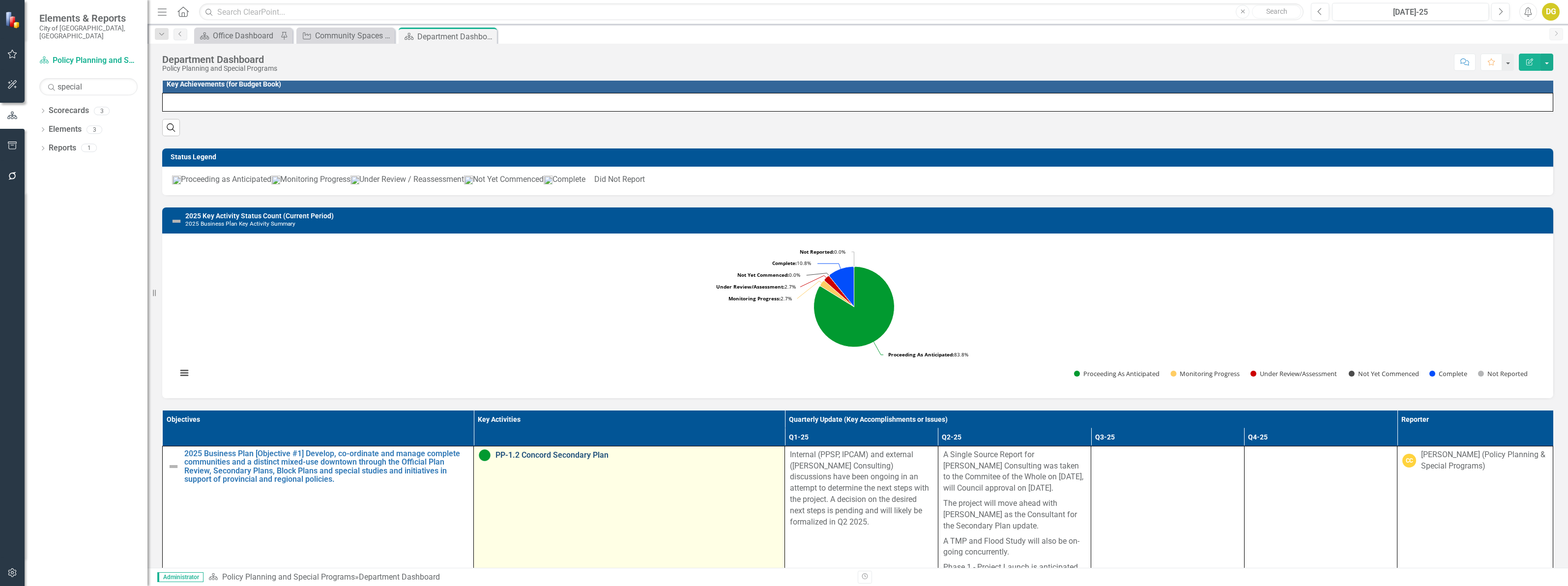
click at [556, 460] on link "PP-1.2 Concord Secondary Plan" at bounding box center [637, 455] width 284 height 9
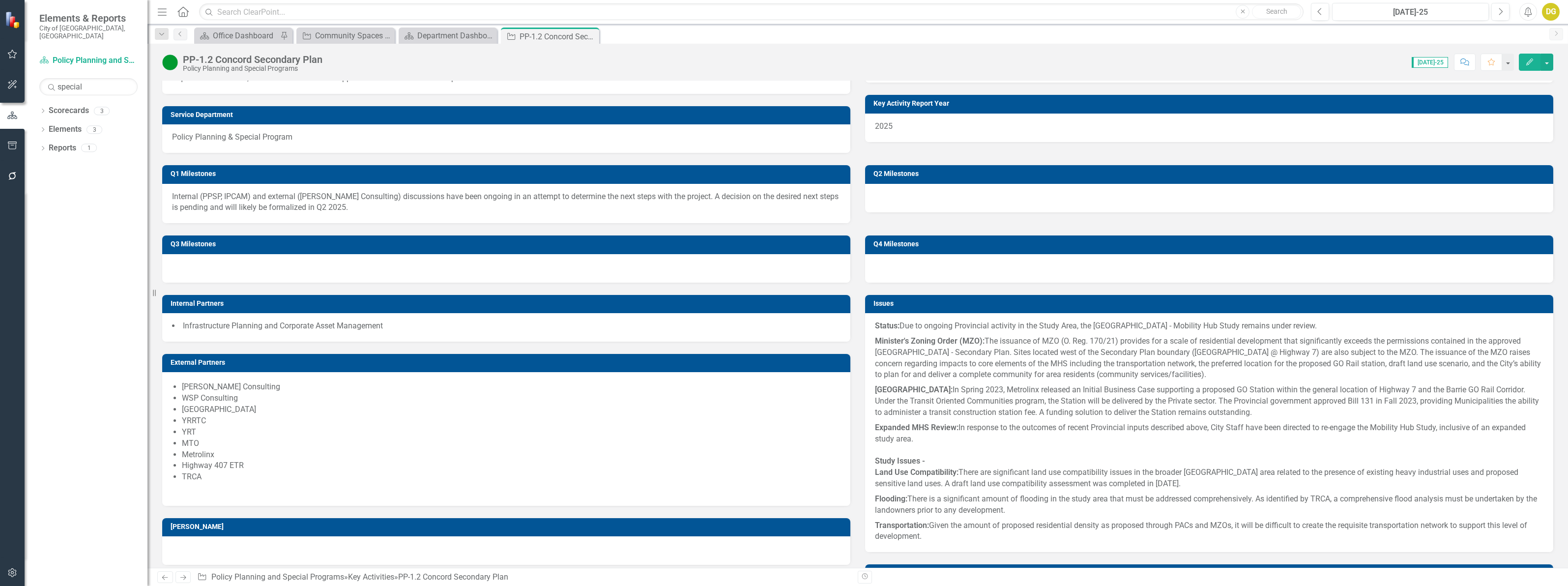
scroll to position [492, 0]
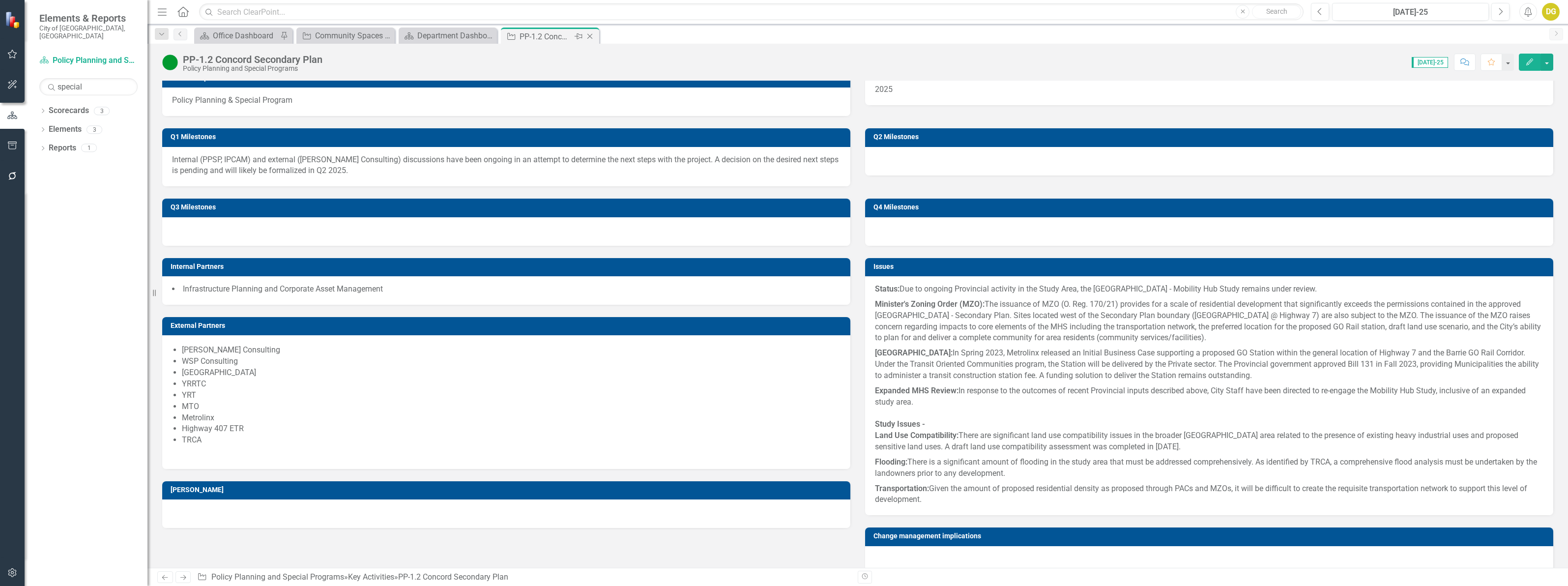
click at [589, 36] on icon "Close" at bounding box center [590, 37] width 10 height 8
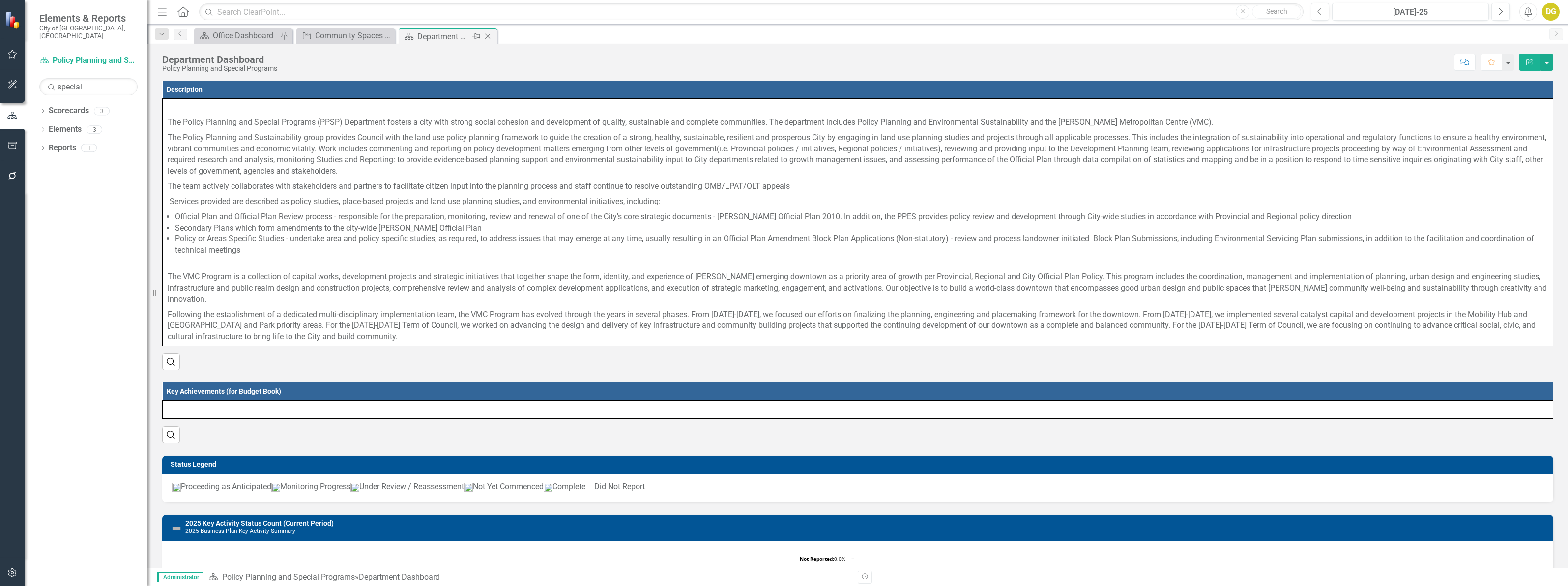
click at [485, 33] on icon "Close" at bounding box center [487, 37] width 10 height 8
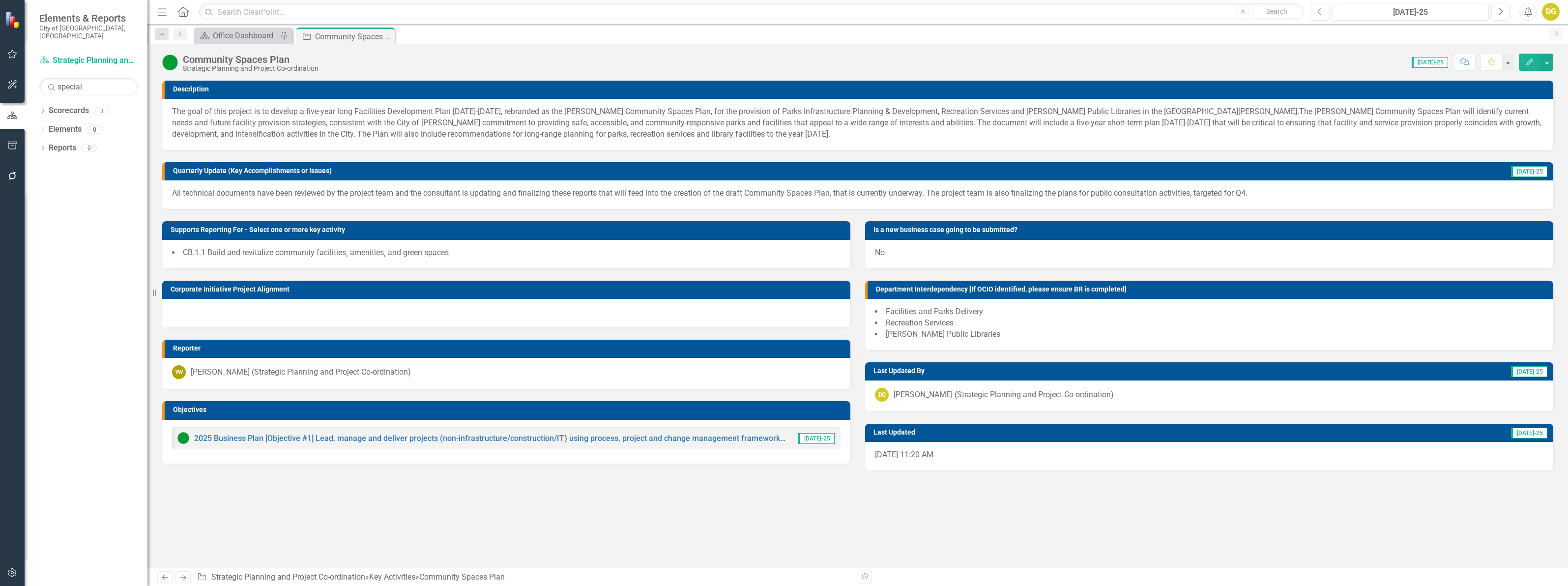
click at [1529, 62] on icon "button" at bounding box center [1529, 62] width 7 height 7
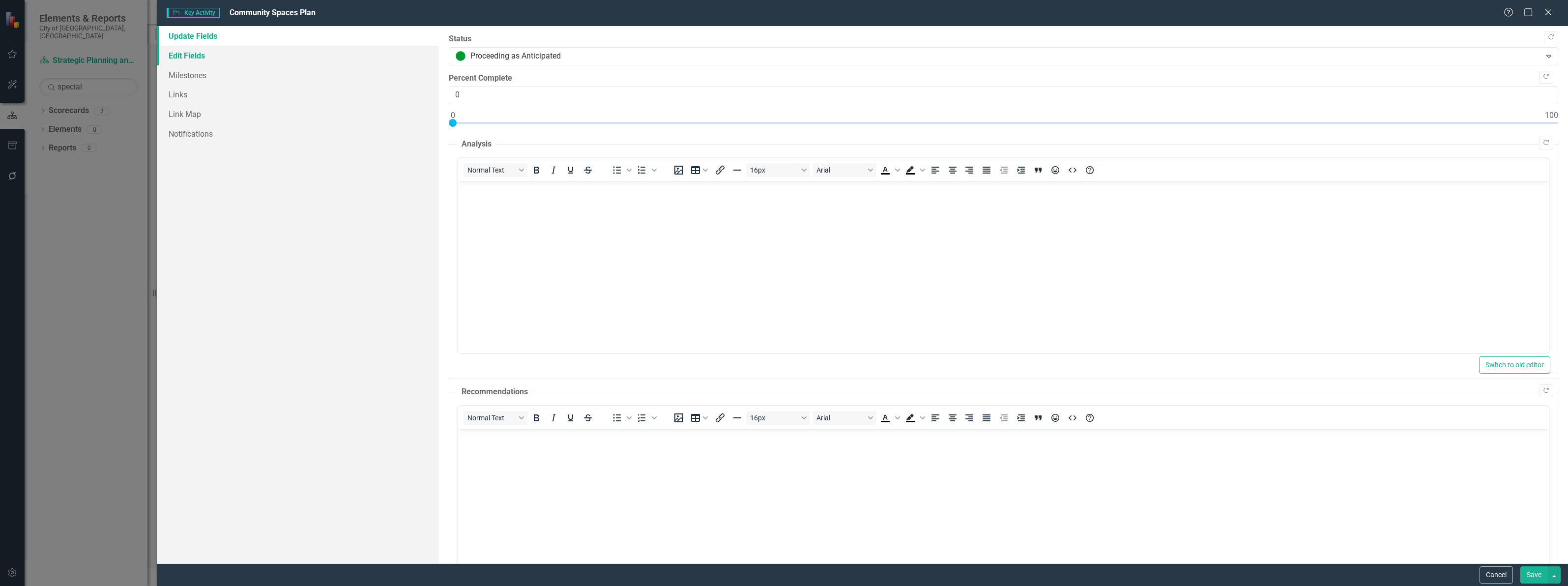
click at [210, 57] on link "Edit Fields" at bounding box center [298, 55] width 282 height 20
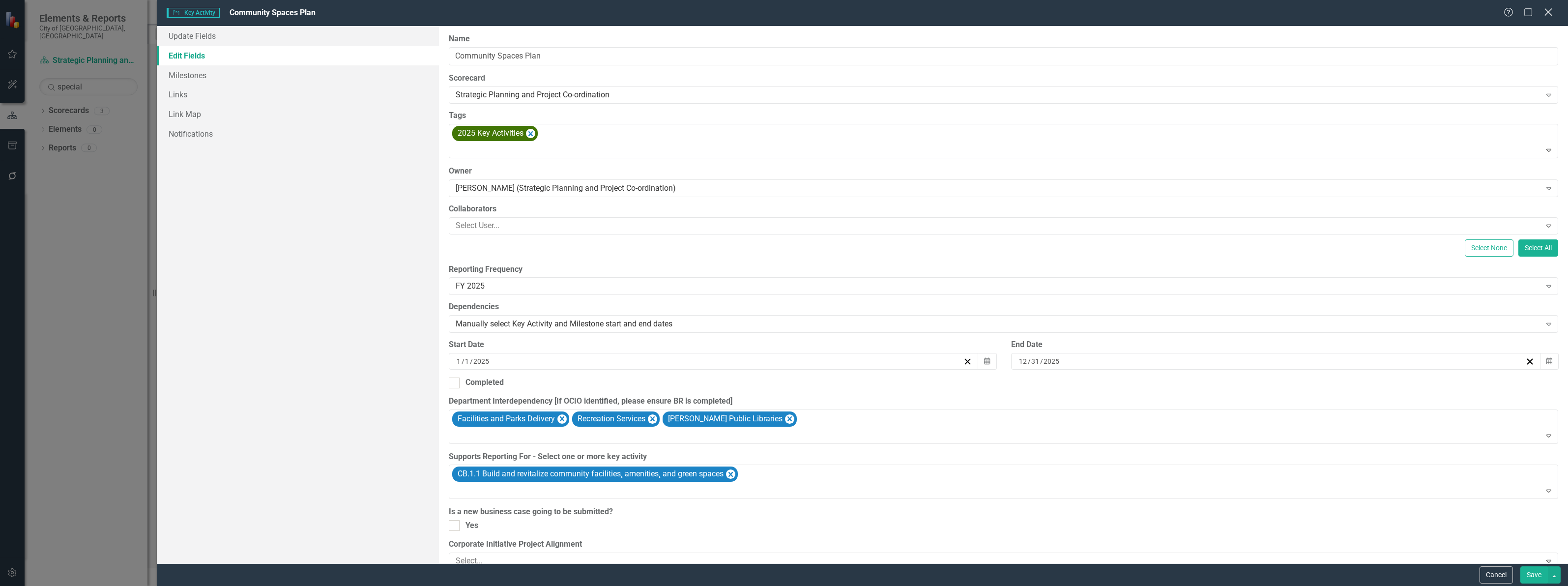
click at [1552, 9] on icon "Close" at bounding box center [1548, 12] width 12 height 10
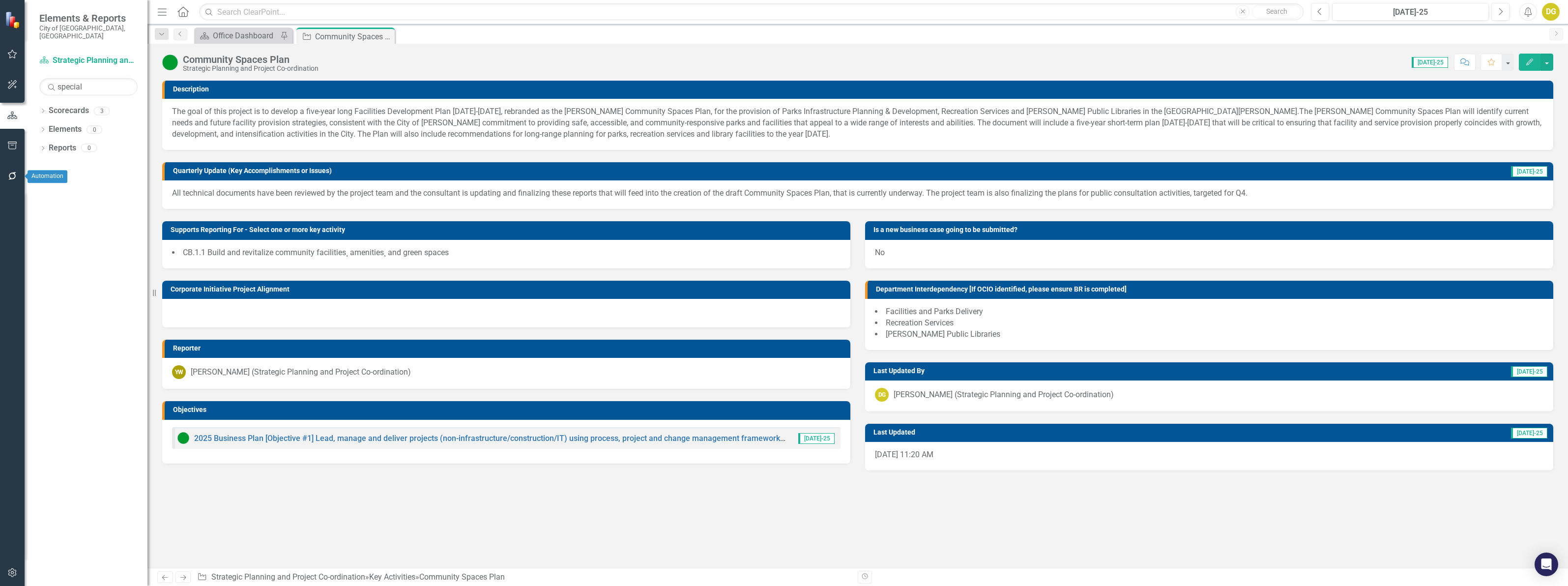
click at [11, 175] on icon "button" at bounding box center [12, 176] width 10 height 8
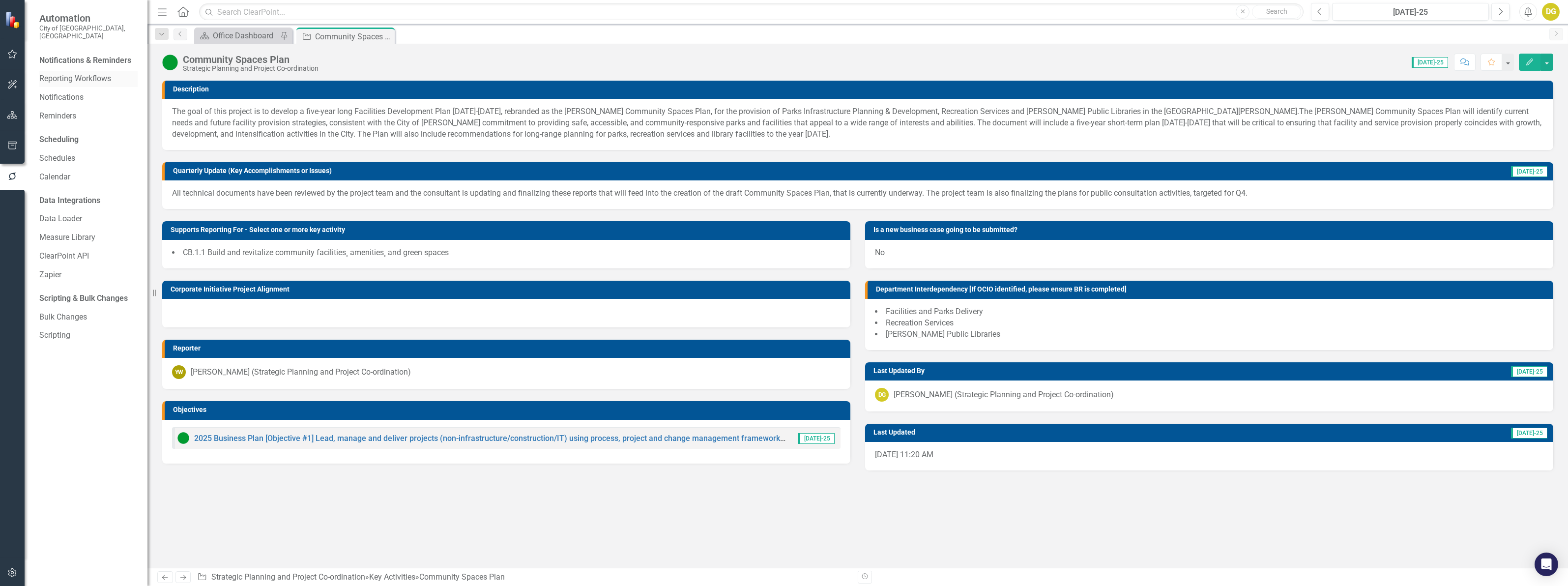
click at [75, 73] on link "Reporting Workflows" at bounding box center [88, 79] width 98 height 12
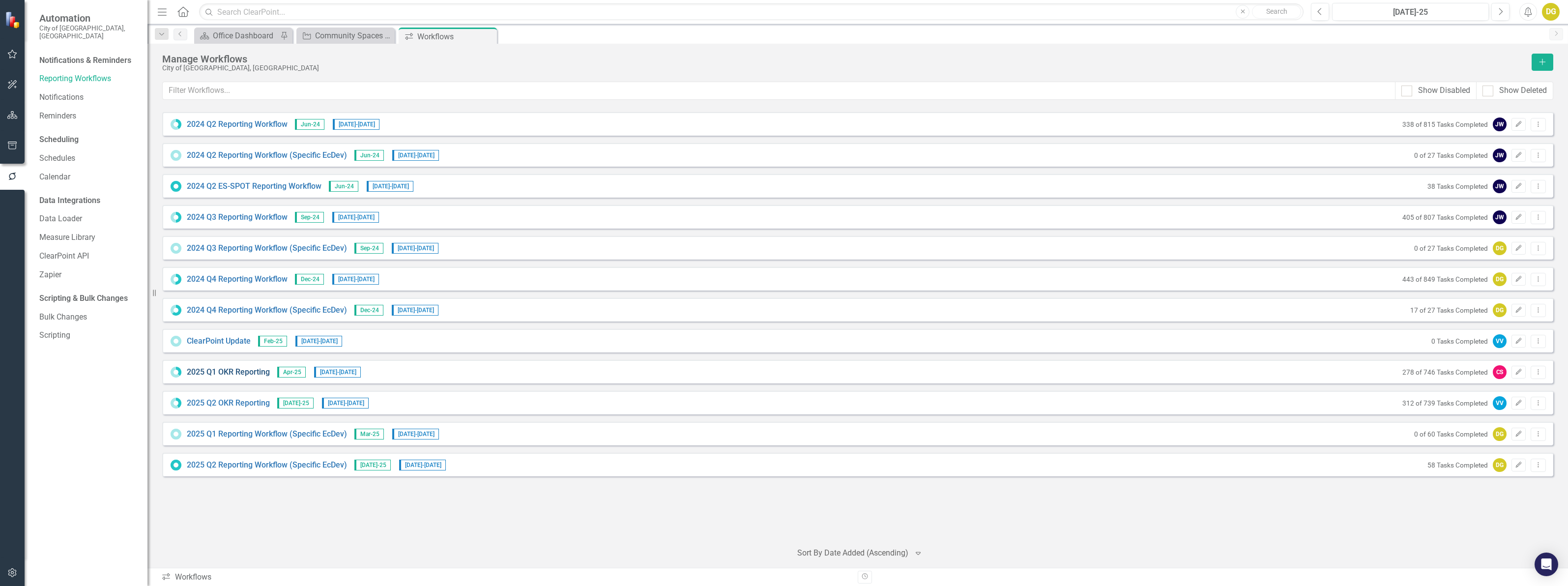
click at [242, 371] on link "2025 Q1 OKR Reporting" at bounding box center [228, 372] width 83 height 12
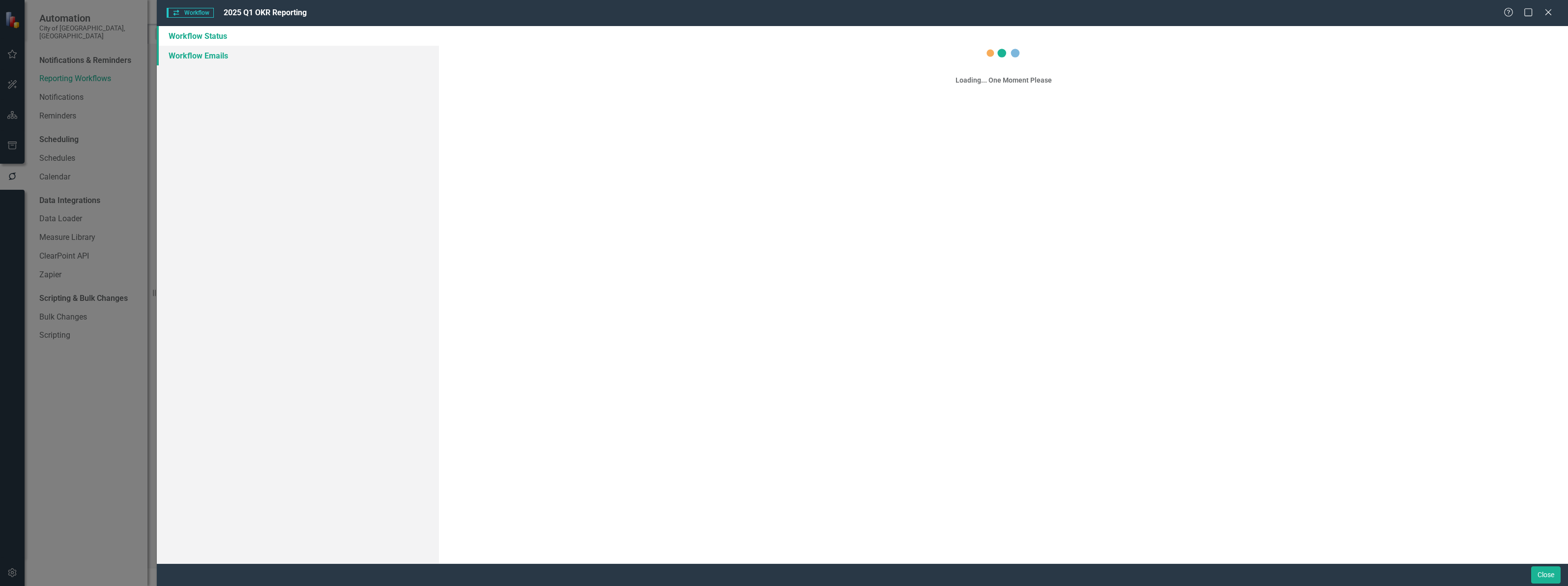
click at [204, 57] on link "Workflow Emails" at bounding box center [298, 55] width 282 height 20
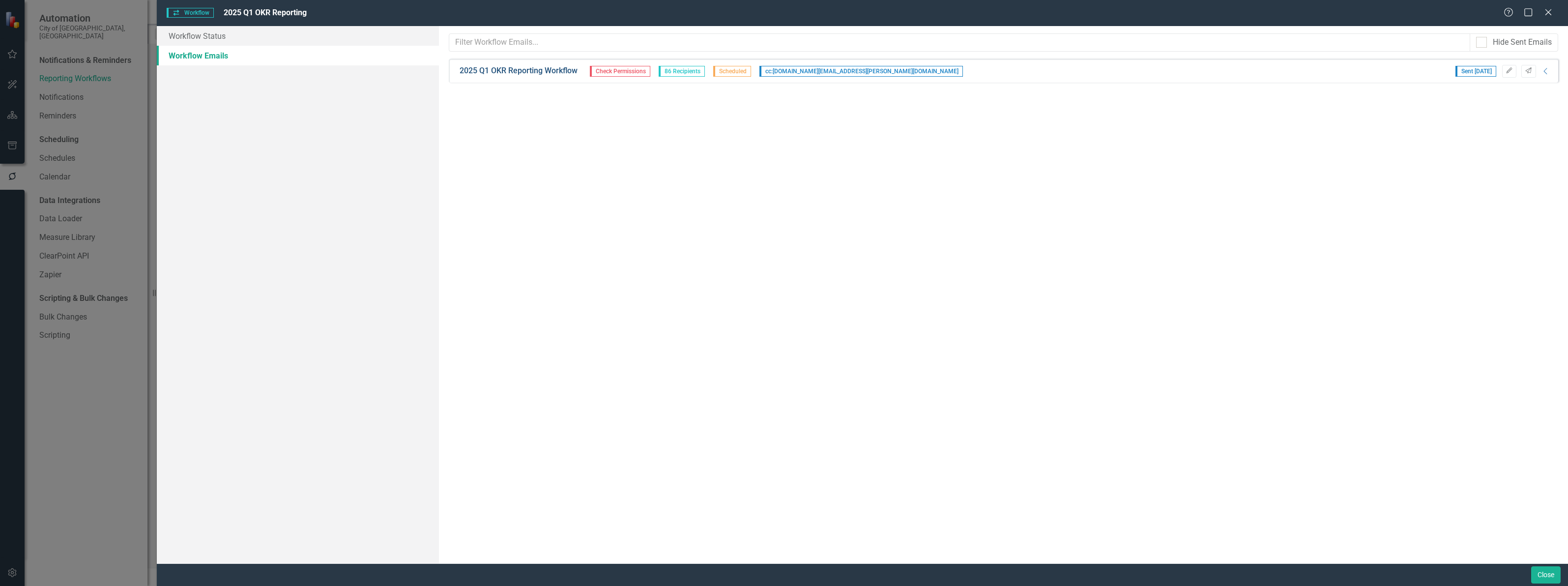
click at [535, 69] on link "2025 Q1 OKR Reporting Workflow" at bounding box center [519, 71] width 118 height 12
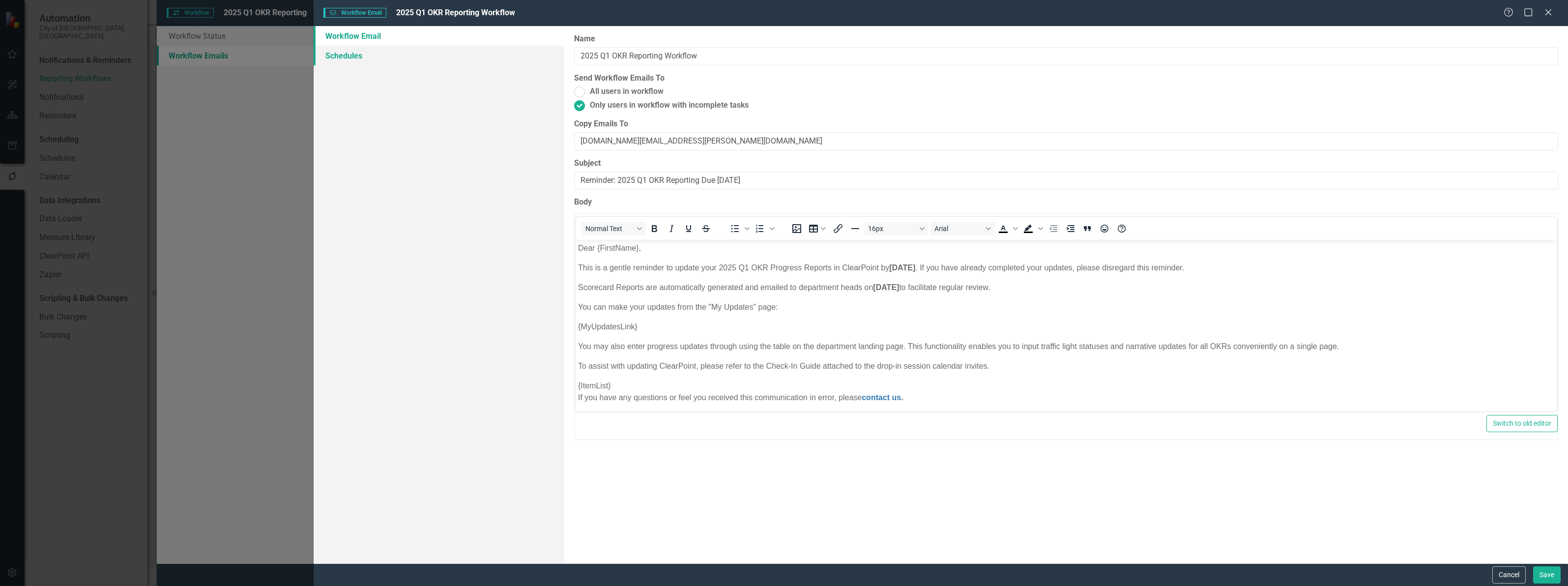
click at [348, 52] on link "Schedules" at bounding box center [438, 55] width 250 height 20
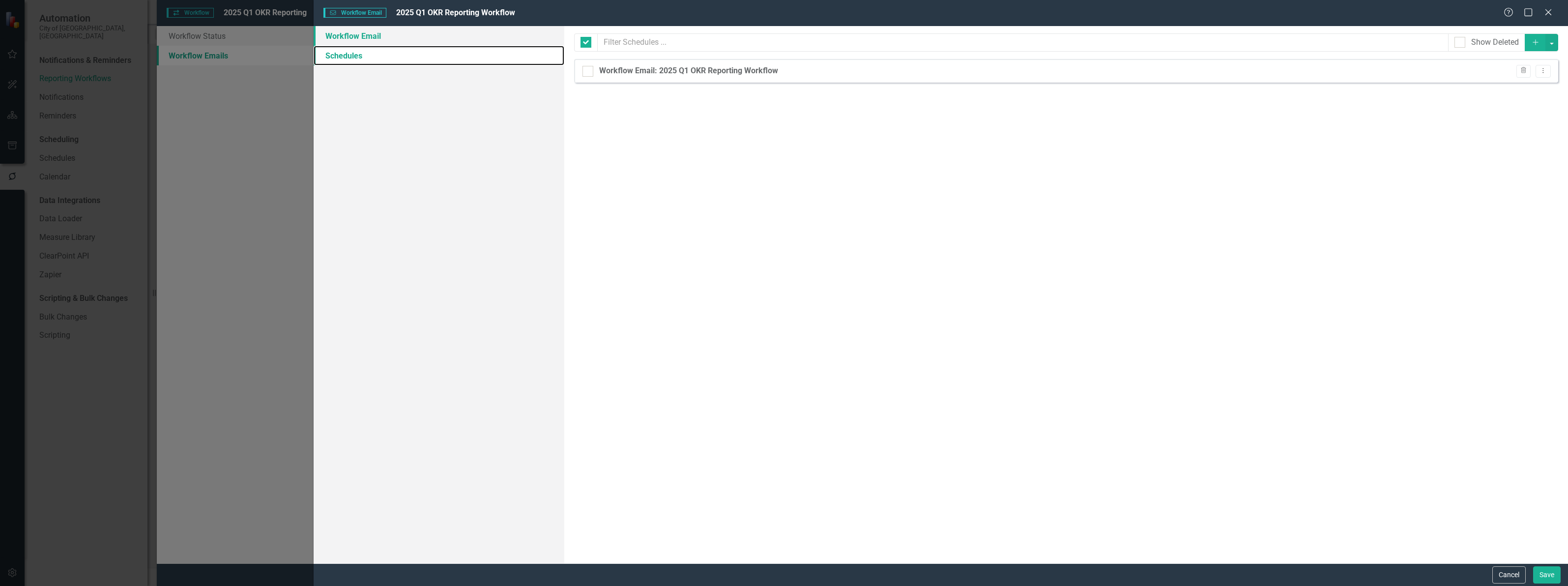
checkbox input "false"
click at [344, 40] on link "Workflow Email" at bounding box center [438, 35] width 250 height 20
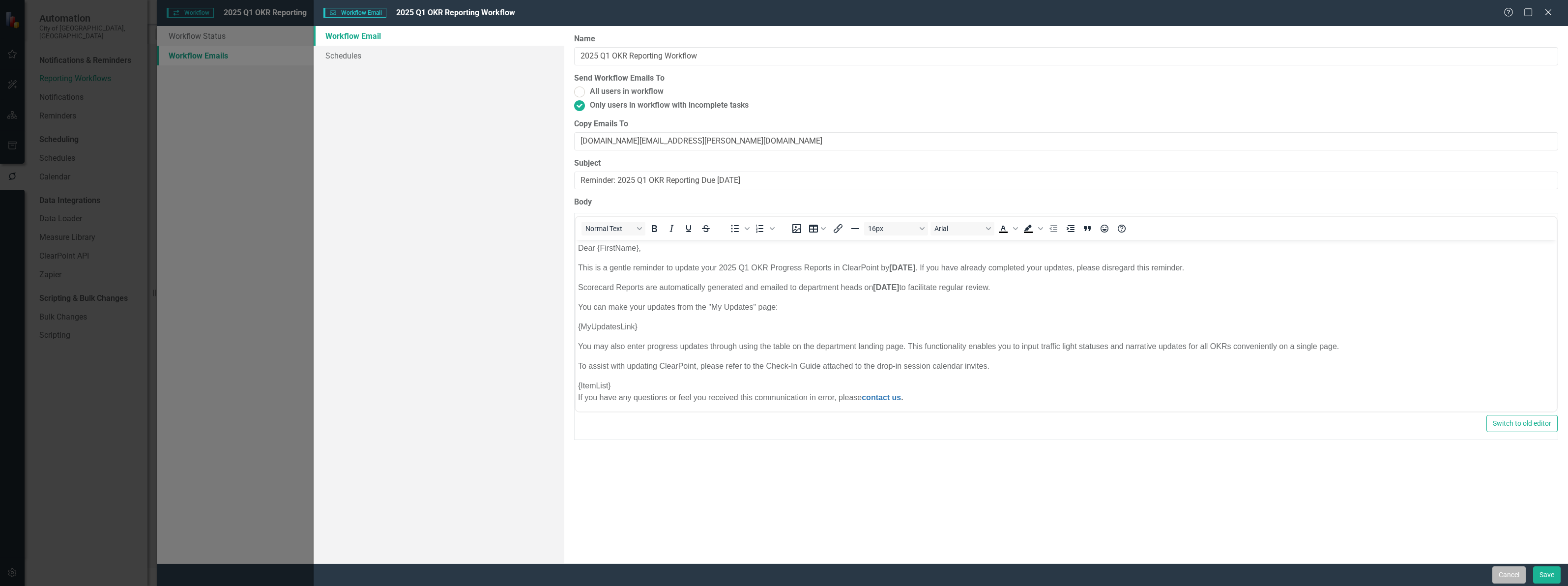
click at [1514, 574] on button "Cancel" at bounding box center [1508, 574] width 33 height 17
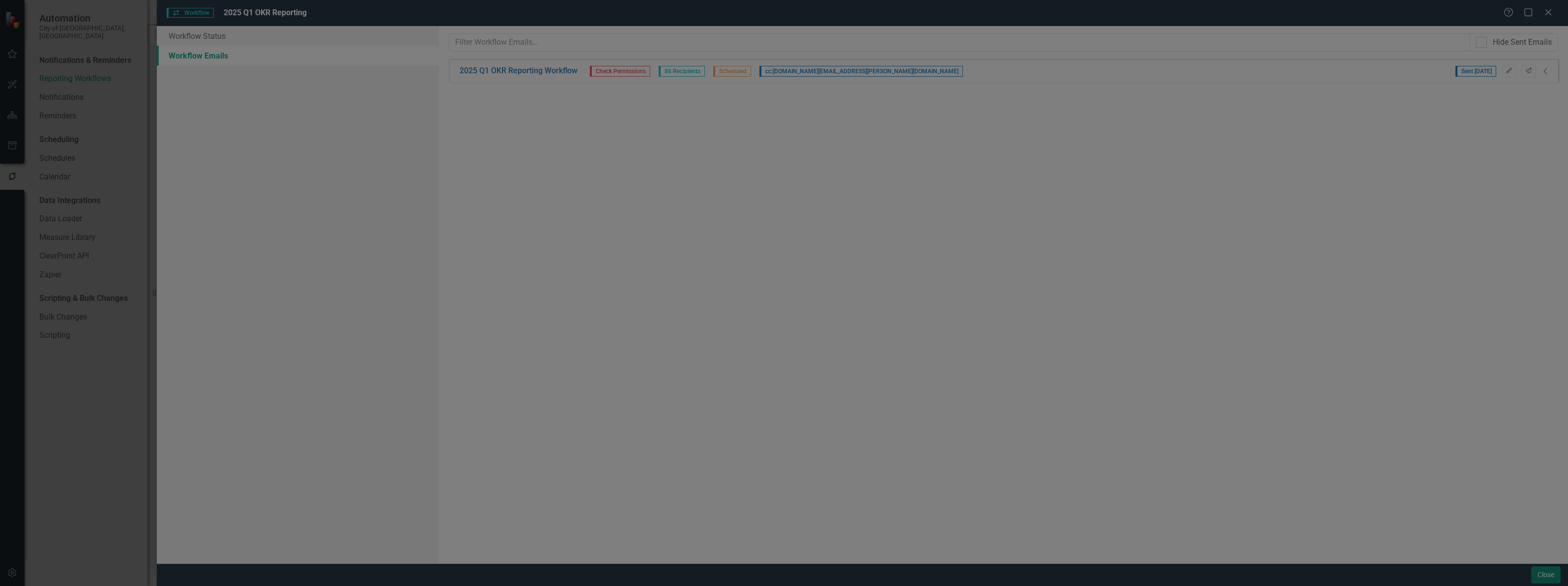
click at [1552, 581] on button "Close" at bounding box center [1546, 574] width 29 height 17
click at [1546, 576] on button "Close" at bounding box center [1546, 574] width 29 height 17
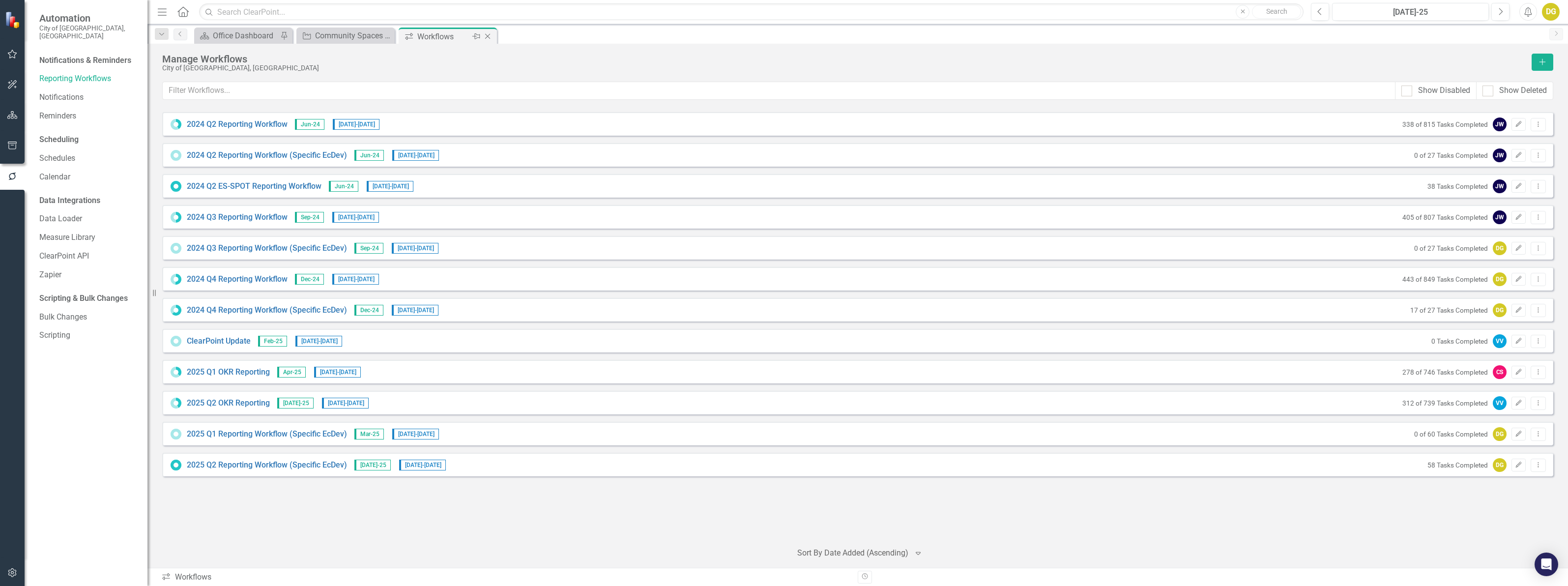
click at [485, 38] on icon "Close" at bounding box center [487, 37] width 10 height 8
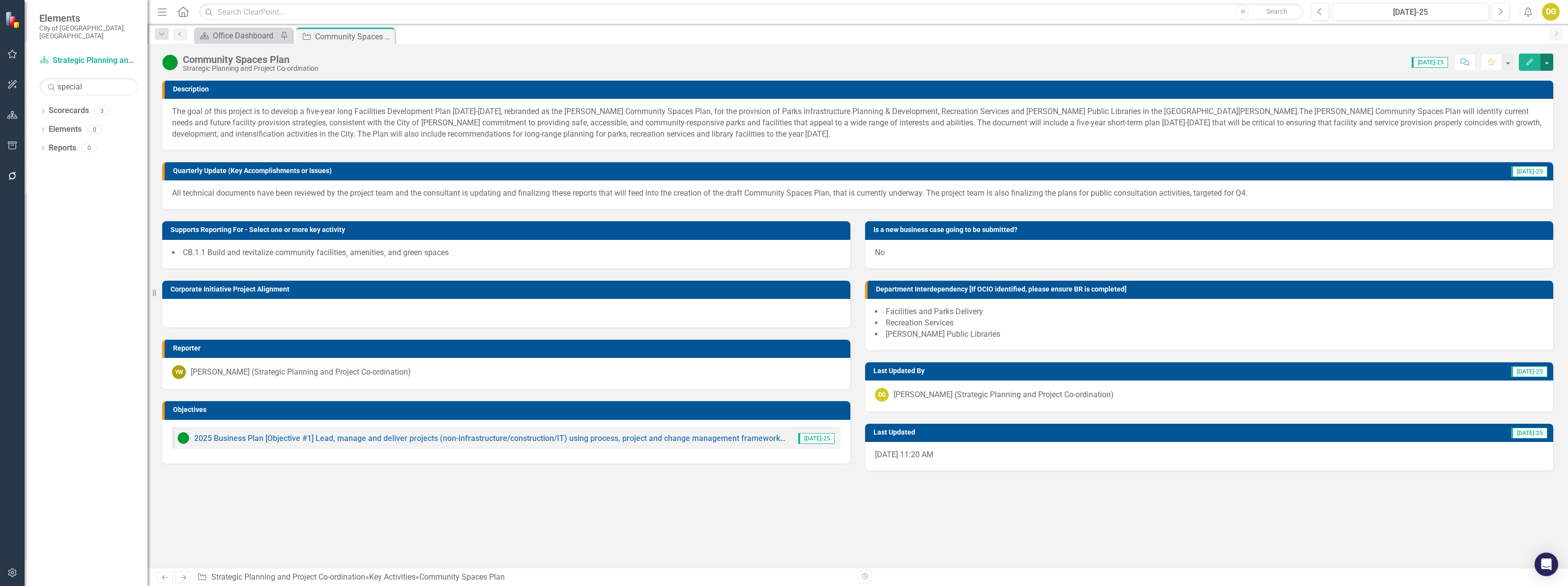
click at [1548, 60] on button "button" at bounding box center [1546, 62] width 13 height 17
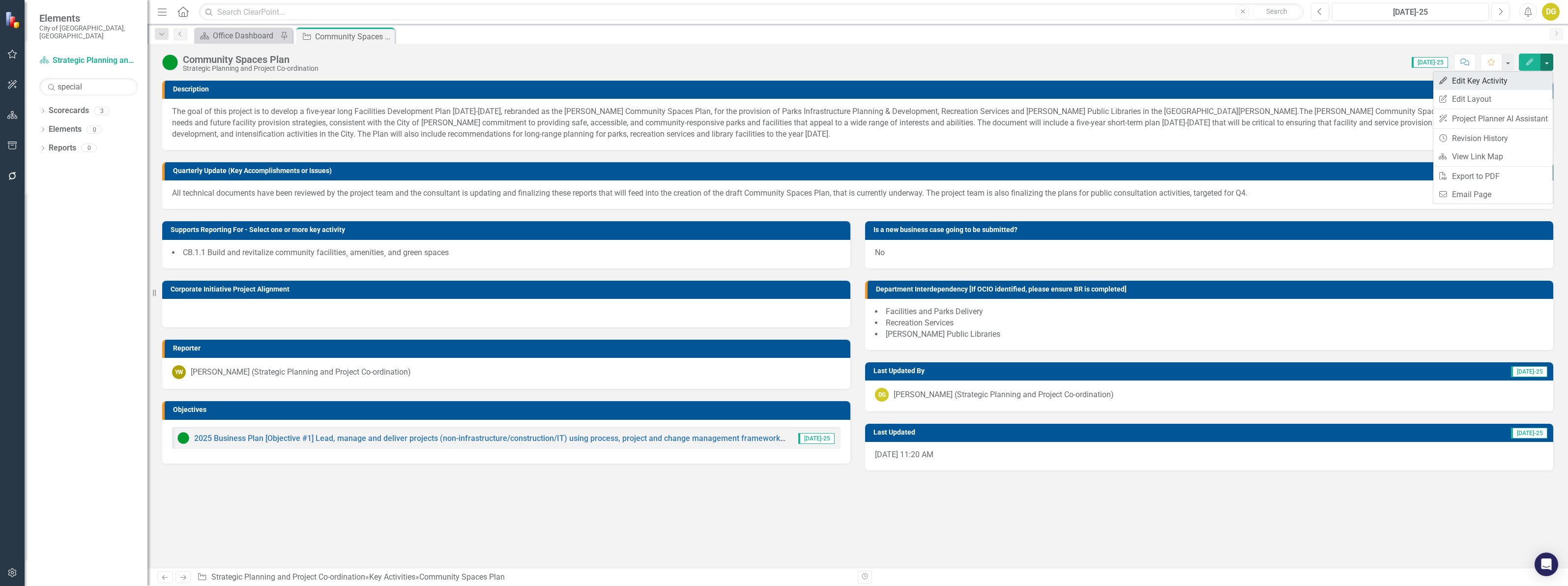
click at [1495, 79] on link "Edit Edit Key Activity" at bounding box center [1493, 81] width 119 height 18
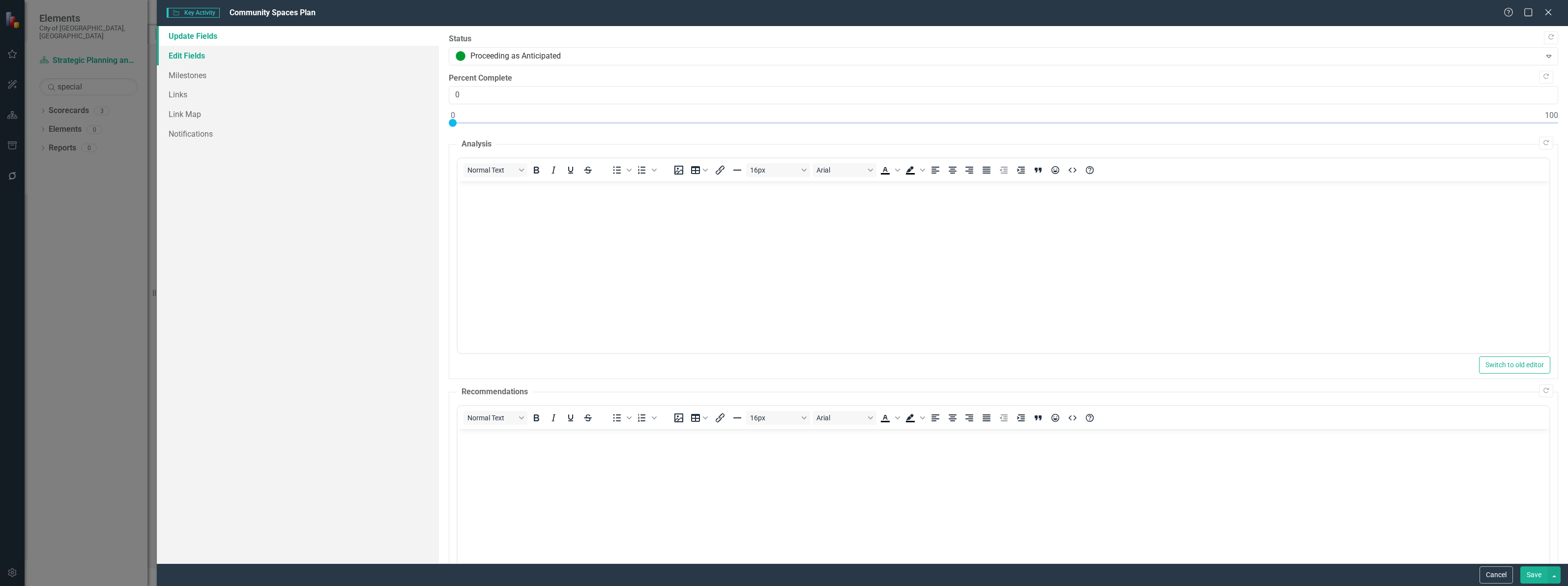
click at [244, 53] on link "Edit Fields" at bounding box center [298, 55] width 282 height 20
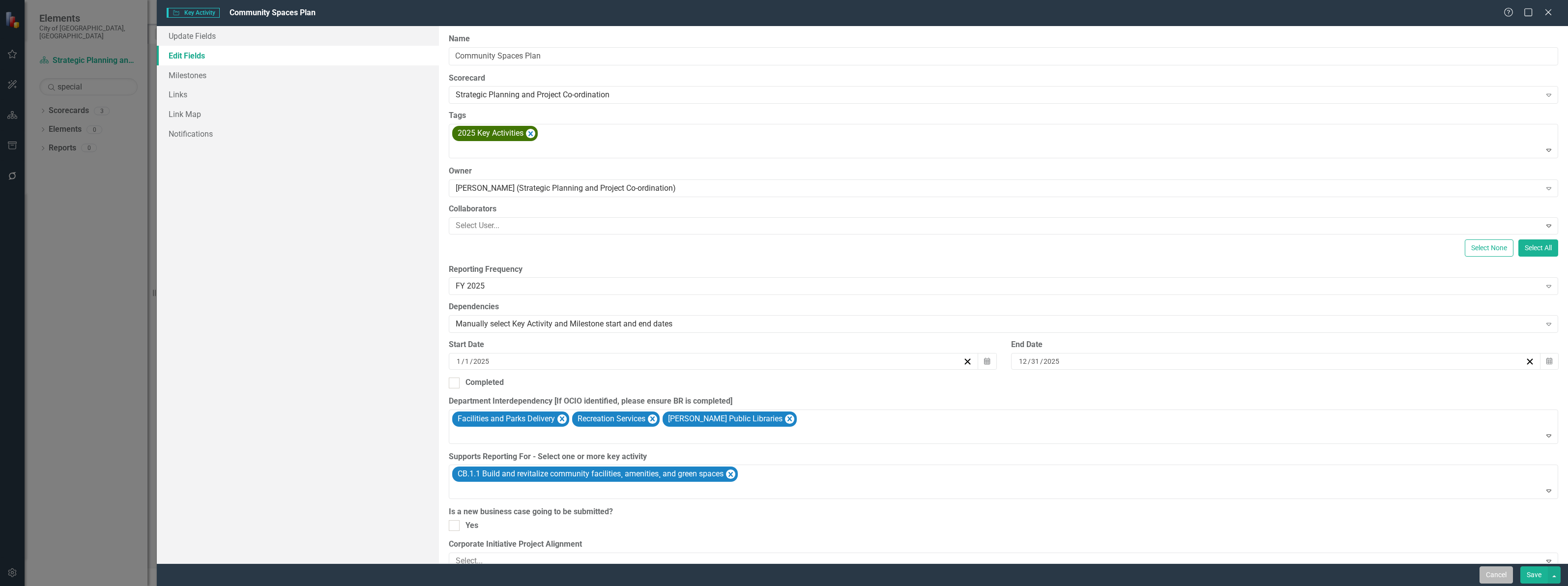
click at [1485, 576] on button "Cancel" at bounding box center [1496, 574] width 33 height 17
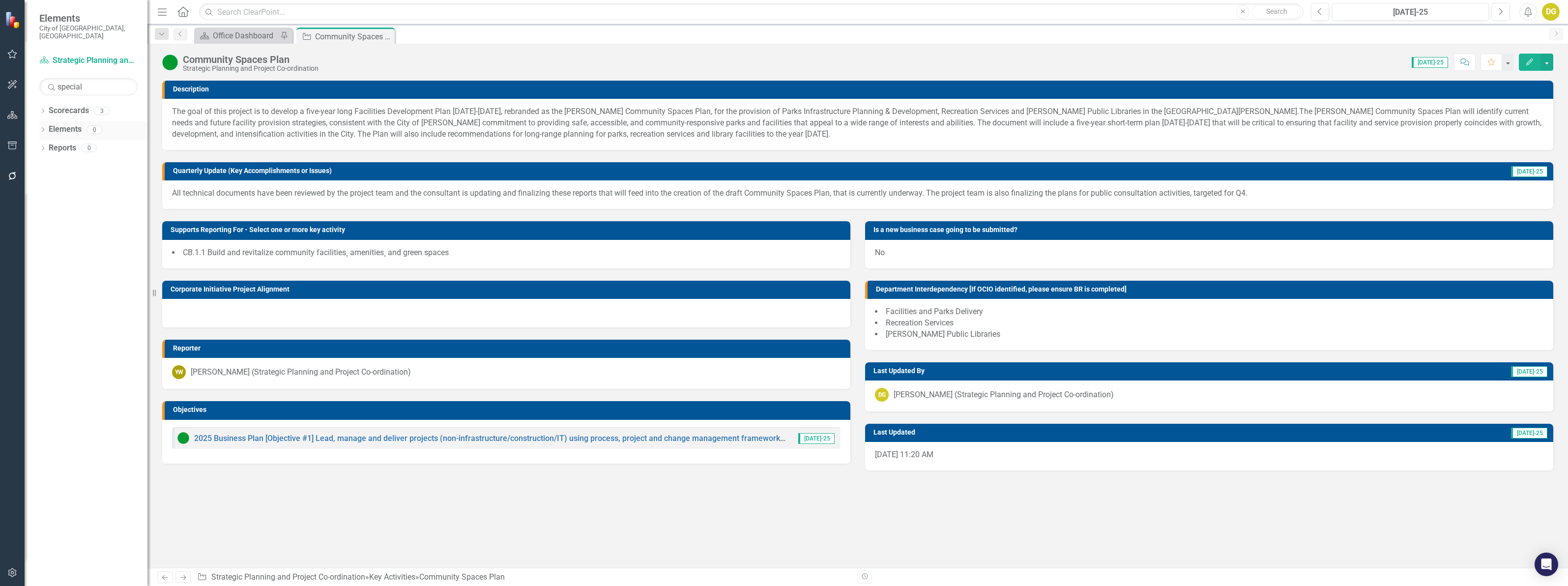
click at [60, 124] on link "Elements" at bounding box center [65, 129] width 33 height 12
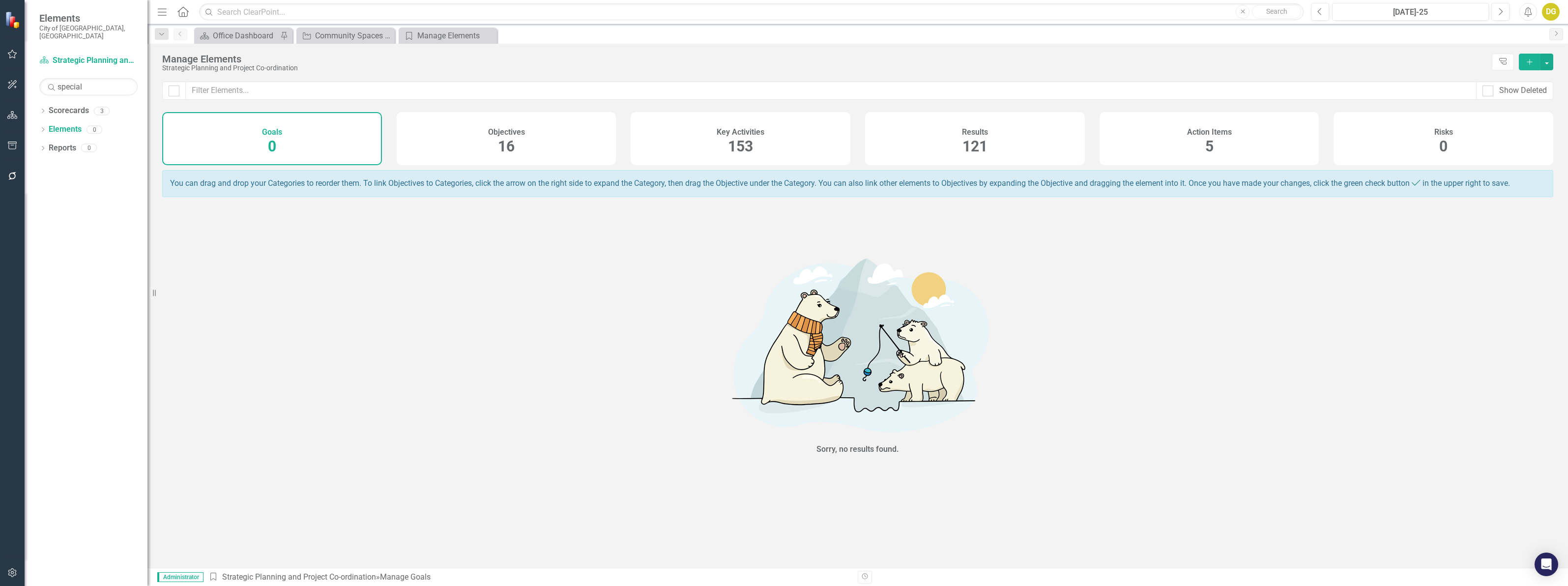
click at [554, 135] on div "Objectives 16" at bounding box center [506, 139] width 220 height 53
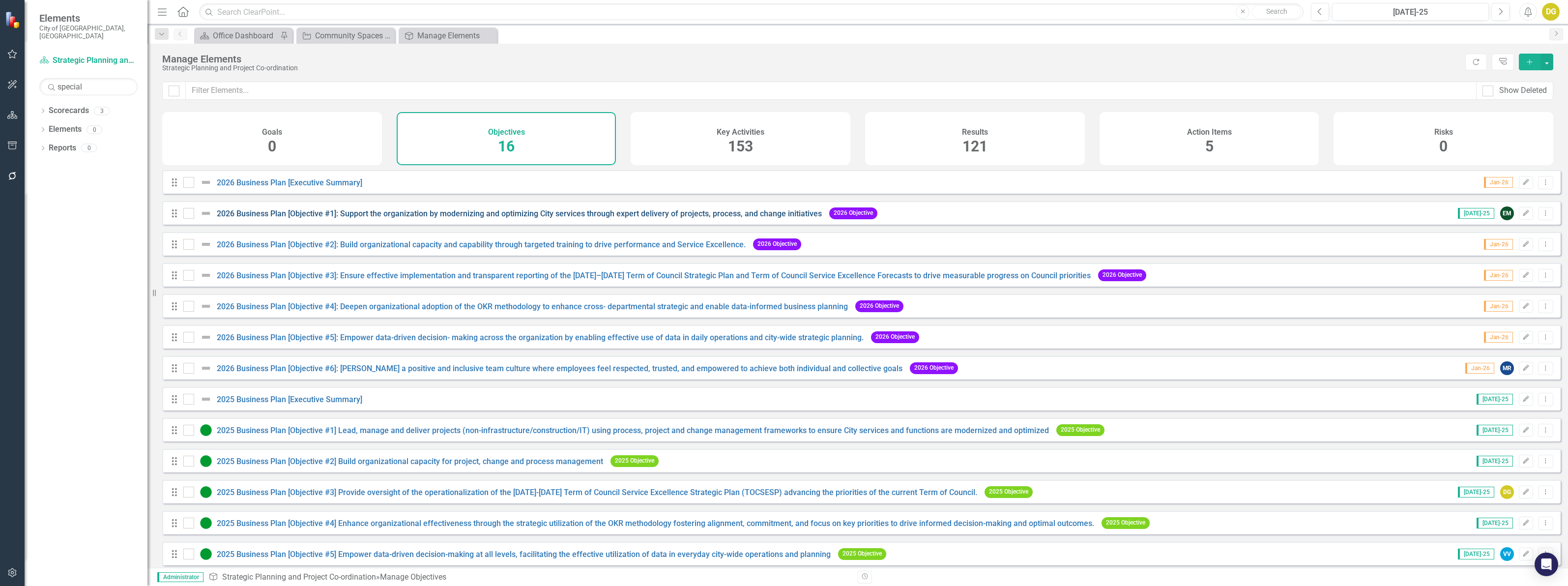
click at [461, 219] on initiatives"] "2026 Business Plan [Objective #1]: Support the organization by modernizing and …" at bounding box center [519, 214] width 605 height 10
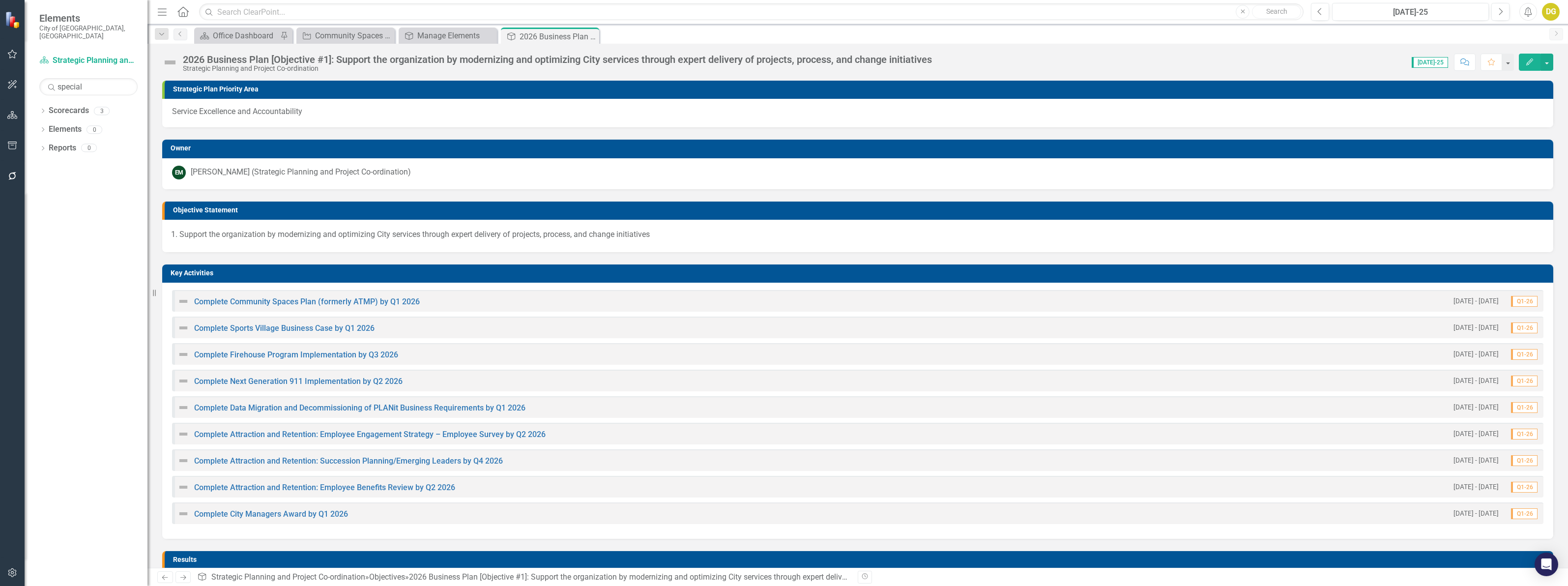
click at [398, 285] on div "Complete Community Spaces Plan (formerly ATMP) by Q1 2026 1/1/26 - 12/31/26 Q1-…" at bounding box center [857, 410] width 1391 height 256
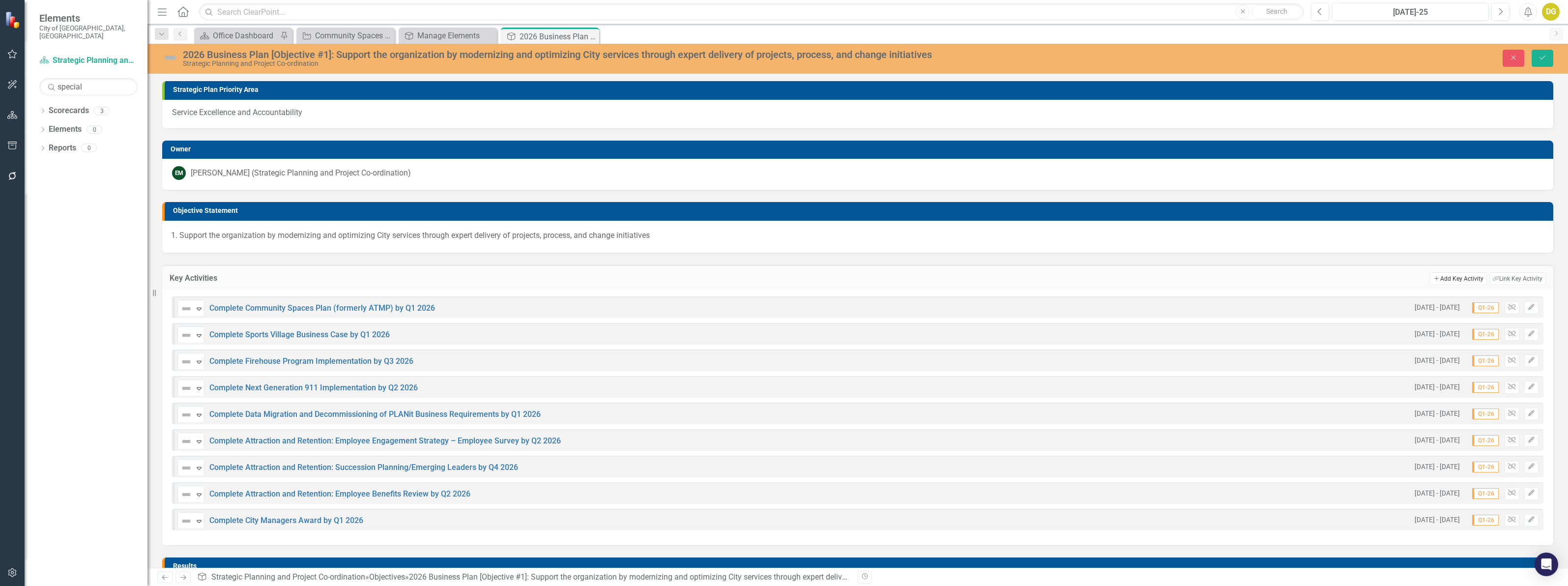
click at [1446, 276] on button "Add Add Key Activity" at bounding box center [1457, 278] width 56 height 13
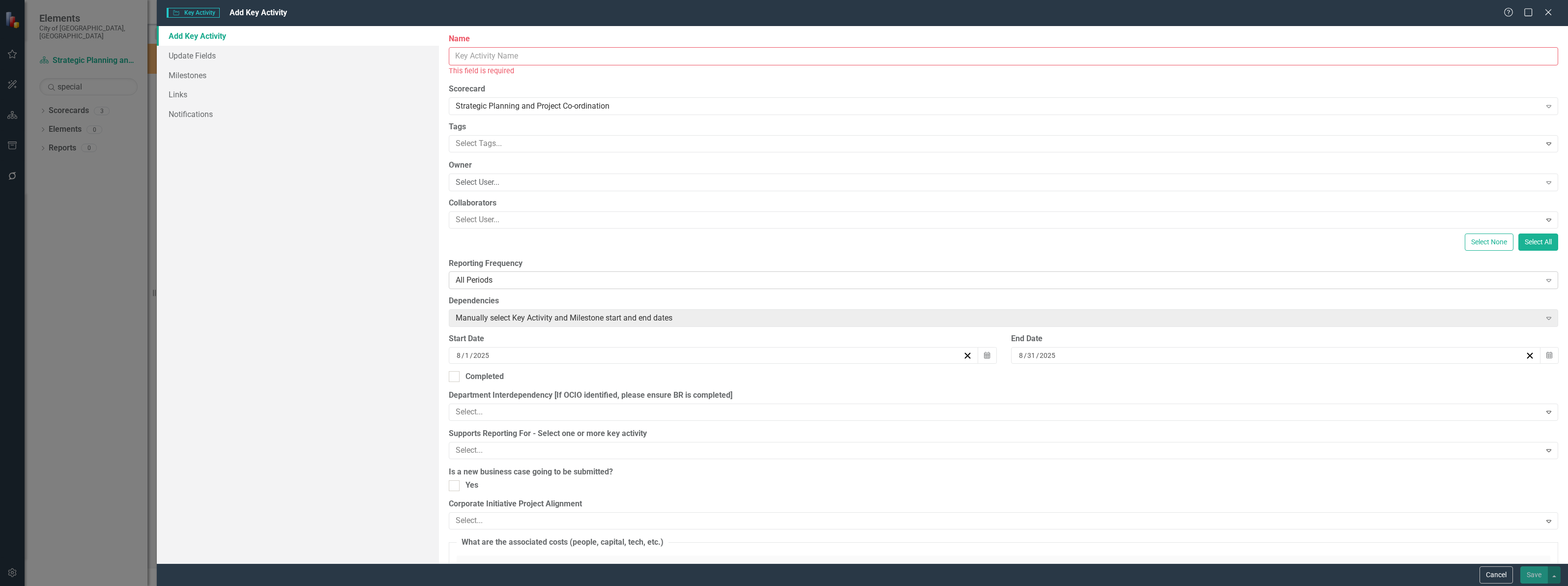
click at [463, 280] on div "All Periods" at bounding box center [998, 280] width 1085 height 12
click at [1485, 571] on button "Cancel" at bounding box center [1496, 574] width 33 height 17
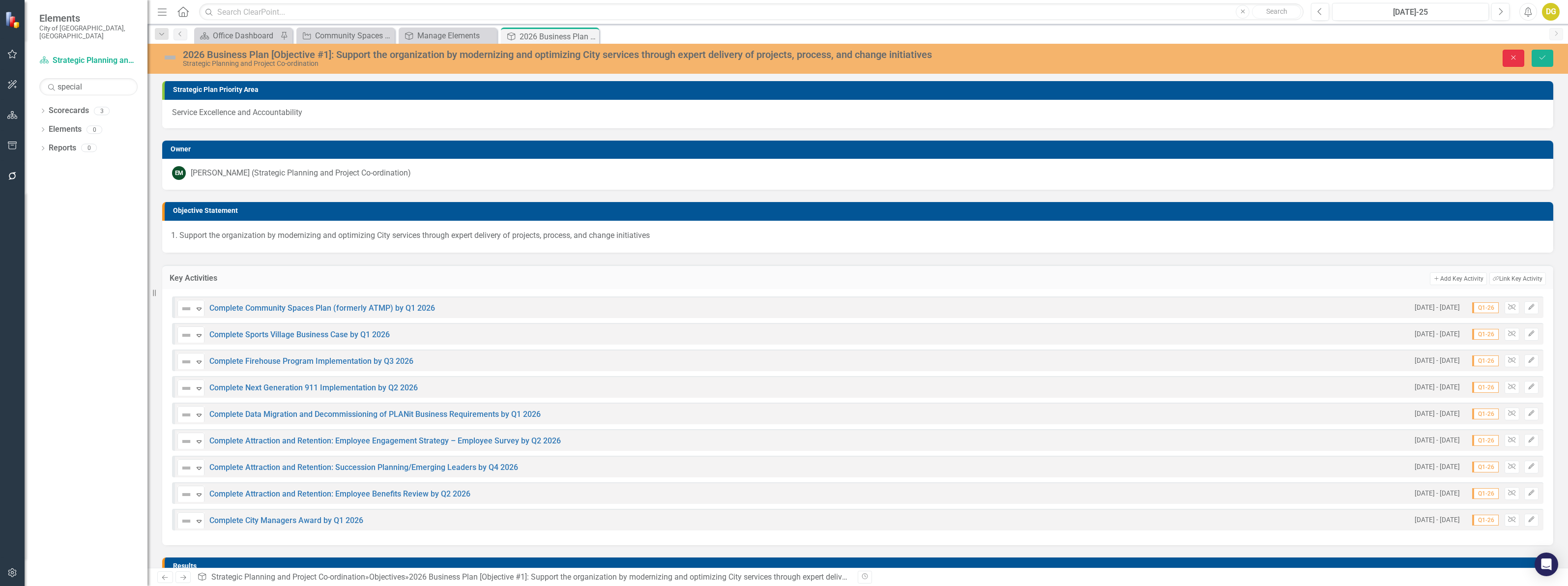
click at [1513, 52] on button "Close" at bounding box center [1514, 58] width 22 height 17
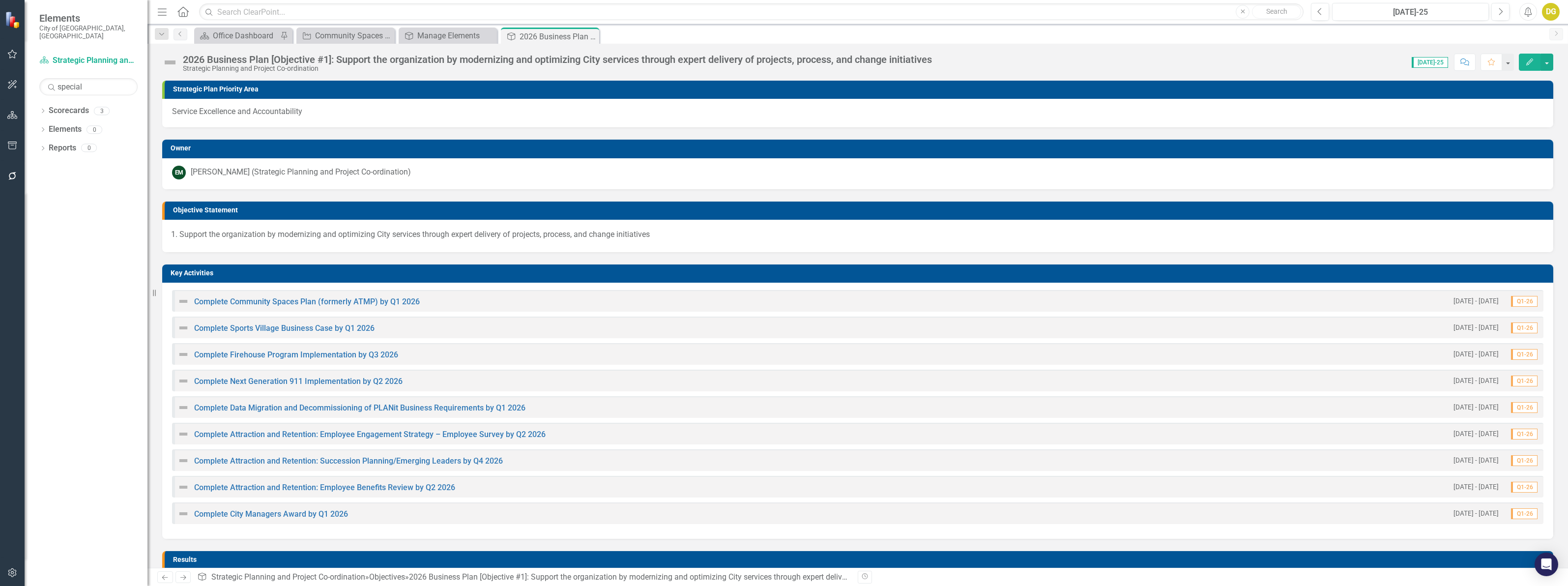
drag, startPoint x: 587, startPoint y: 35, endPoint x: 536, endPoint y: 26, distance: 51.8
click at [0, 0] on icon "Close" at bounding box center [0, 0] width 0 height 0
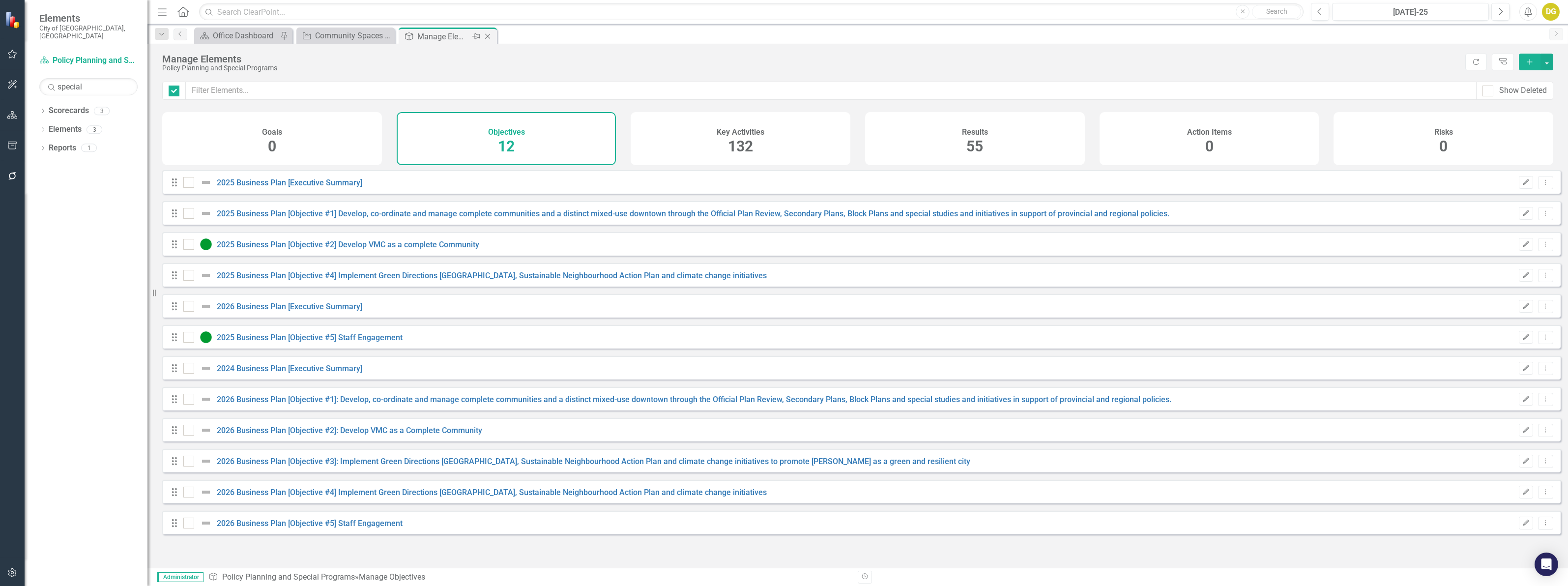
checkbox input "false"
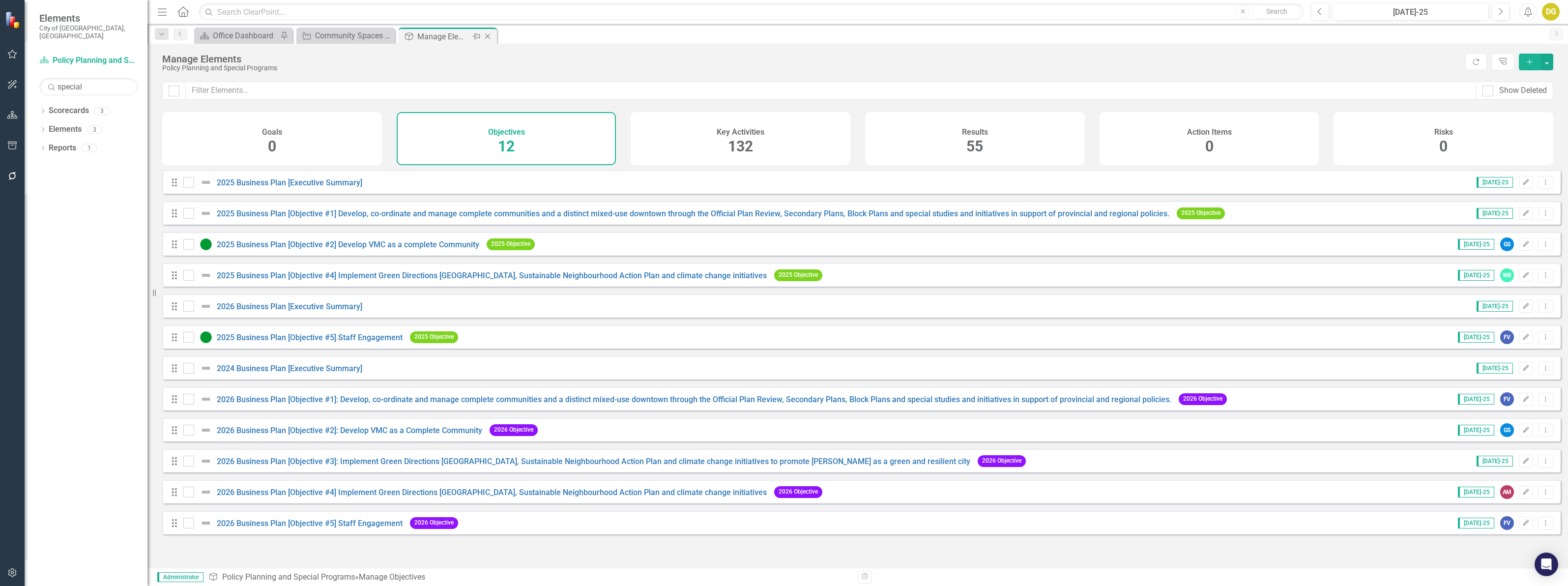
click at [488, 36] on icon "Close" at bounding box center [487, 37] width 10 height 8
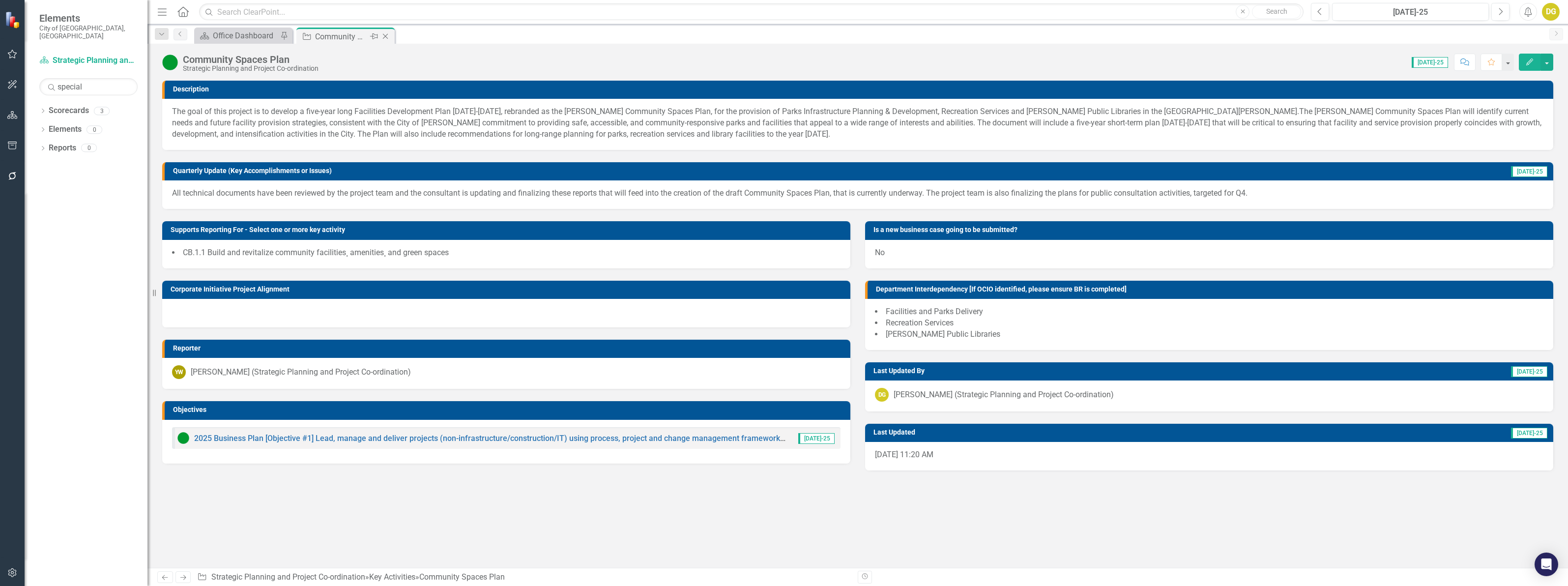
click at [385, 39] on icon "Close" at bounding box center [385, 37] width 10 height 8
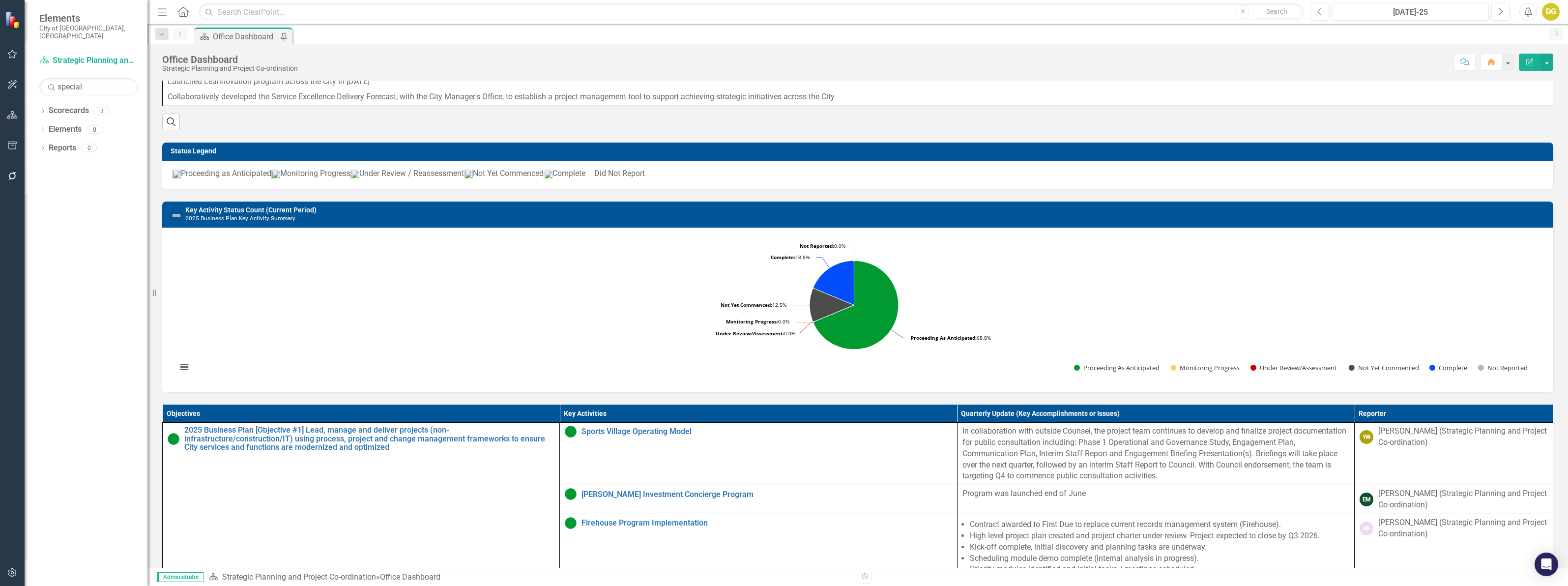
scroll to position [299, 0]
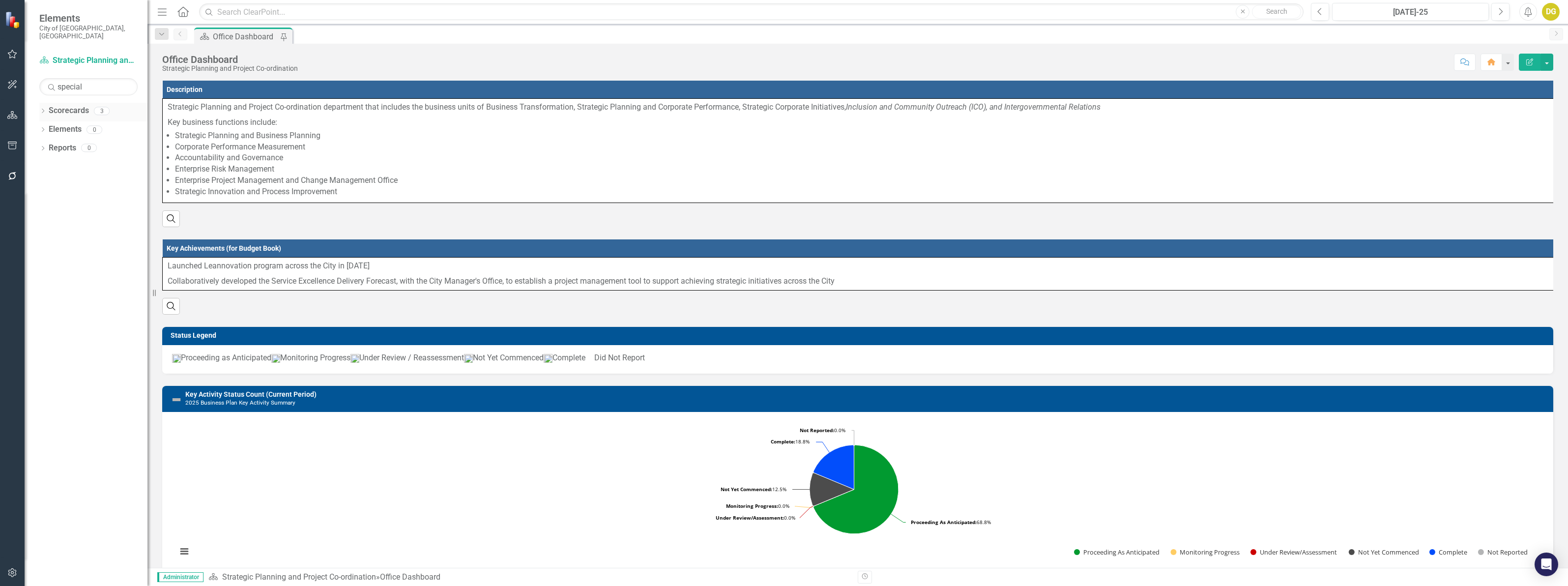
scroll to position [431, 0]
